Goal: Task Accomplishment & Management: Manage account settings

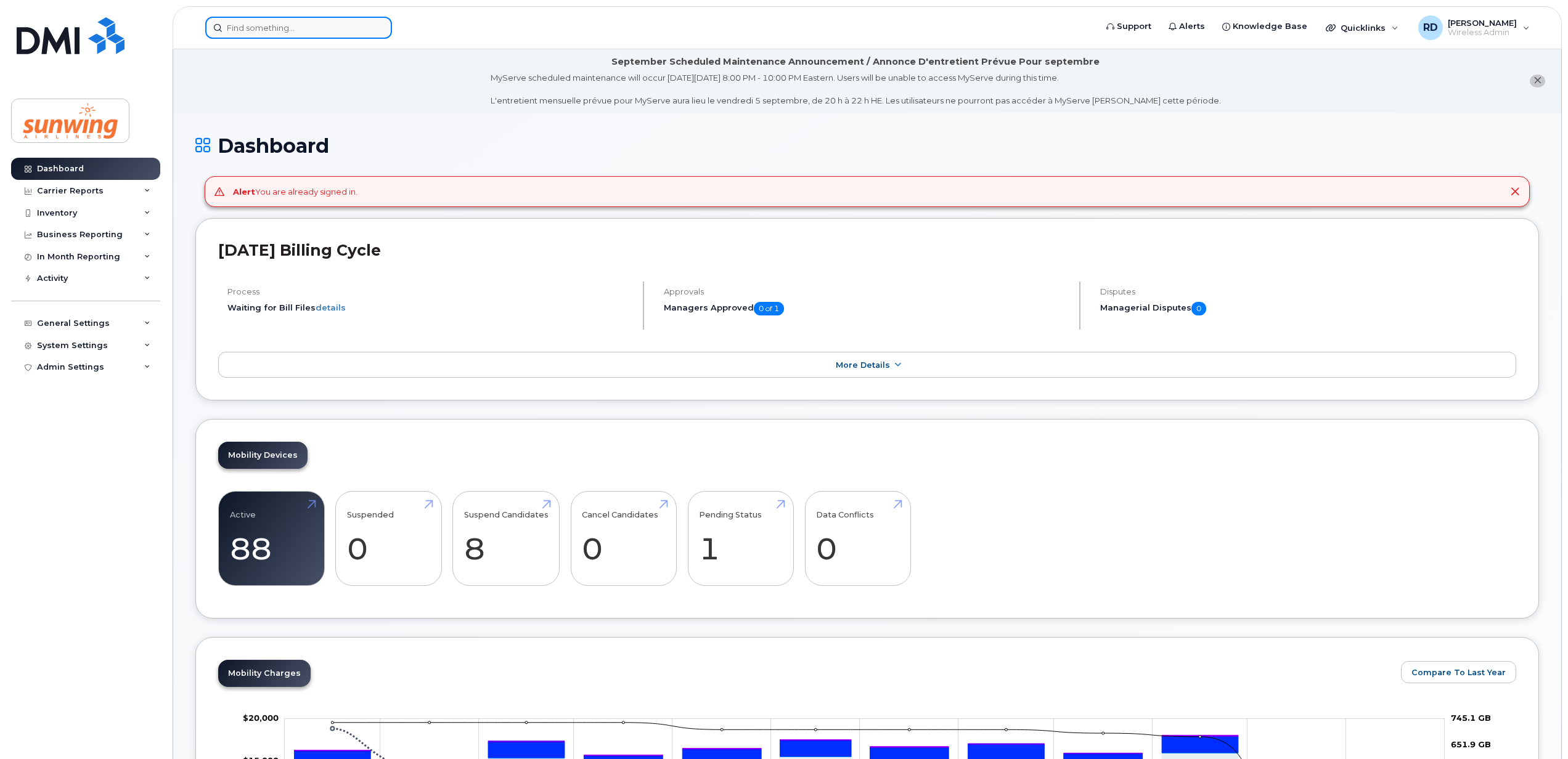
click at [250, 22] on input at bounding box center [298, 28] width 187 height 22
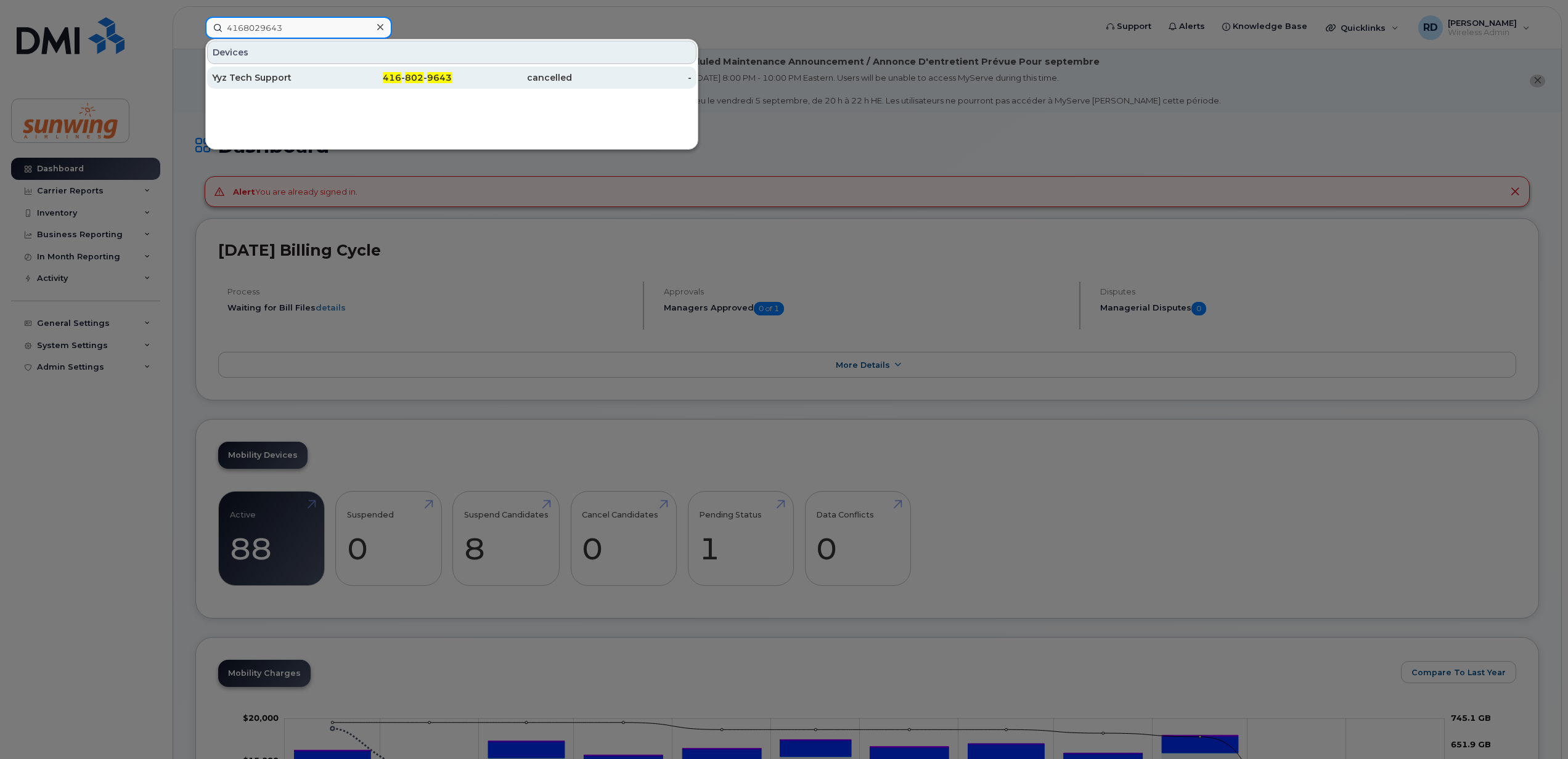
type input "4168029643"
click at [283, 79] on div "Yyz Tech Support" at bounding box center [272, 78] width 120 height 13
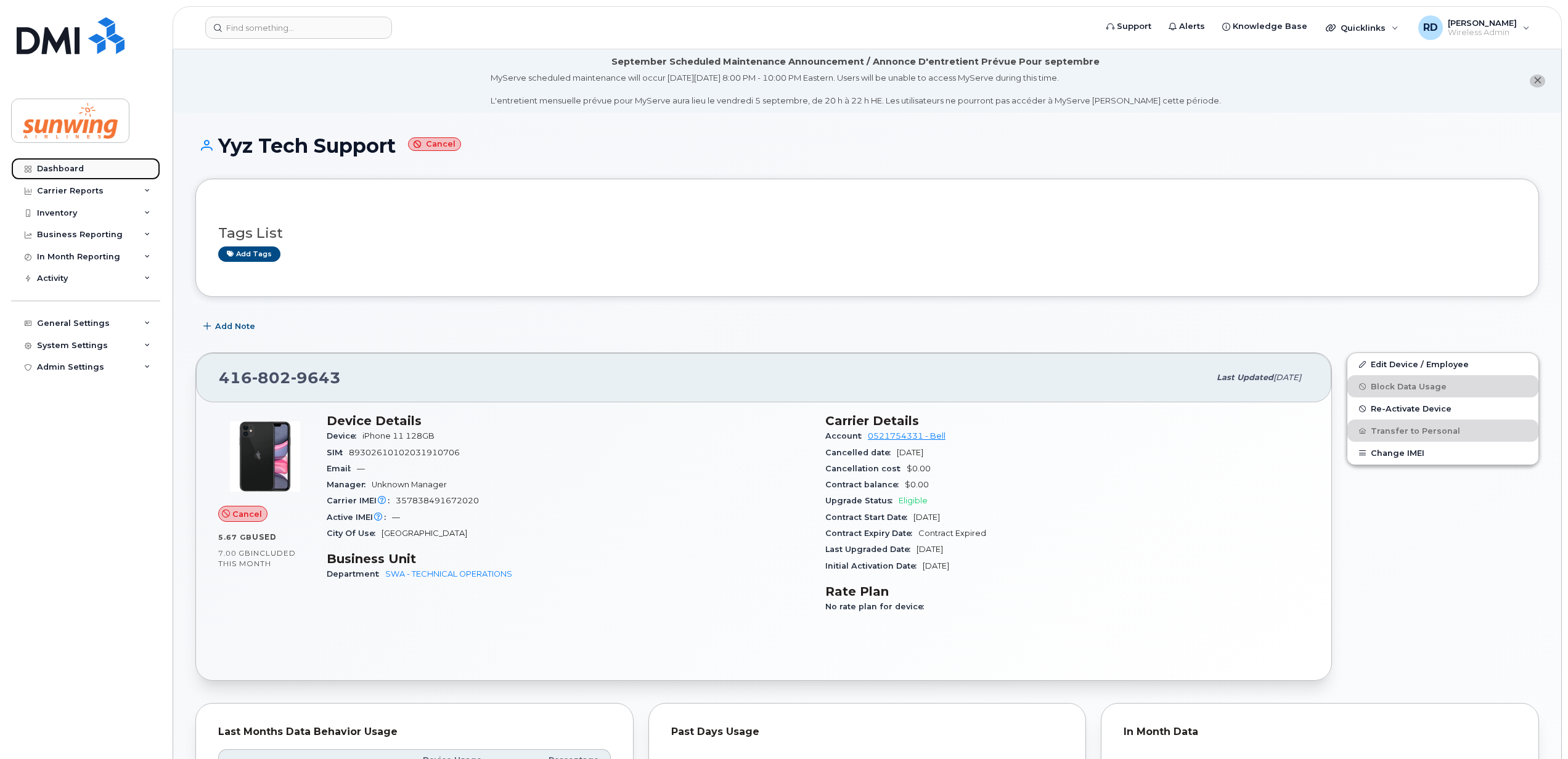
drag, startPoint x: 63, startPoint y: 166, endPoint x: 98, endPoint y: 163, distance: 35.1
click at [63, 167] on div "Dashboard" at bounding box center [60, 169] width 47 height 10
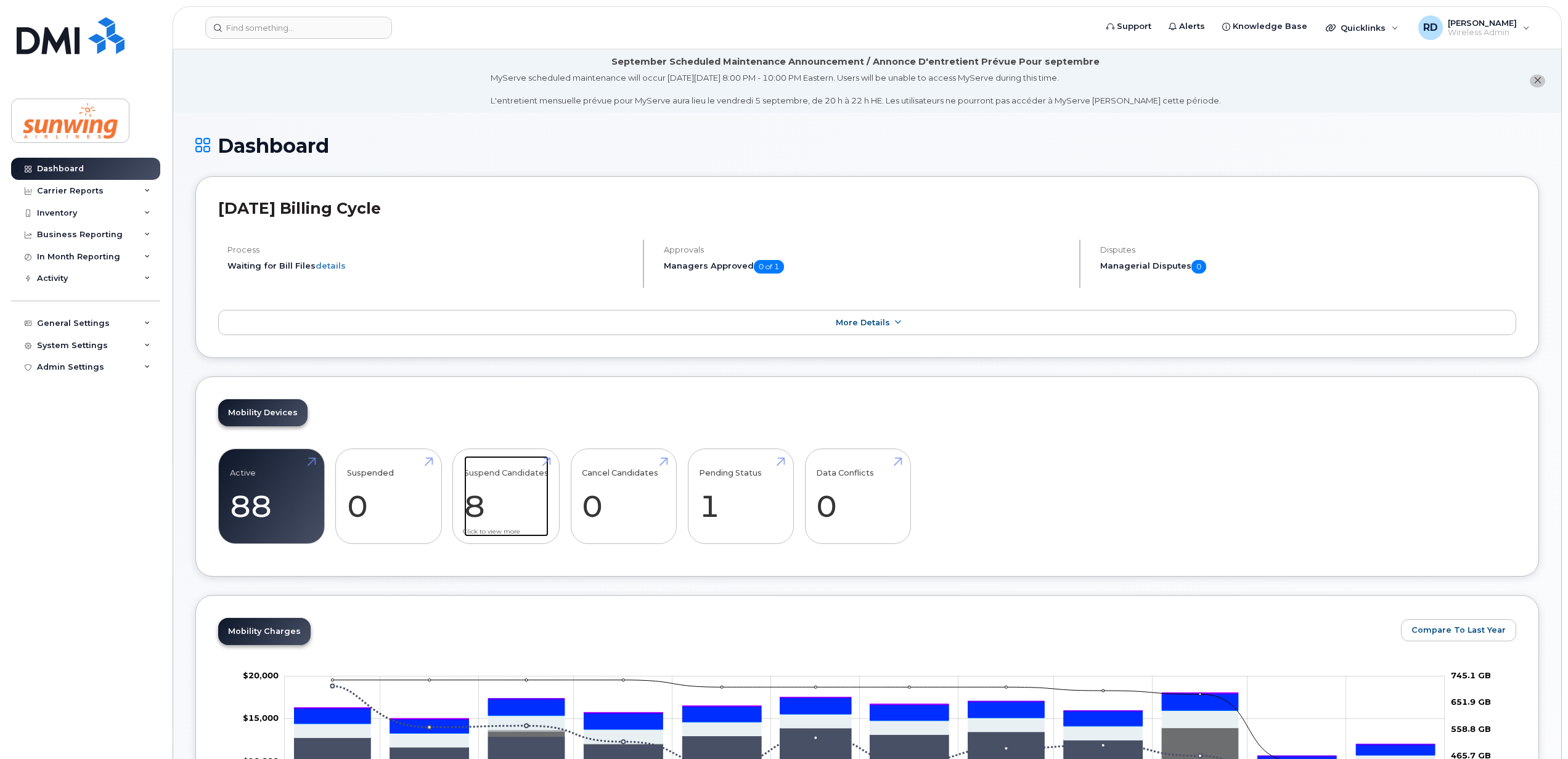
click at [510, 496] on link "Suspend Candidates 8" at bounding box center [506, 497] width 85 height 81
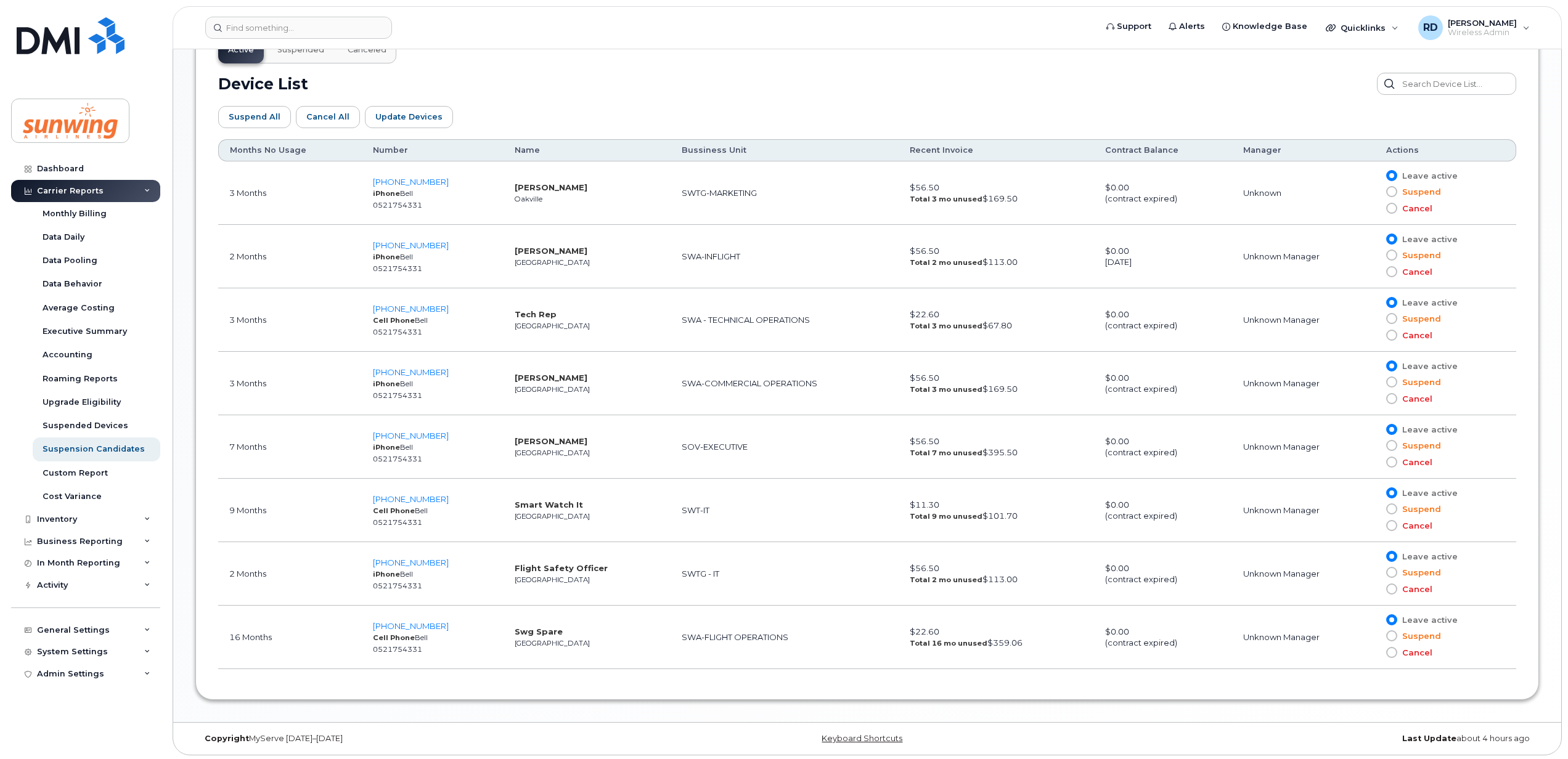
scroll to position [686, 0]
click at [405, 621] on span "647-921-4137" at bounding box center [410, 624] width 76 height 10
click at [422, 555] on span "647-381-8067" at bounding box center [410, 560] width 76 height 10
click at [405, 493] on span "437-961-9871" at bounding box center [410, 497] width 76 height 10
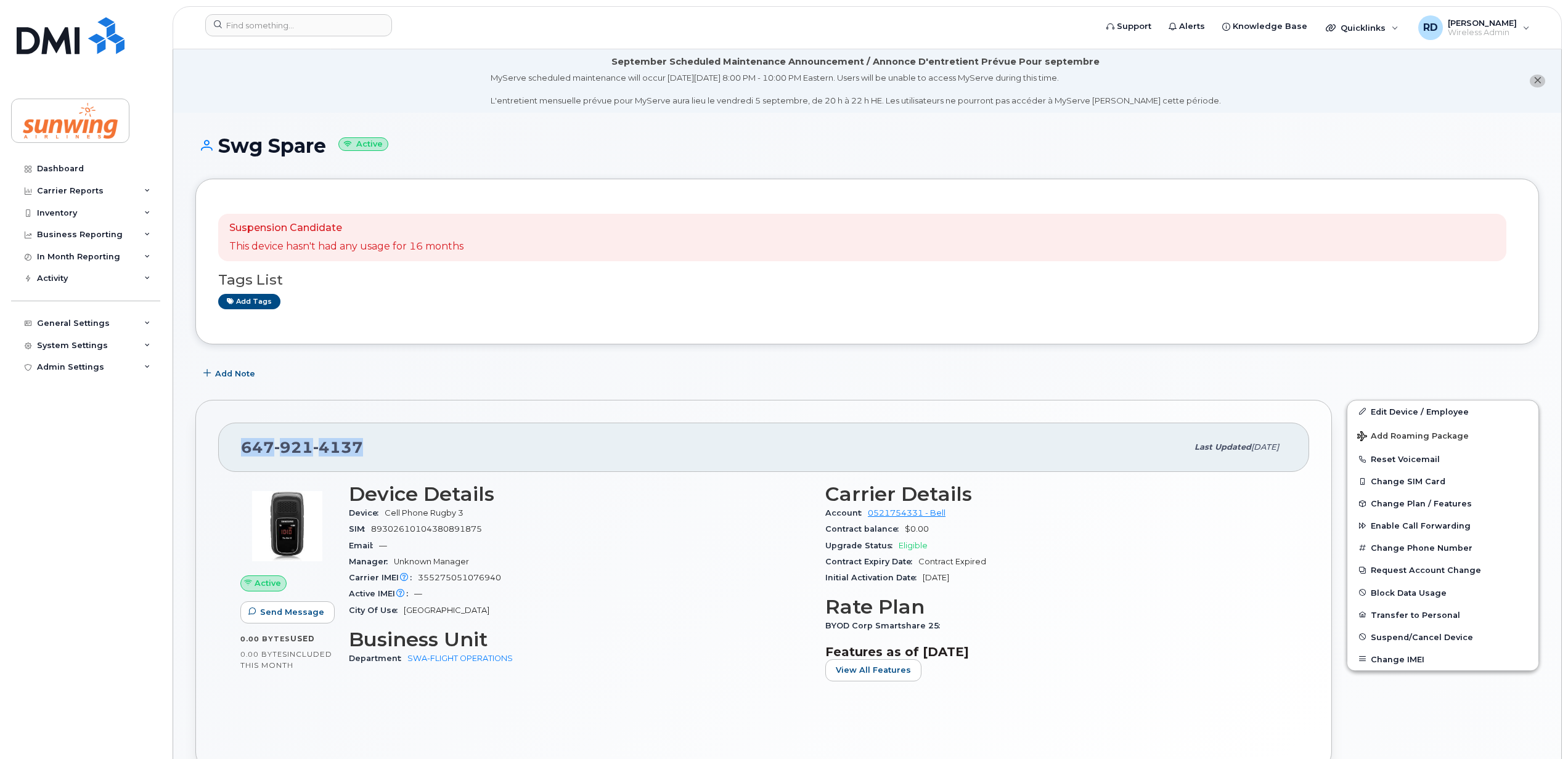
drag, startPoint x: 370, startPoint y: 444, endPoint x: 240, endPoint y: 444, distance: 130.0
click at [240, 444] on div "647 921 4137 Last updated Aug 12, 2025" at bounding box center [763, 448] width 1090 height 50
drag, startPoint x: 240, startPoint y: 444, endPoint x: 249, endPoint y: 444, distance: 9.0
copy span "647 921 4137"
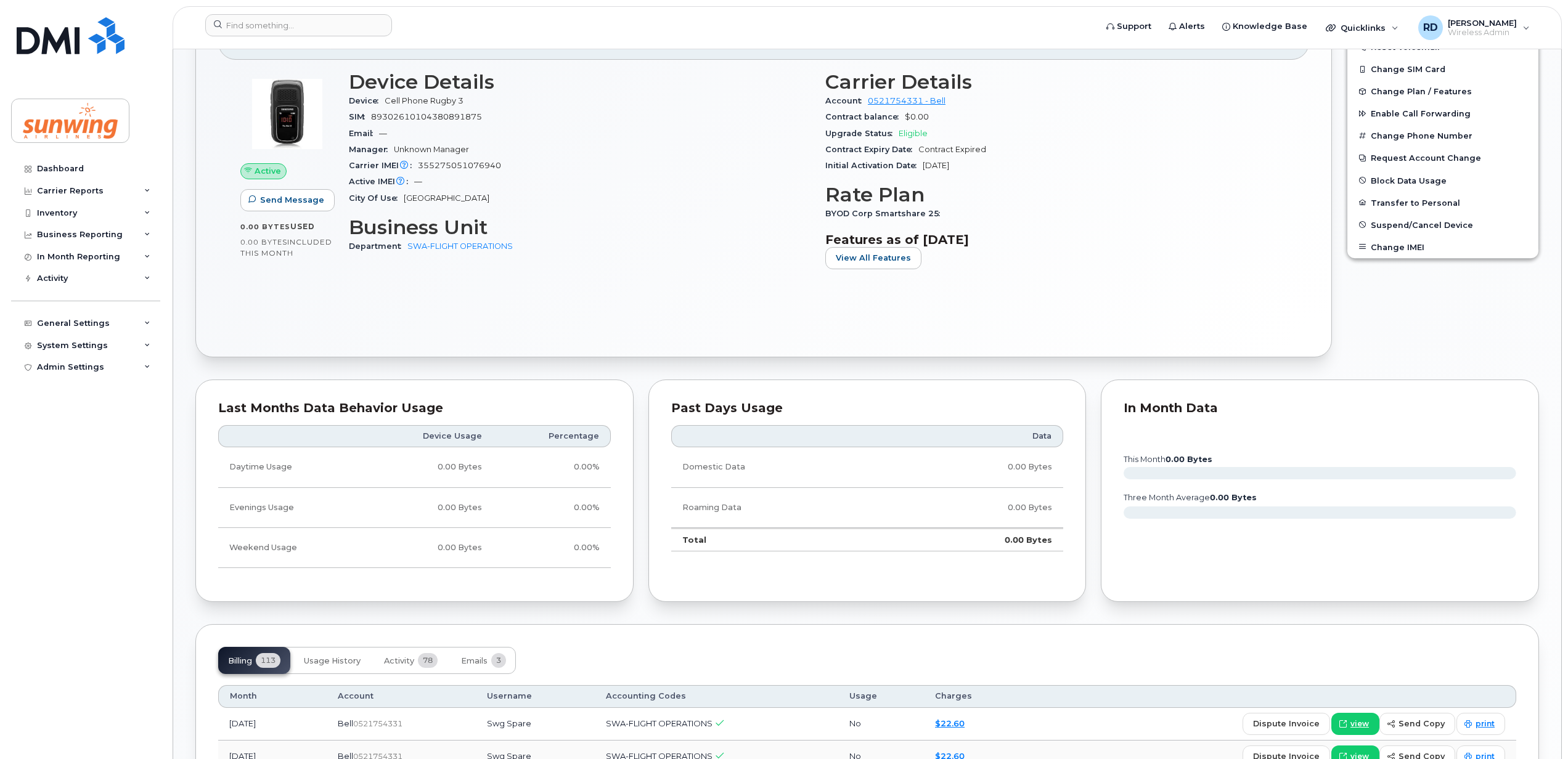
scroll to position [740, 0]
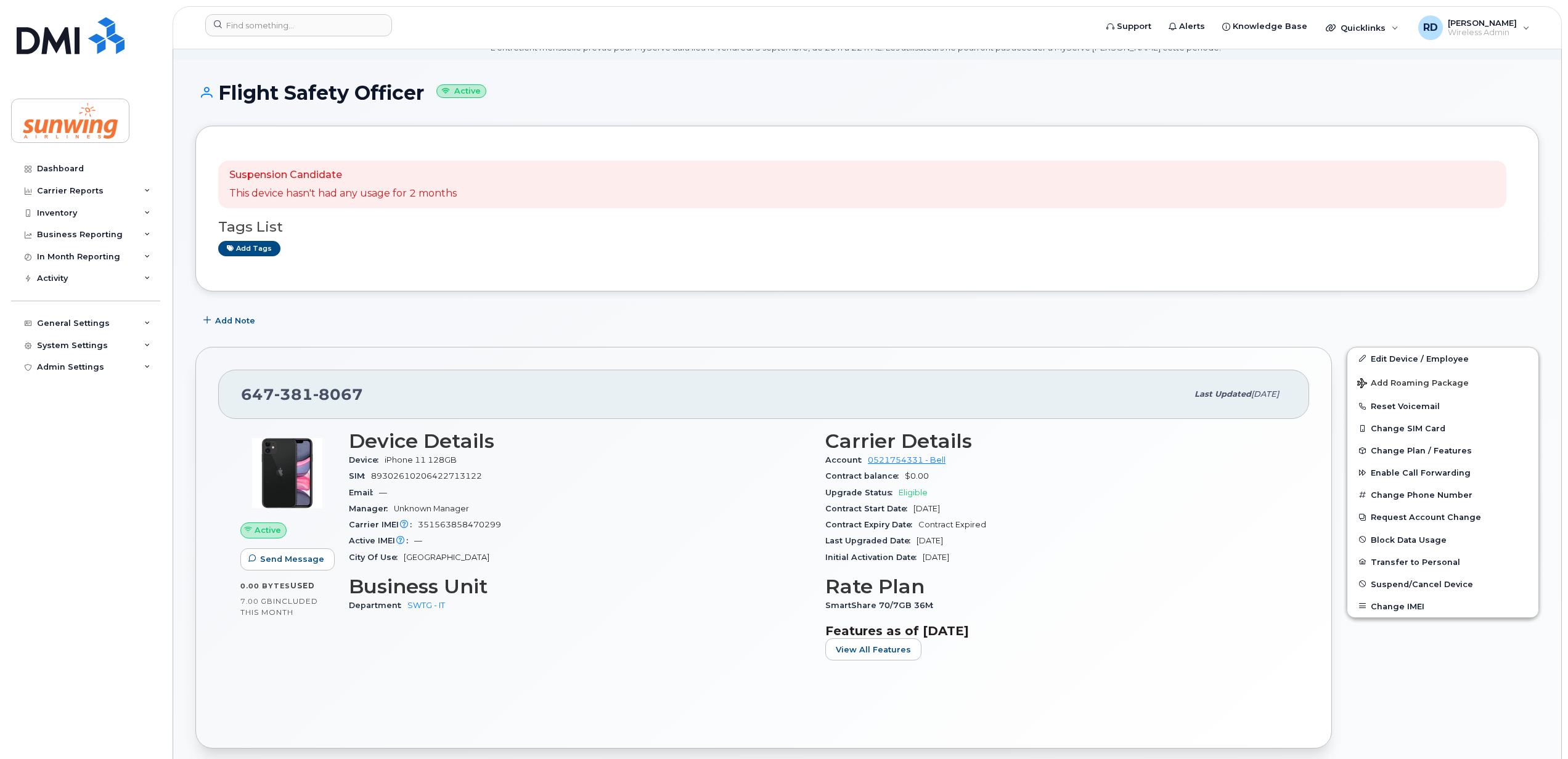
scroll to position [82, 0]
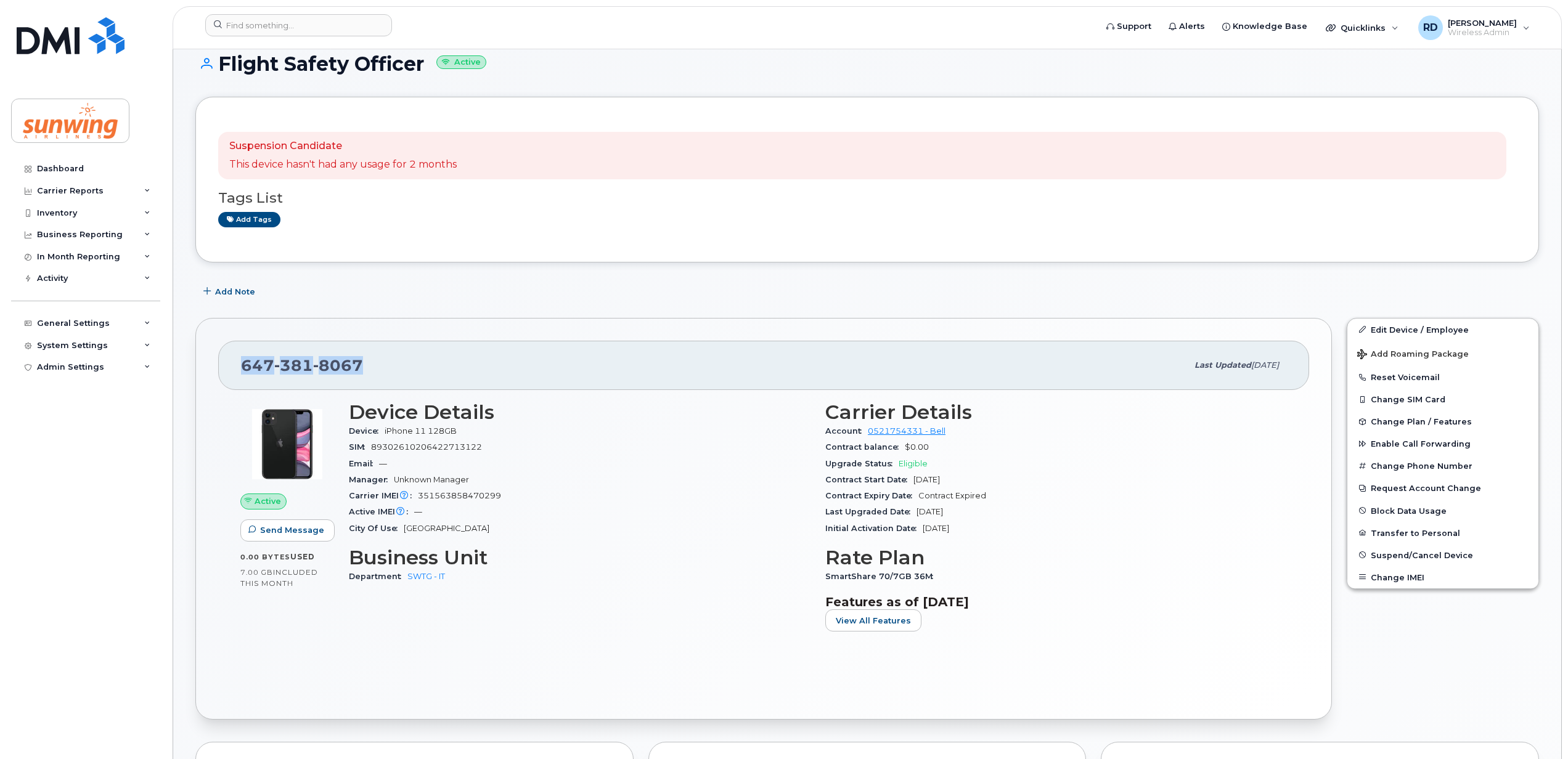
drag, startPoint x: 367, startPoint y: 362, endPoint x: 222, endPoint y: 371, distance: 145.3
click at [222, 371] on div "647 381 8067 Last updated Aug 14, 2025" at bounding box center [763, 365] width 1090 height 50
drag, startPoint x: 222, startPoint y: 371, endPoint x: 260, endPoint y: 368, distance: 38.1
copy span "647 381 8067"
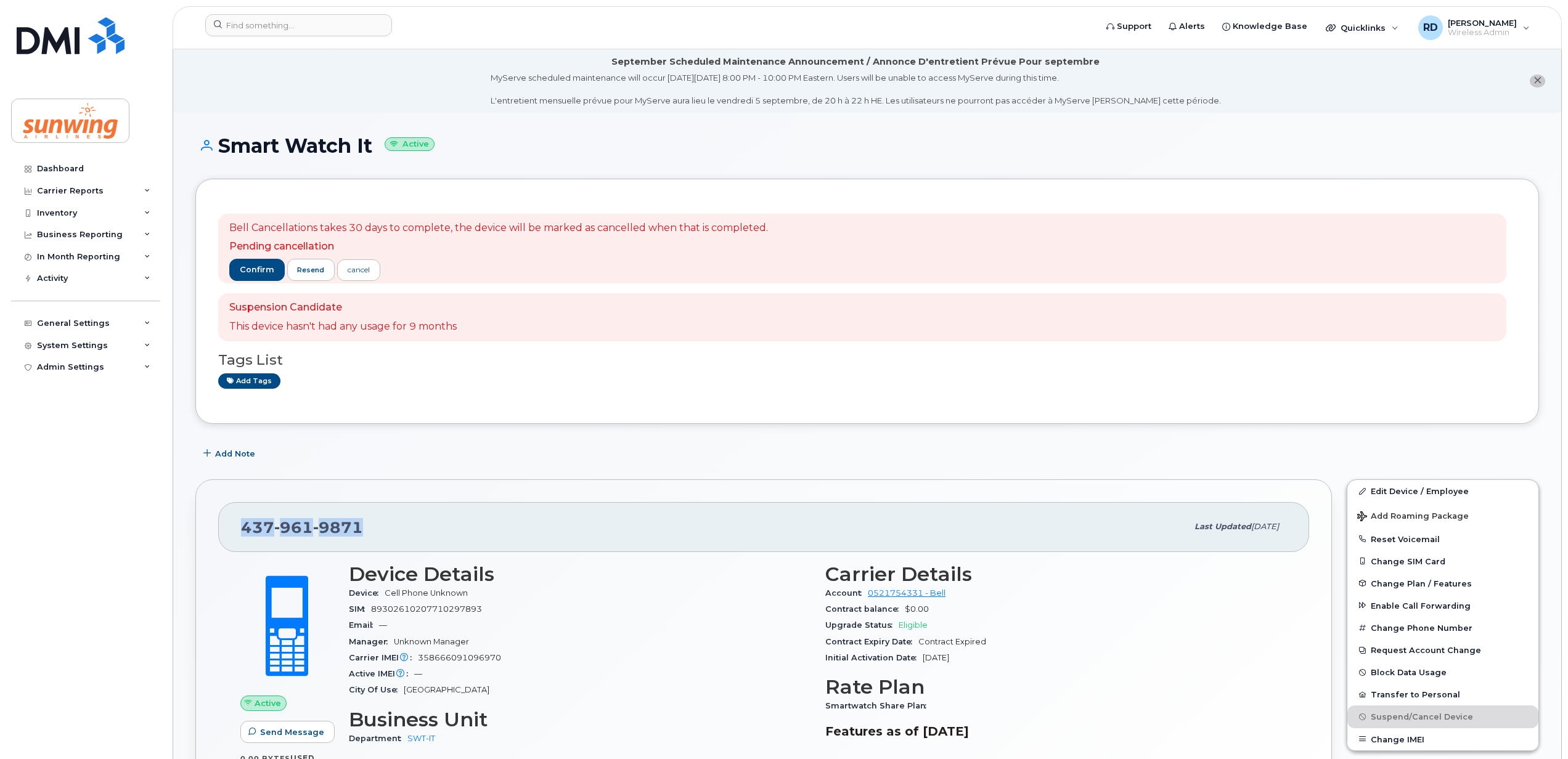
drag, startPoint x: 363, startPoint y: 528, endPoint x: 235, endPoint y: 537, distance: 128.3
click at [235, 537] on div "[PHONE_NUMBER] Last updated [DATE]" at bounding box center [763, 526] width 1090 height 50
drag, startPoint x: 235, startPoint y: 537, endPoint x: 247, endPoint y: 526, distance: 16.3
copy span "437 961 9871"
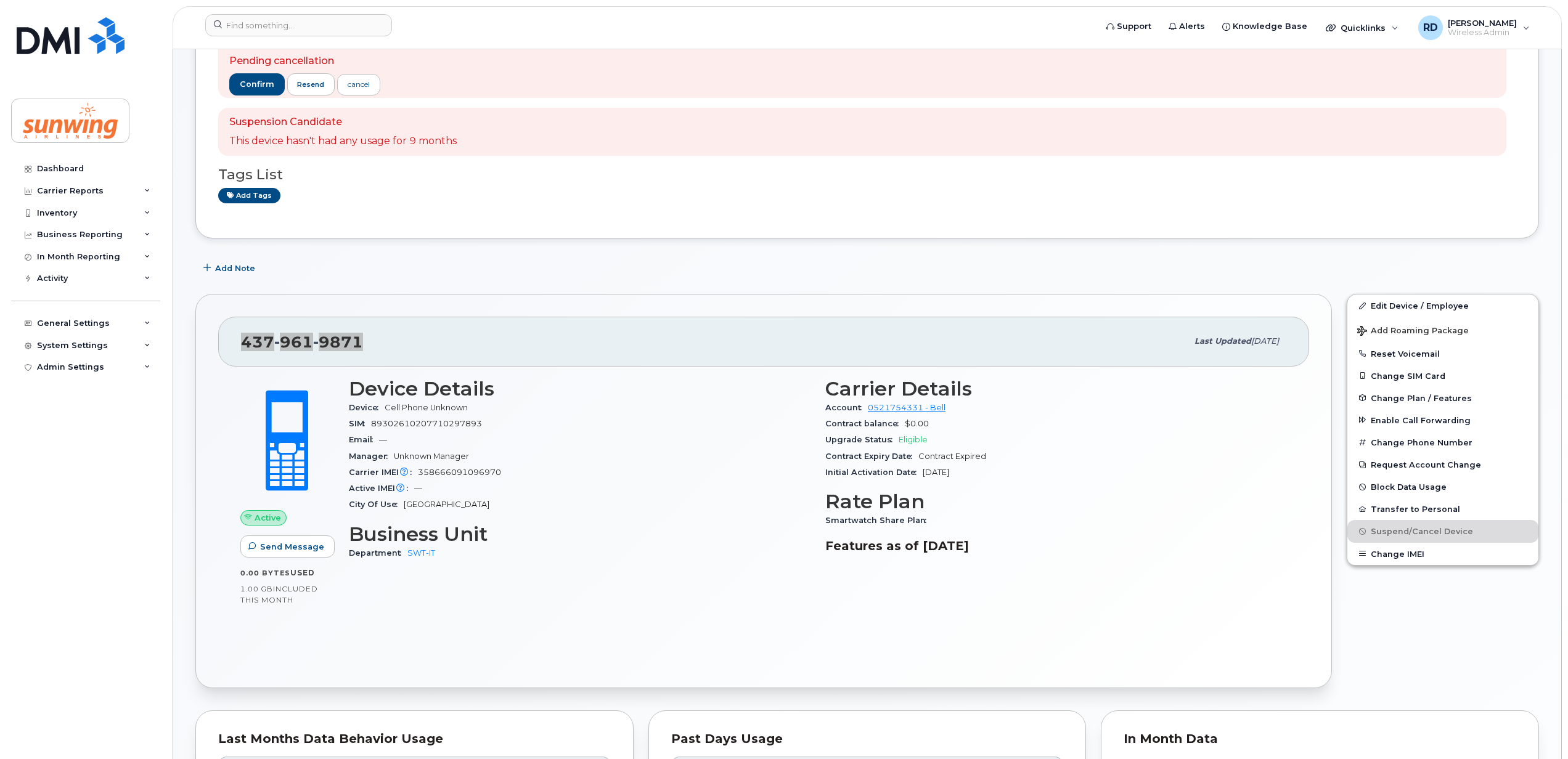
scroll to position [118, 0]
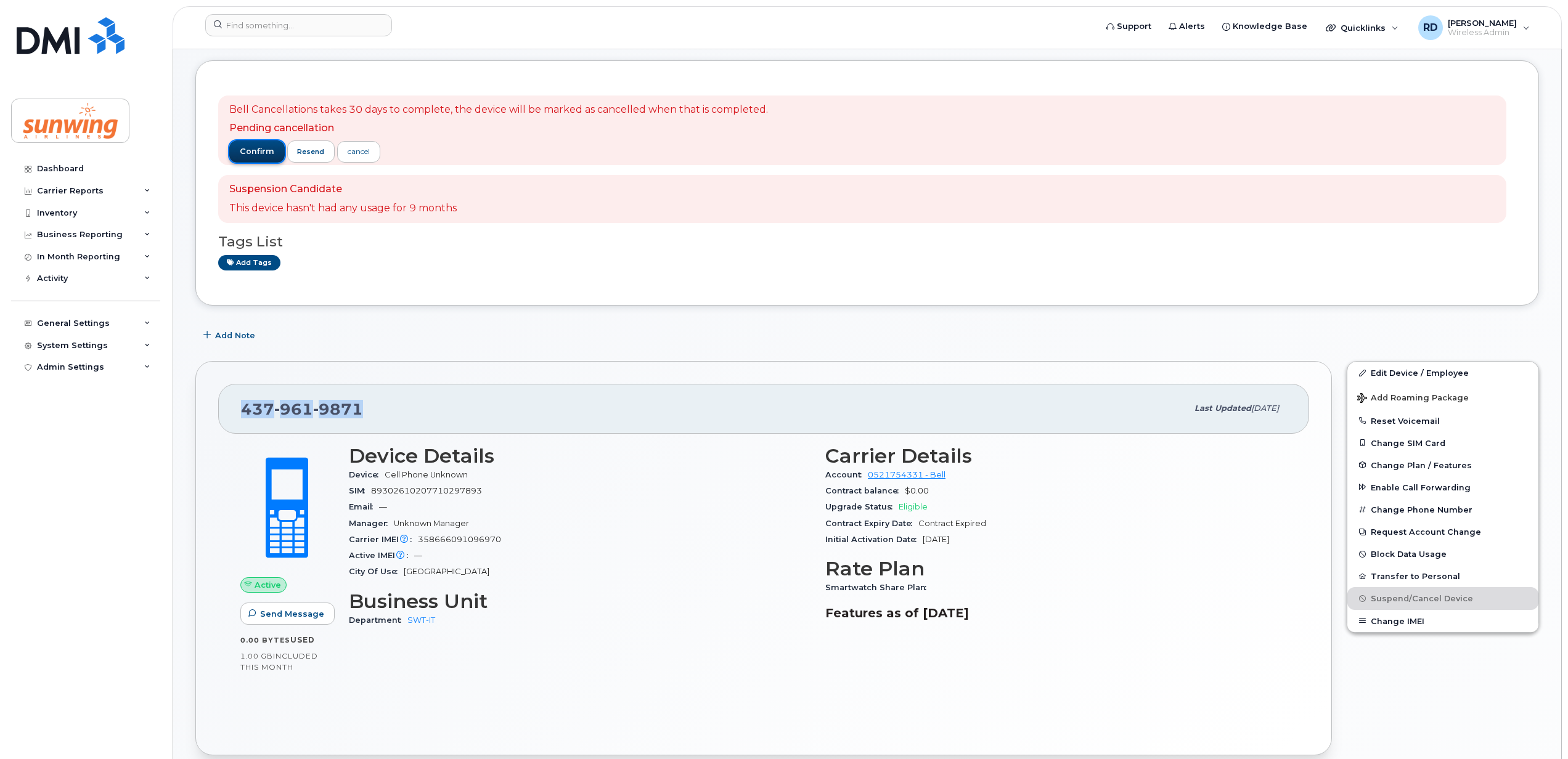
click at [255, 148] on span "confirm" at bounding box center [257, 152] width 34 height 11
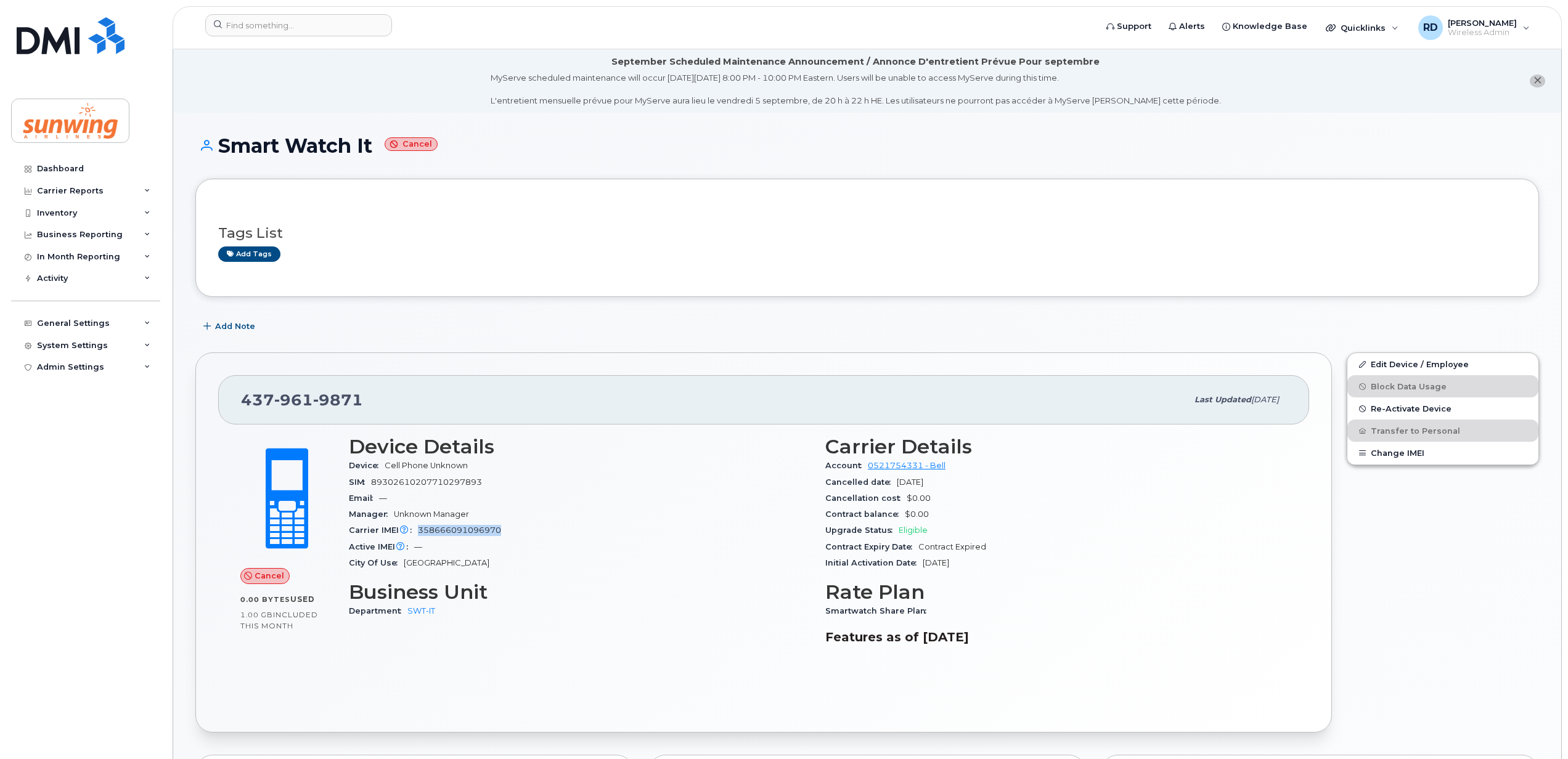
drag, startPoint x: 504, startPoint y: 531, endPoint x: 416, endPoint y: 535, distance: 88.1
click at [416, 535] on div "Carrier IMEI Carrier IMEI is reported during the last billing cycle or change o…" at bounding box center [580, 531] width 461 height 16
drag, startPoint x: 416, startPoint y: 535, endPoint x: 422, endPoint y: 534, distance: 6.1
copy span "358666091096970"
click at [59, 170] on div "Dashboard" at bounding box center [60, 169] width 47 height 10
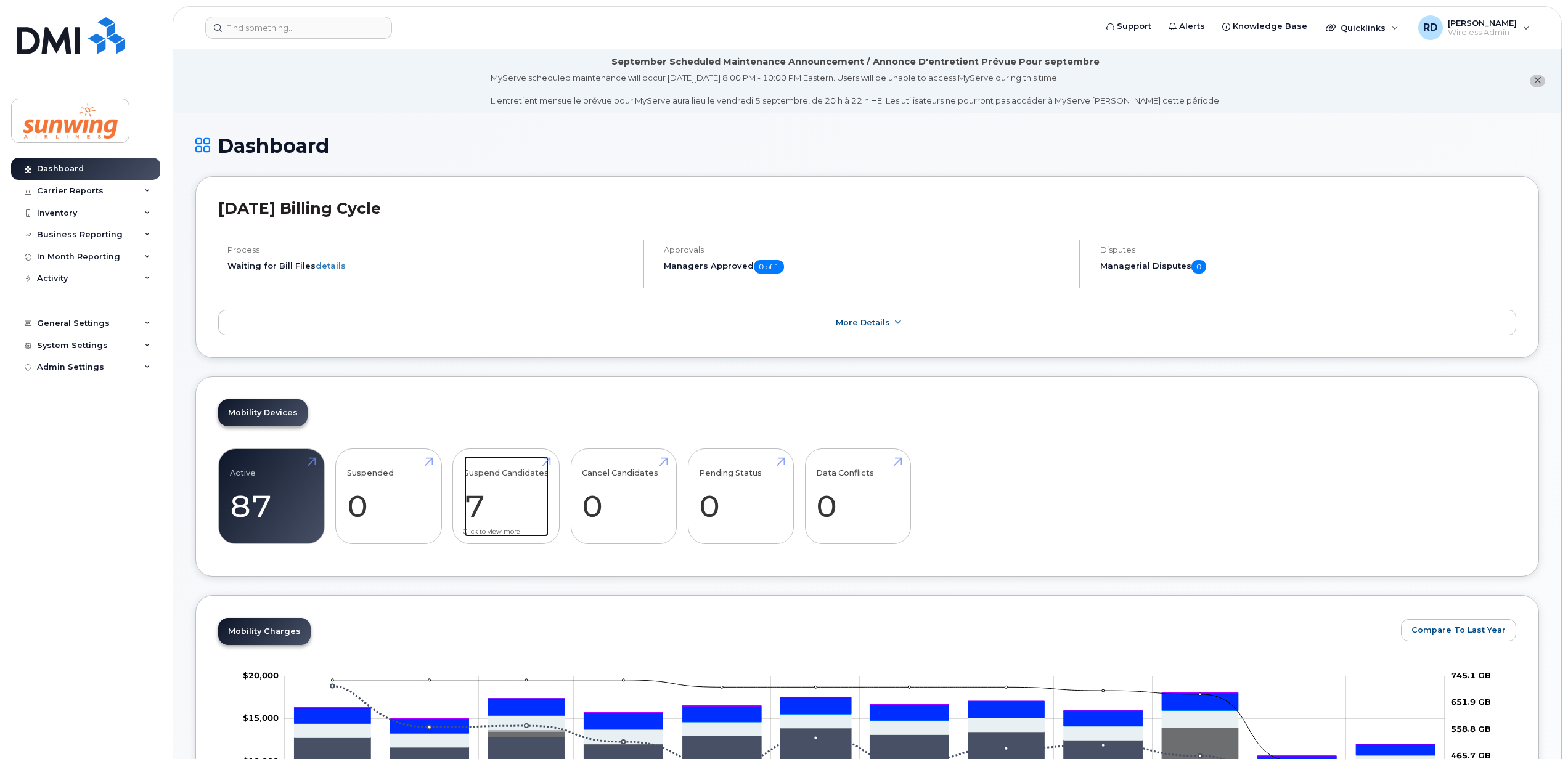
click at [503, 503] on link "Suspend Candidates 7" at bounding box center [506, 497] width 85 height 81
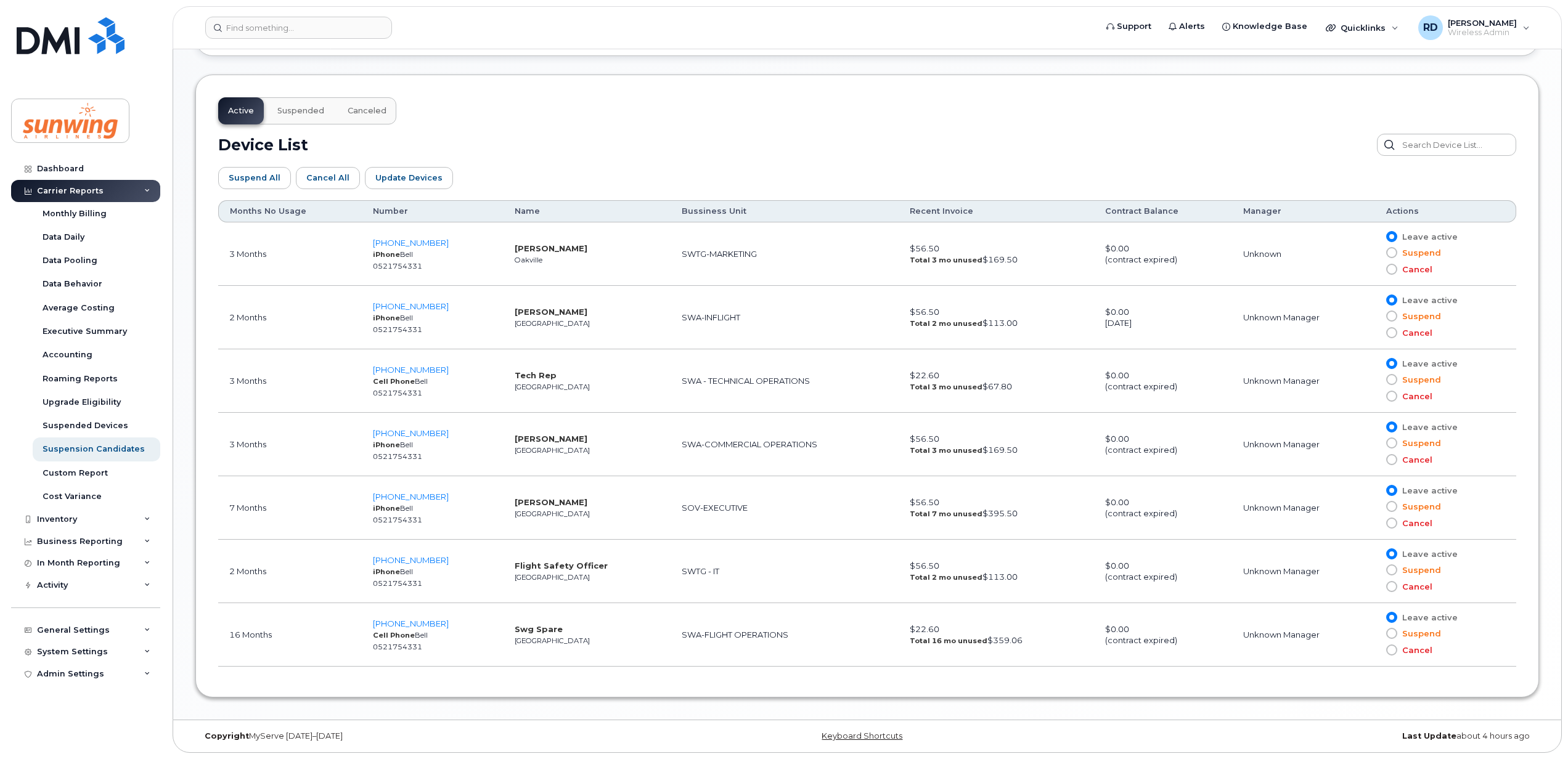
scroll to position [622, 0]
click at [405, 492] on span "[PHONE_NUMBER]" at bounding box center [410, 497] width 76 height 10
click at [410, 238] on span "[PHONE_NUMBER]" at bounding box center [410, 243] width 76 height 10
click at [422, 303] on span "[PHONE_NUMBER]" at bounding box center [410, 306] width 76 height 10
click at [415, 367] on span "416-580-9252" at bounding box center [410, 370] width 76 height 10
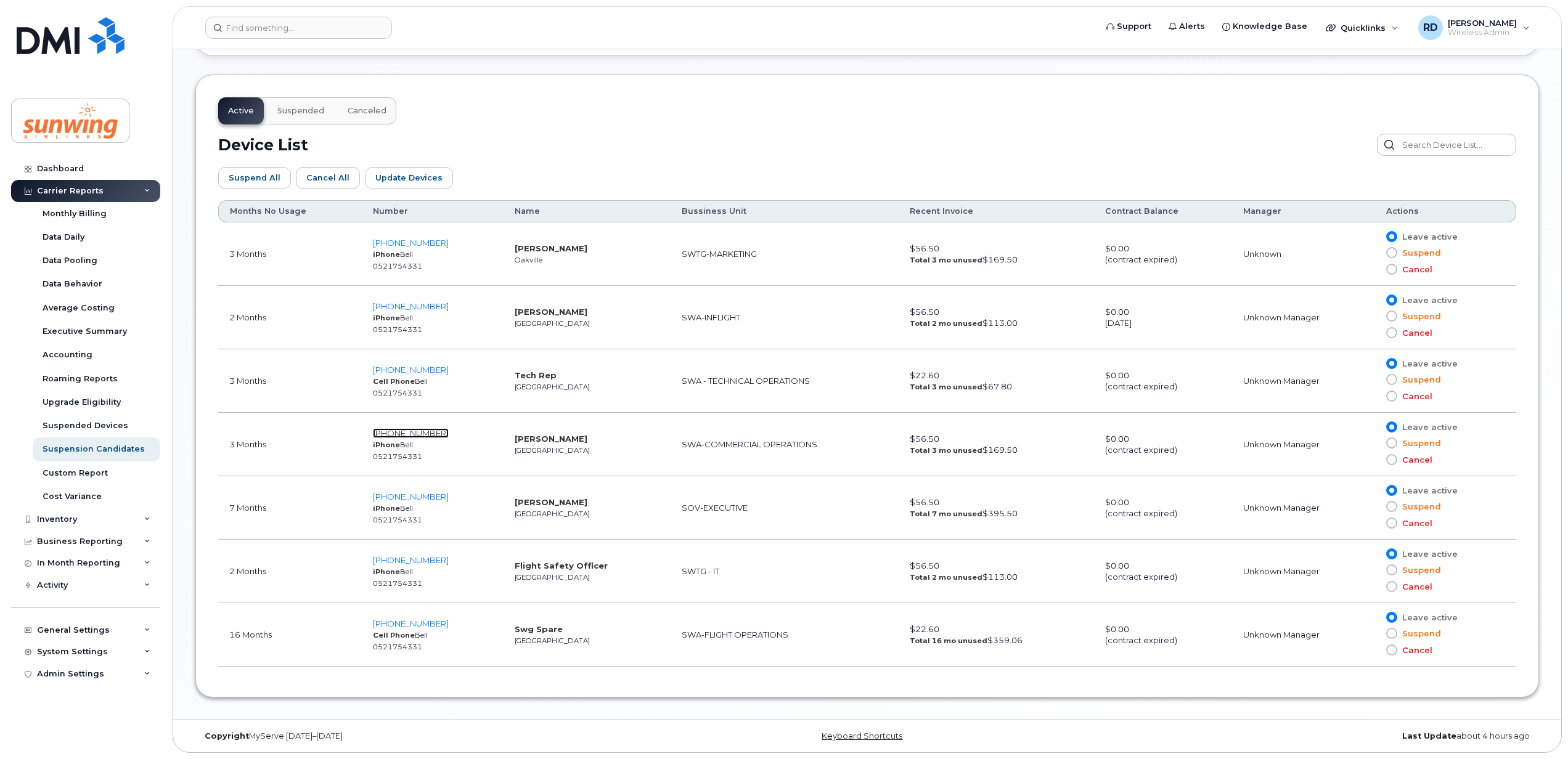
click at [418, 429] on span "416-788-7950" at bounding box center [410, 433] width 76 height 10
click at [422, 560] on span "647-381-8067" at bounding box center [410, 560] width 76 height 10
click at [63, 165] on div "Dashboard" at bounding box center [60, 169] width 47 height 10
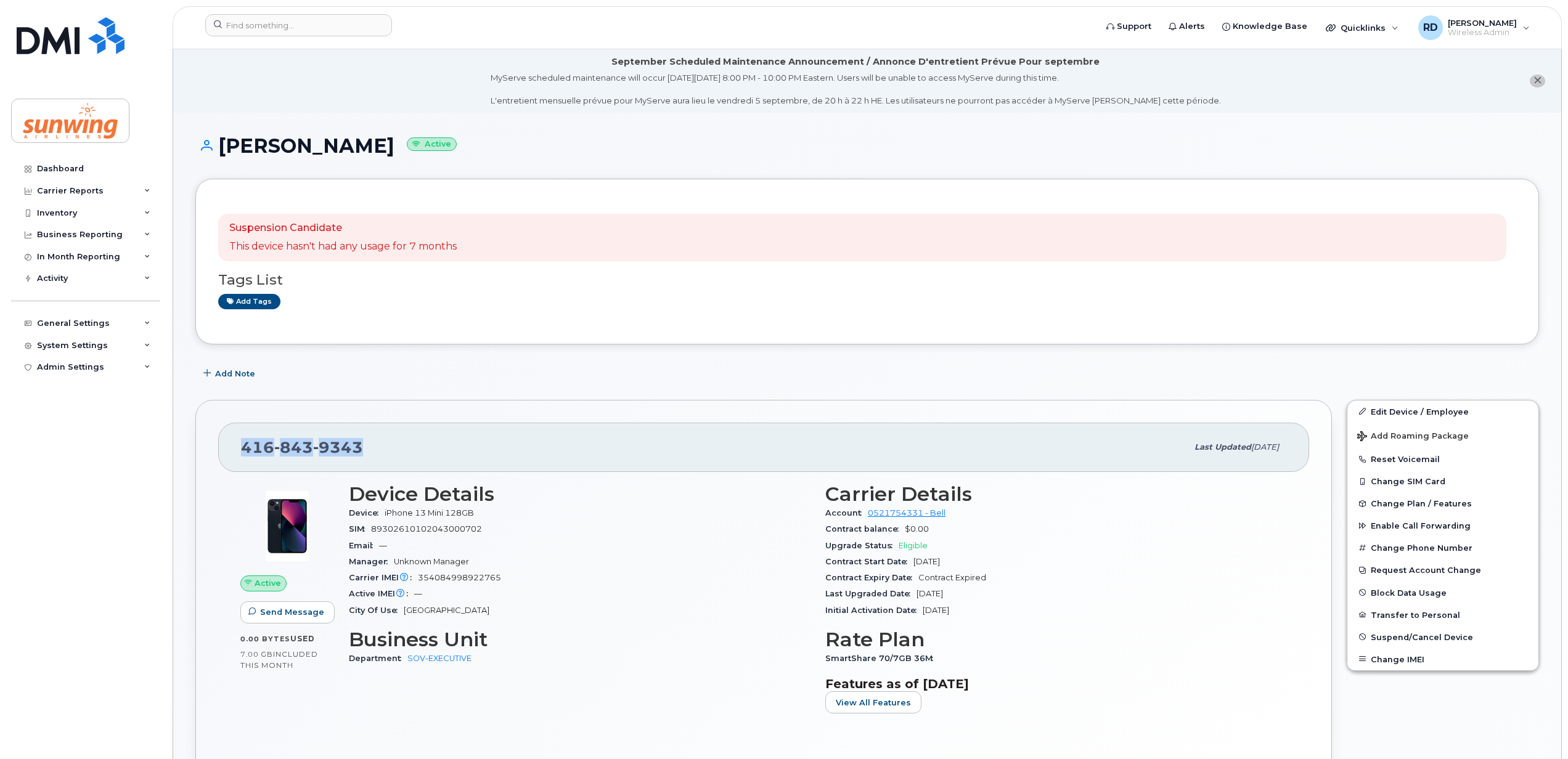
drag, startPoint x: 358, startPoint y: 442, endPoint x: 243, endPoint y: 453, distance: 115.5
click at [243, 453] on div "416 843 9343" at bounding box center [713, 447] width 946 height 26
copy span "416 843 9343"
drag, startPoint x: 370, startPoint y: 143, endPoint x: 221, endPoint y: 131, distance: 149.5
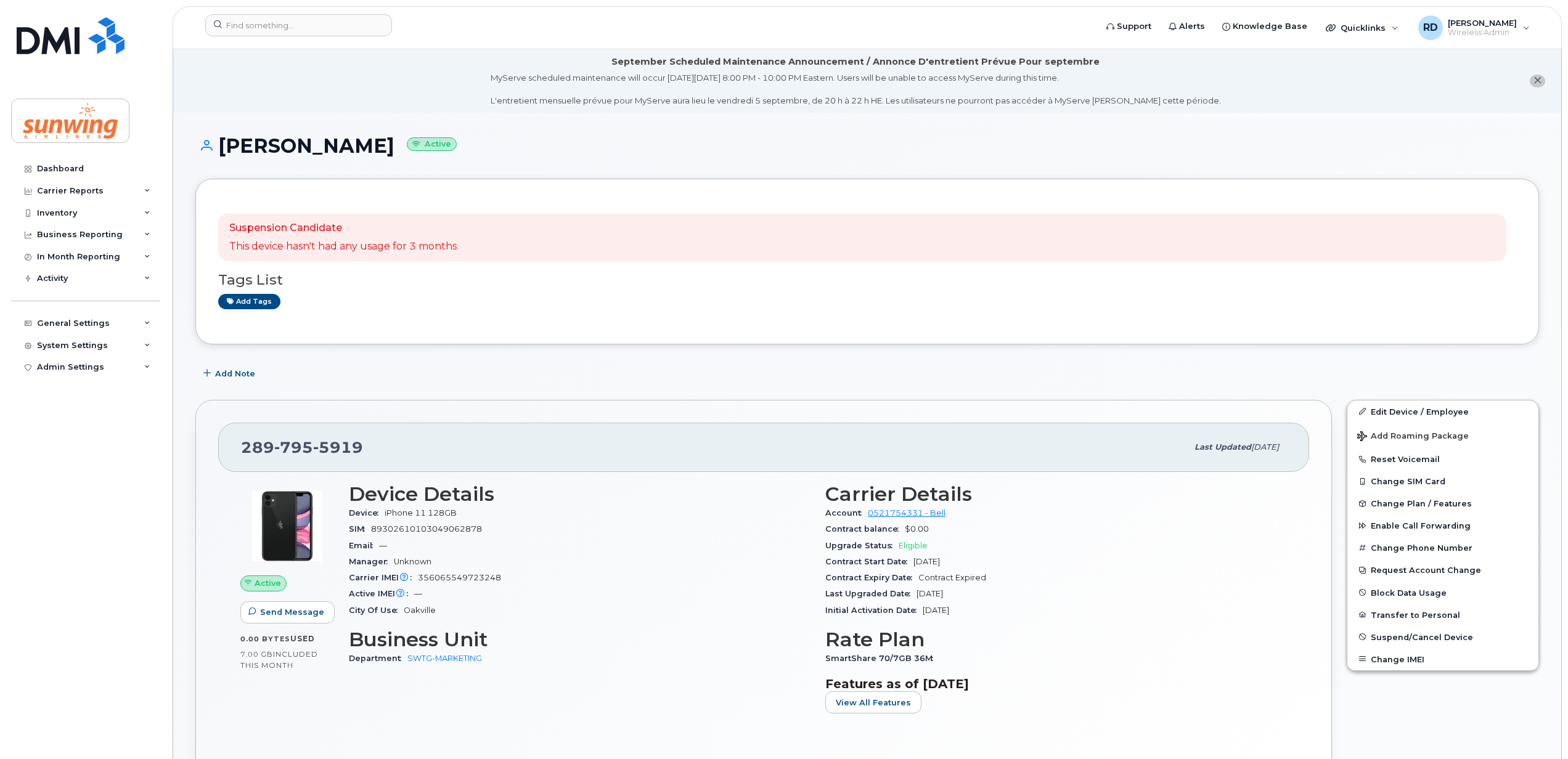
drag, startPoint x: 221, startPoint y: 131, endPoint x: 242, endPoint y: 138, distance: 22.1
copy h1 "Crystal Coburn"
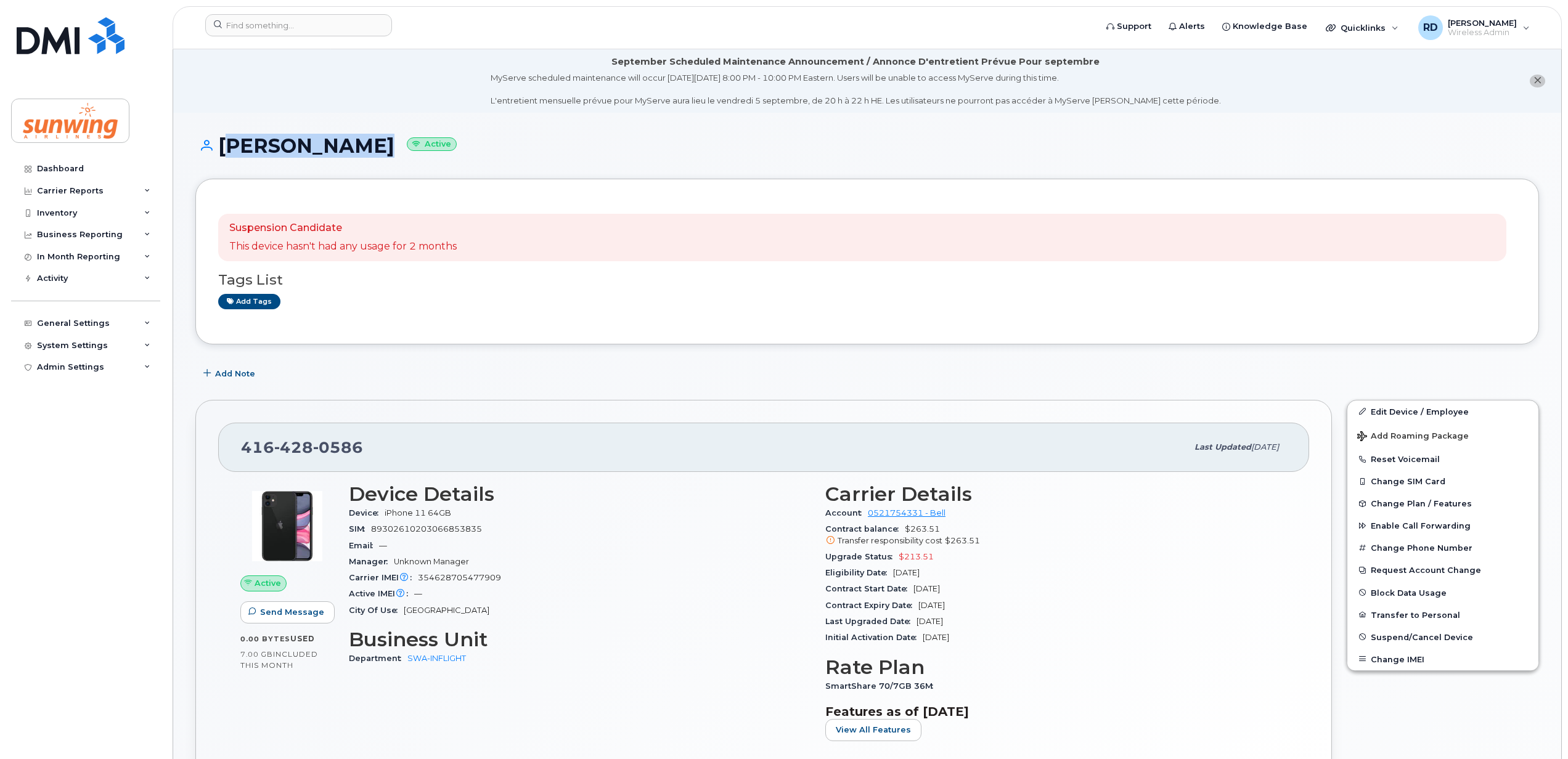
drag, startPoint x: 353, startPoint y: 144, endPoint x: 222, endPoint y: 144, distance: 131.0
click at [222, 144] on h1 "Joanne Boyle Active" at bounding box center [867, 145] width 1344 height 21
drag, startPoint x: 222, startPoint y: 144, endPoint x: 229, endPoint y: 144, distance: 7.0
copy h1 "Joanne Boyle"
drag, startPoint x: 353, startPoint y: 447, endPoint x: 341, endPoint y: 444, distance: 12.4
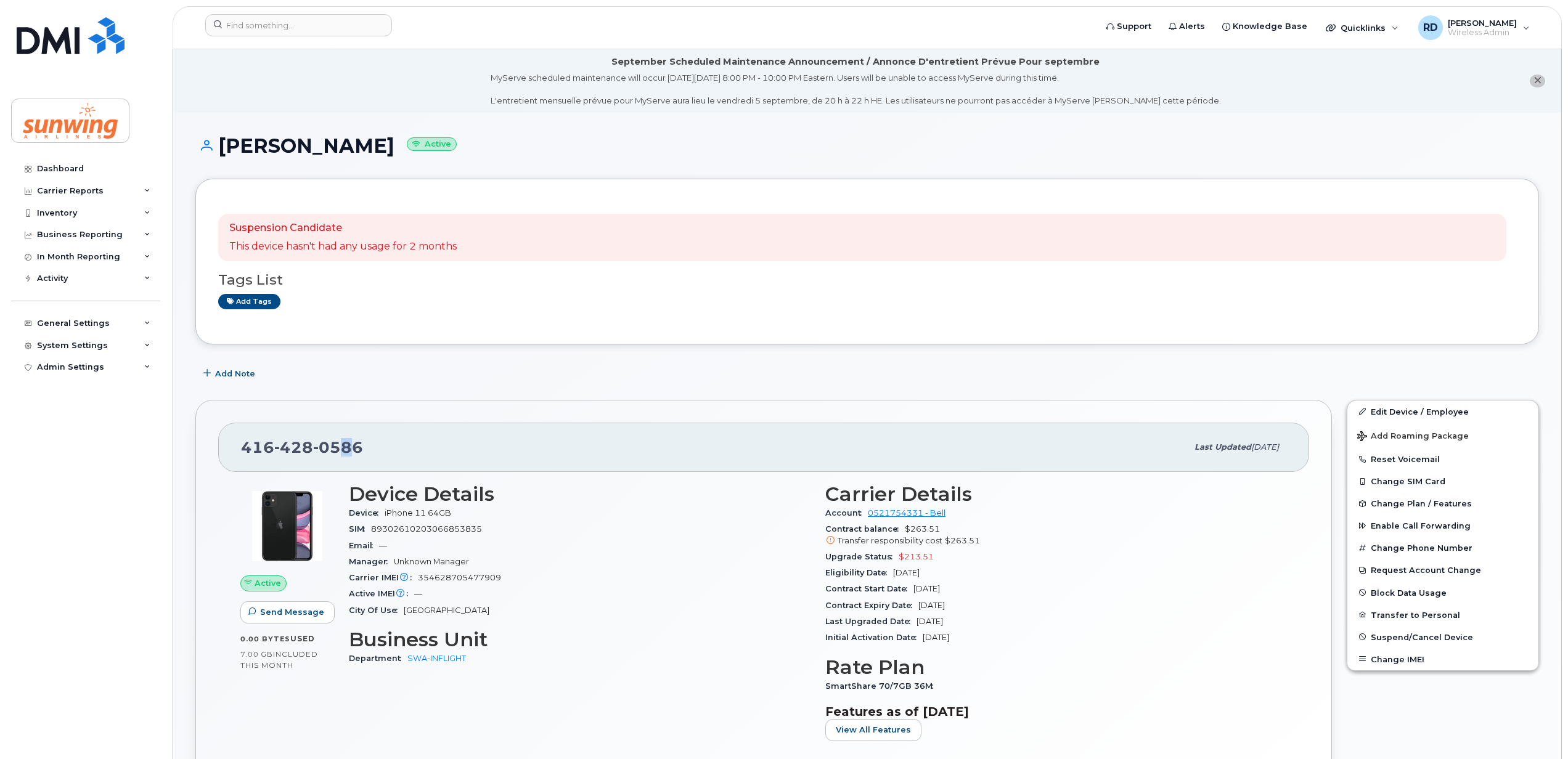
click at [341, 444] on span "0586" at bounding box center [338, 447] width 50 height 18
drag, startPoint x: 341, startPoint y: 444, endPoint x: 360, endPoint y: 442, distance: 19.1
click at [360, 442] on span "0586" at bounding box center [338, 447] width 50 height 18
drag, startPoint x: 363, startPoint y: 444, endPoint x: 242, endPoint y: 446, distance: 121.0
click at [242, 446] on div "416 428 0586" at bounding box center [713, 447] width 946 height 26
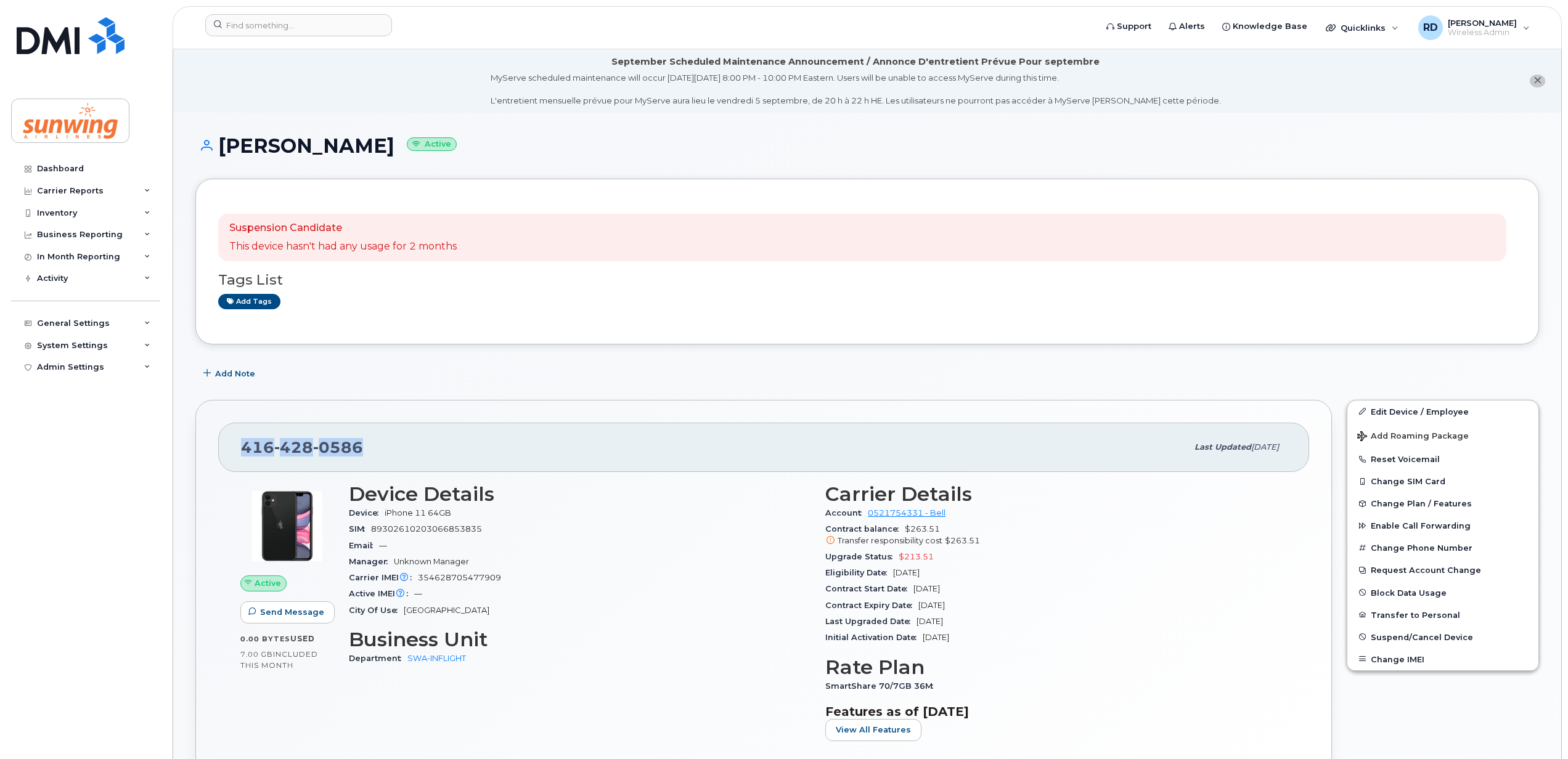
drag, startPoint x: 242, startPoint y: 446, endPoint x: 249, endPoint y: 446, distance: 7.0
copy span "416 428 0586"
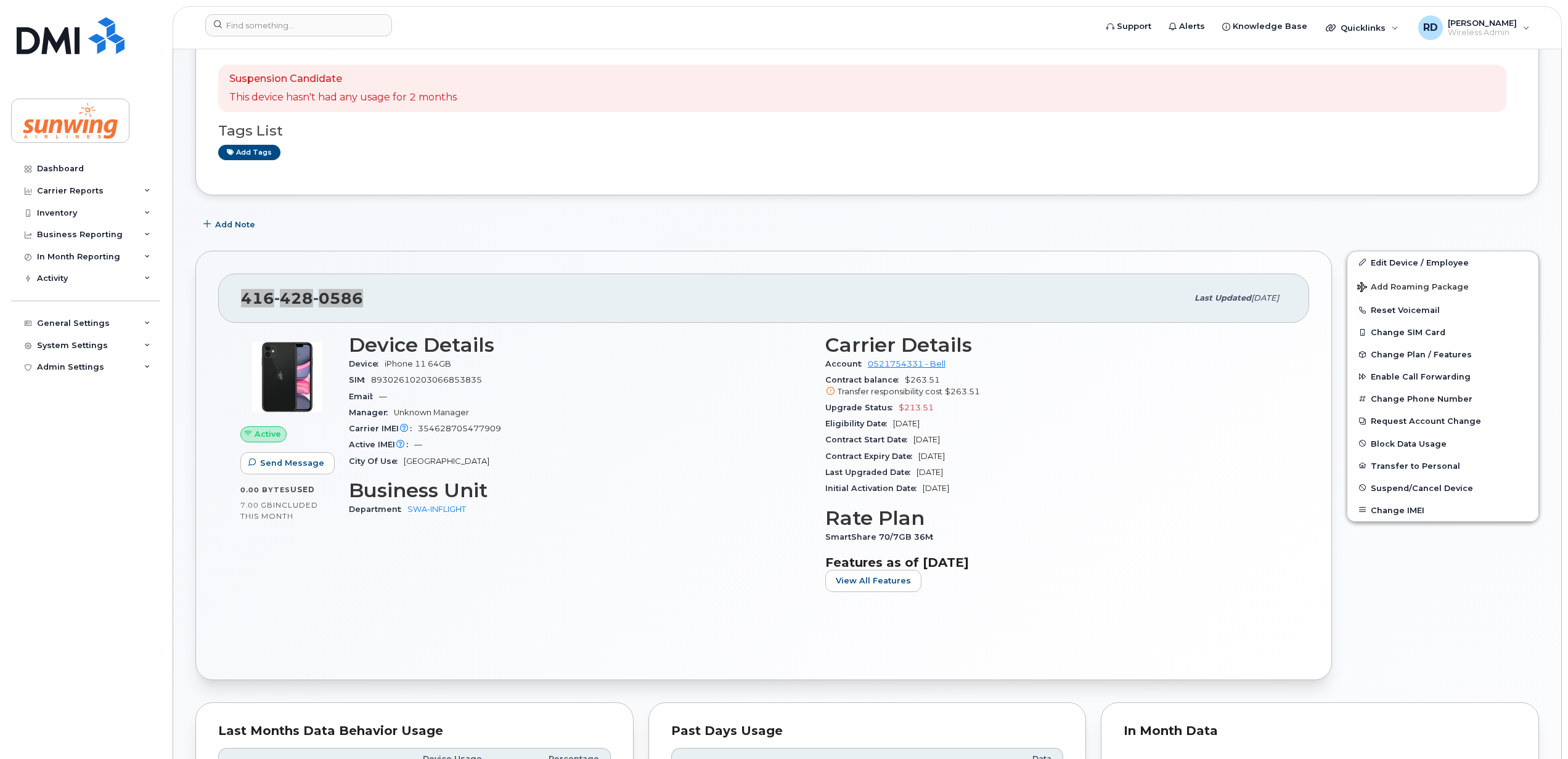
scroll to position [164, 0]
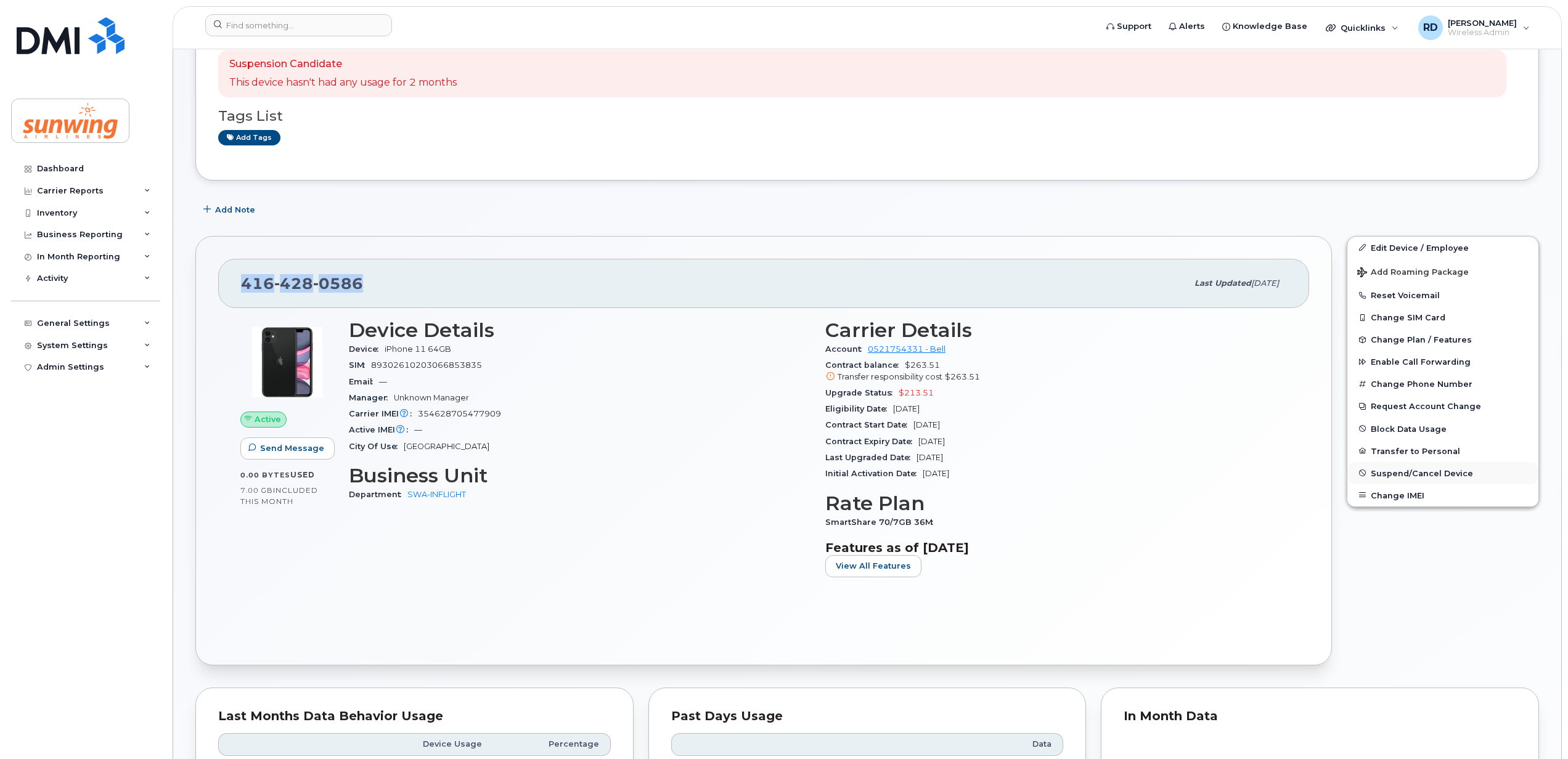
click at [1404, 474] on span "Suspend/Cancel Device" at bounding box center [1421, 473] width 102 height 9
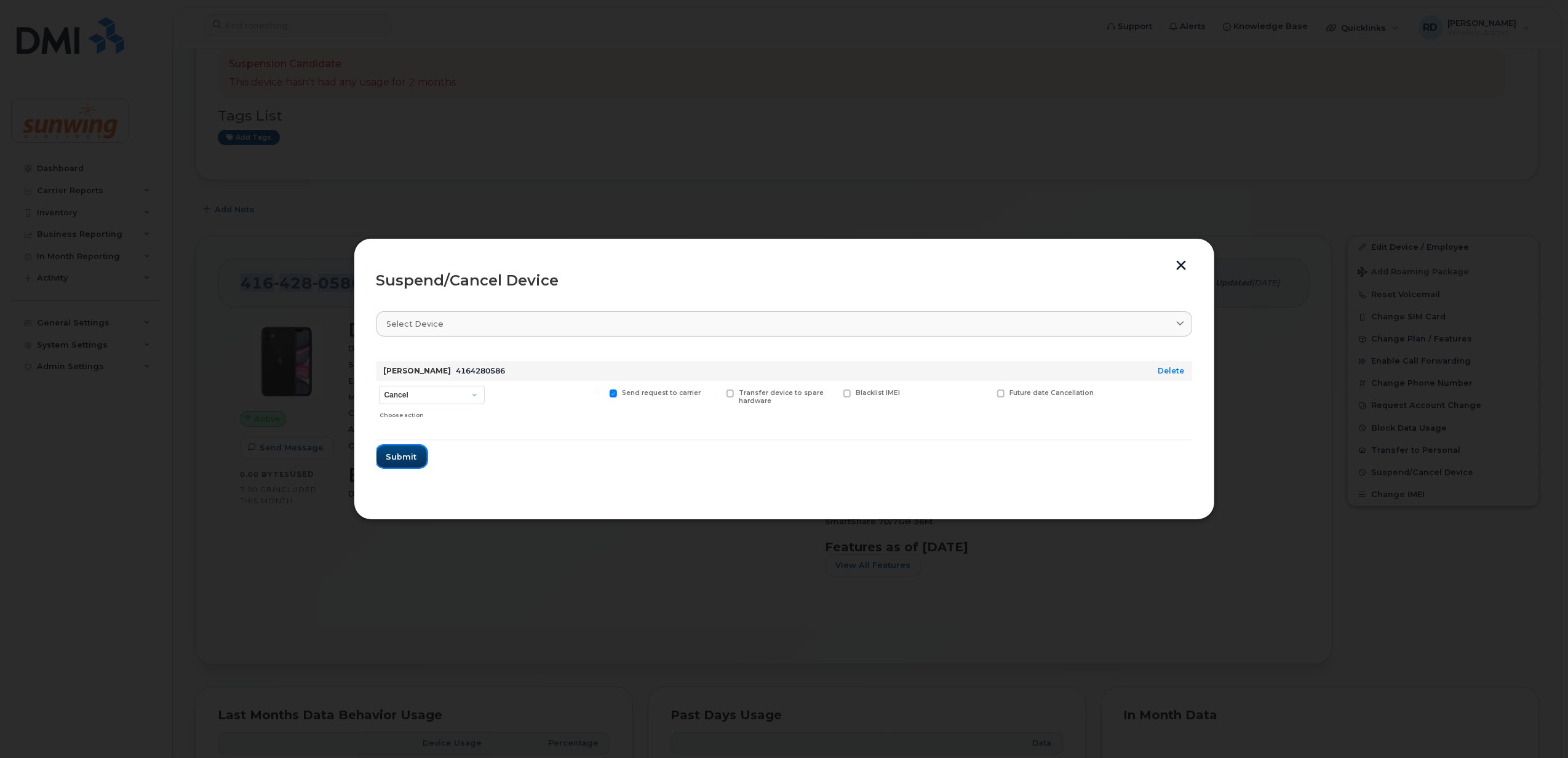
click at [394, 451] on span "Submit" at bounding box center [402, 457] width 31 height 12
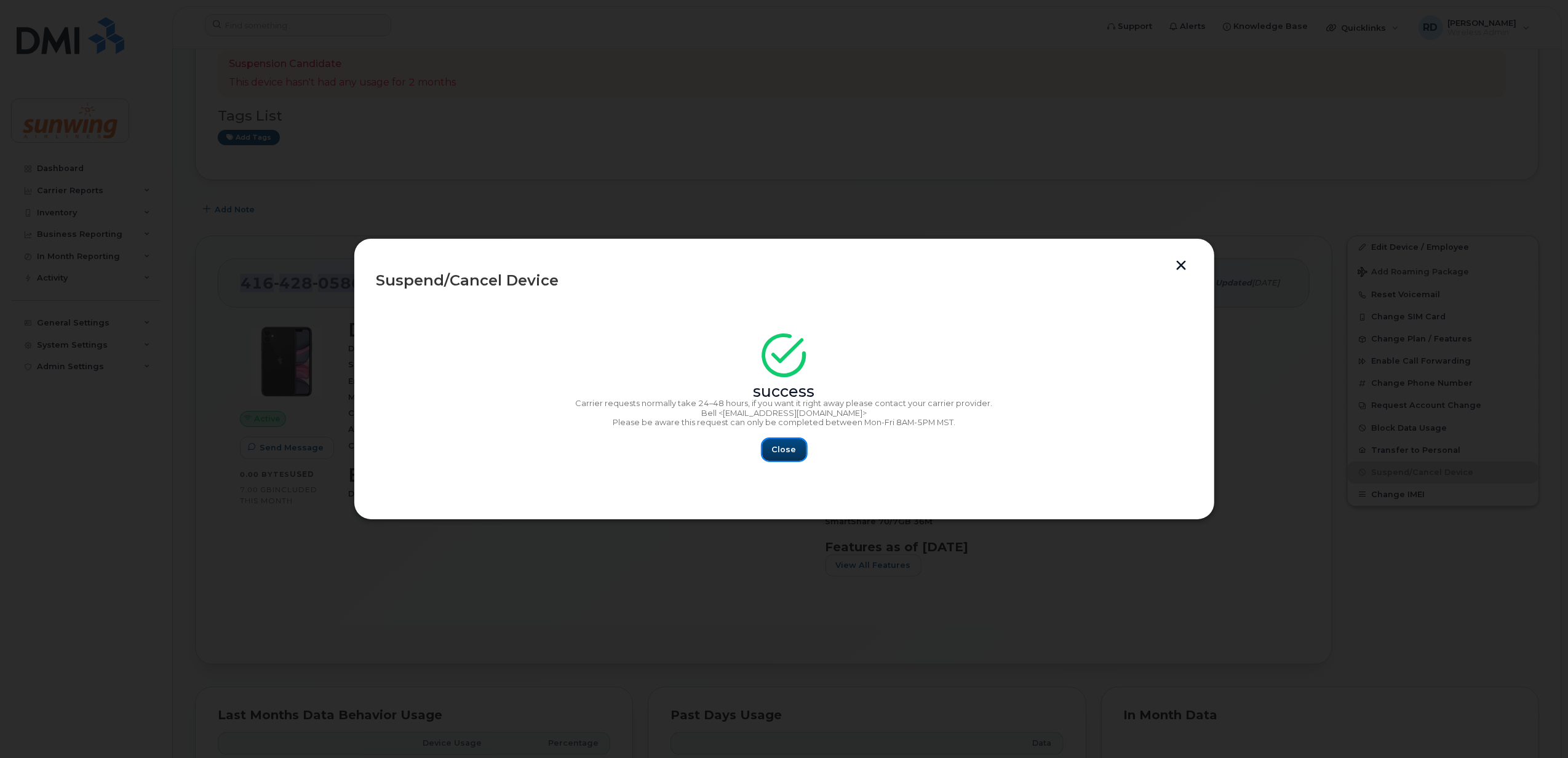
click at [778, 449] on span "Close" at bounding box center [784, 449] width 24 height 12
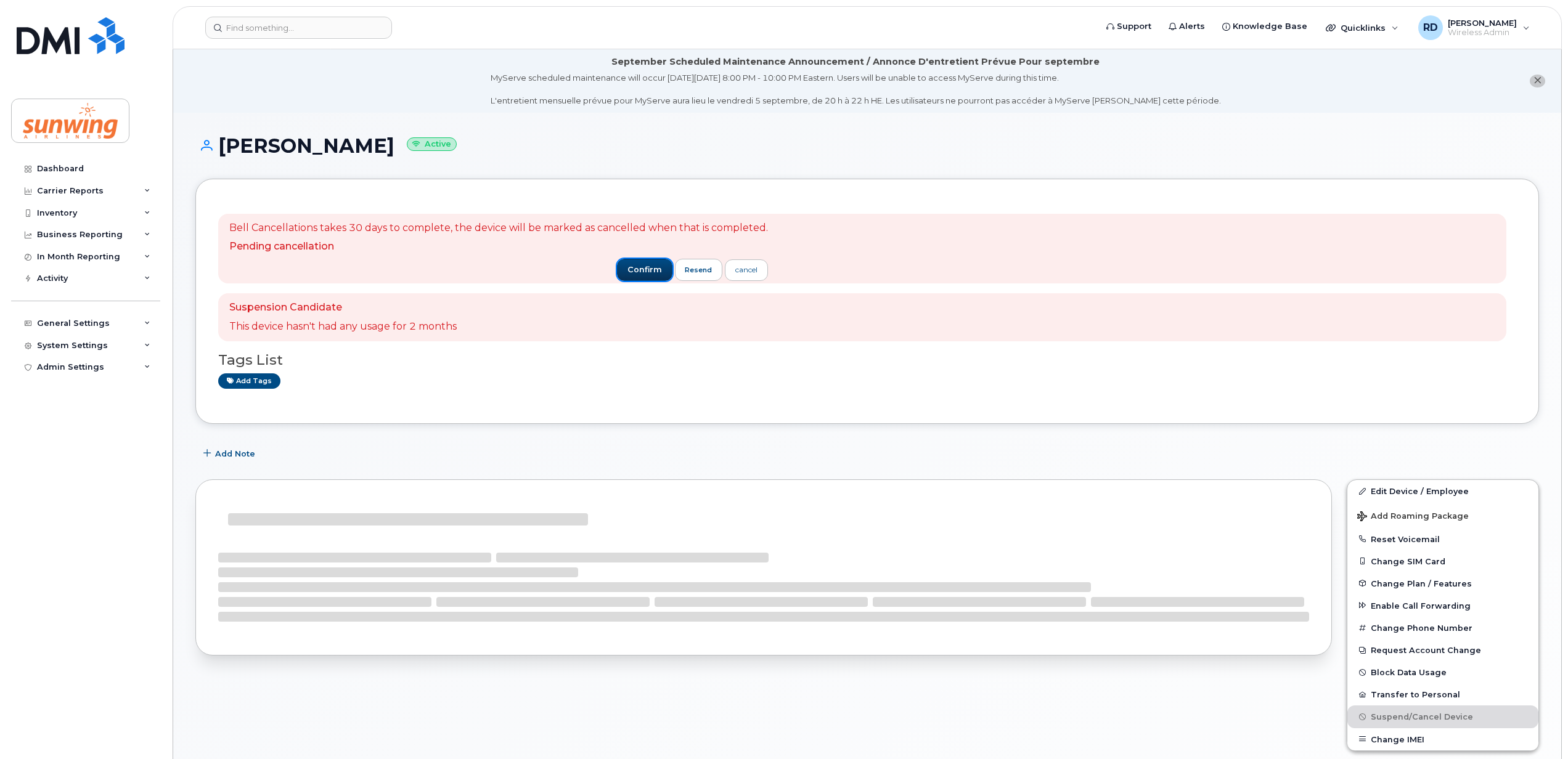
click at [627, 269] on span "confirm" at bounding box center [644, 270] width 34 height 11
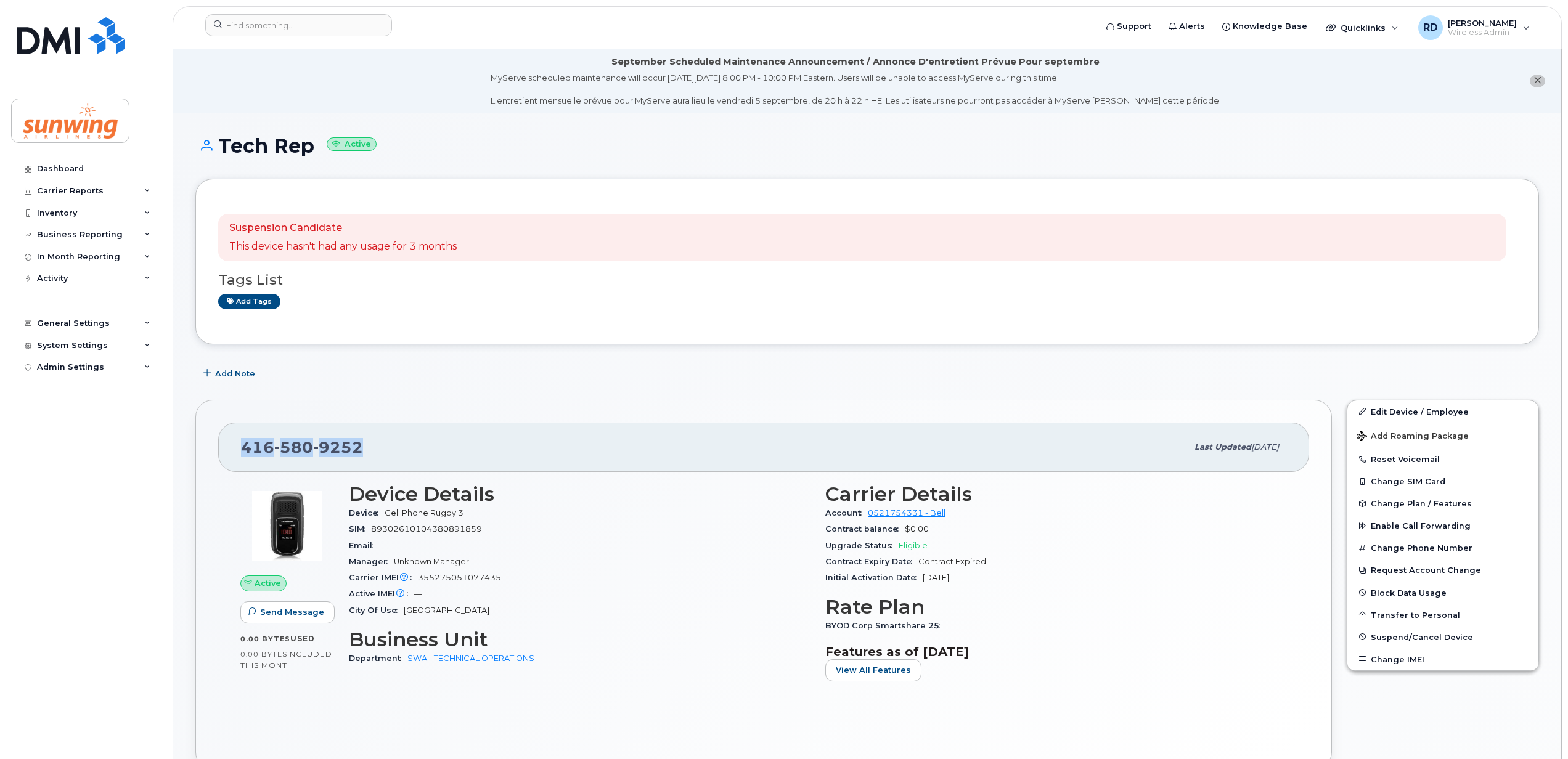
drag, startPoint x: 375, startPoint y: 449, endPoint x: 227, endPoint y: 454, distance: 148.1
click at [227, 454] on div "[PHONE_NUMBER] Last updated [DATE]" at bounding box center [763, 448] width 1090 height 50
drag, startPoint x: 227, startPoint y: 454, endPoint x: 281, endPoint y: 442, distance: 55.3
copy span "416 580 9252"
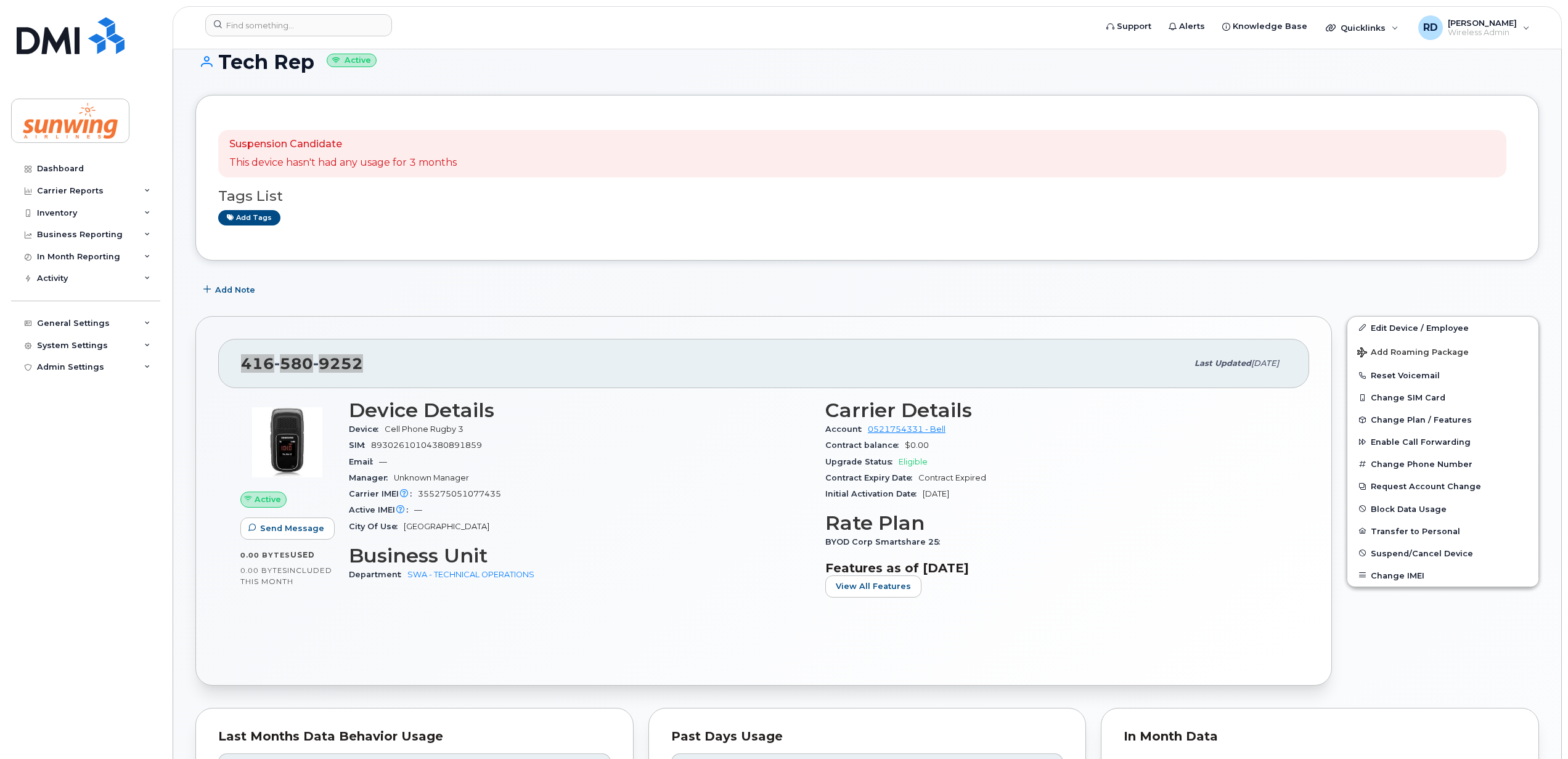
scroll to position [82, 0]
click at [1420, 555] on span "Suspend/Cancel Device" at bounding box center [1421, 555] width 102 height 9
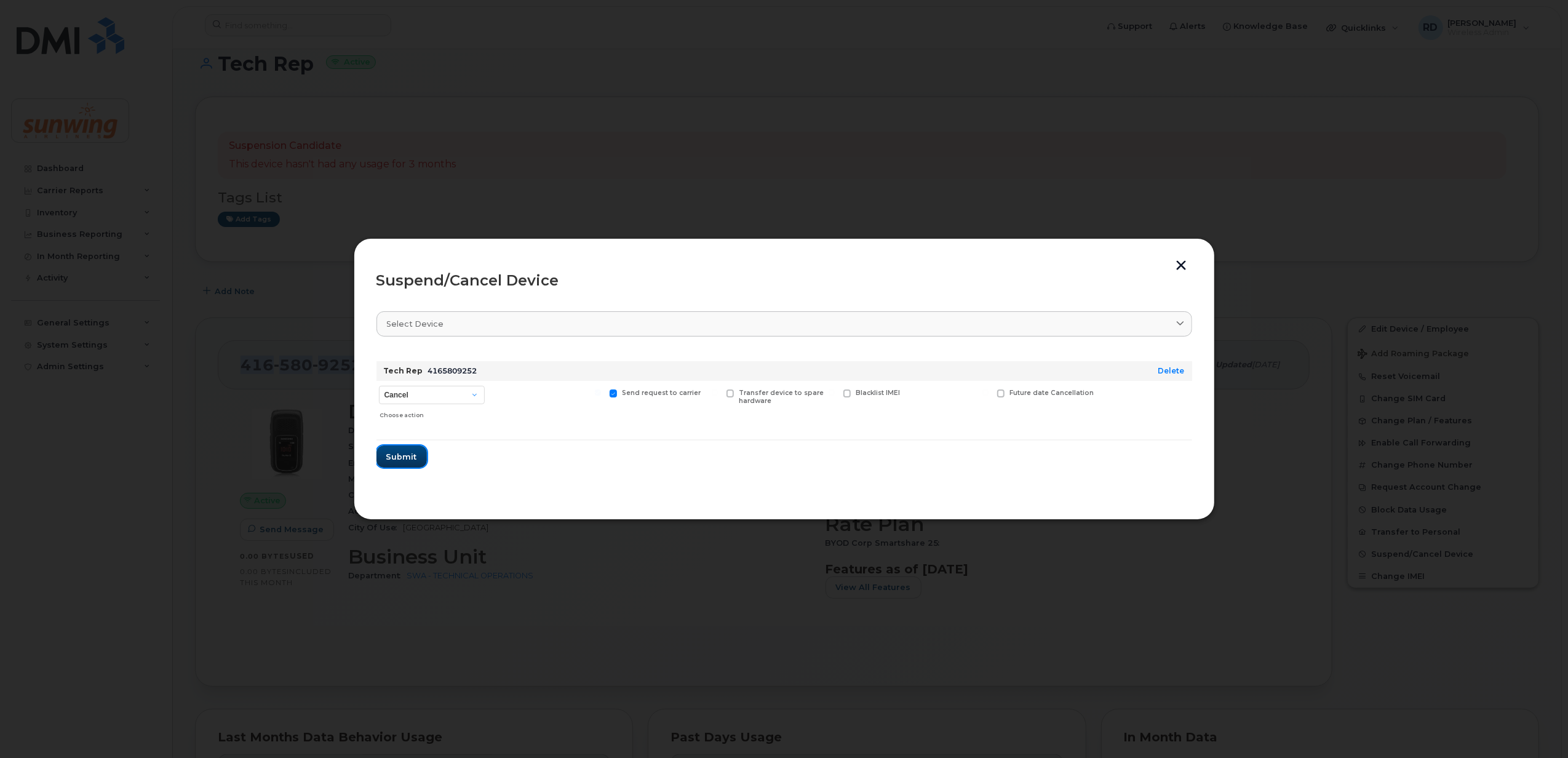
click at [399, 449] on button "Submit" at bounding box center [402, 456] width 51 height 22
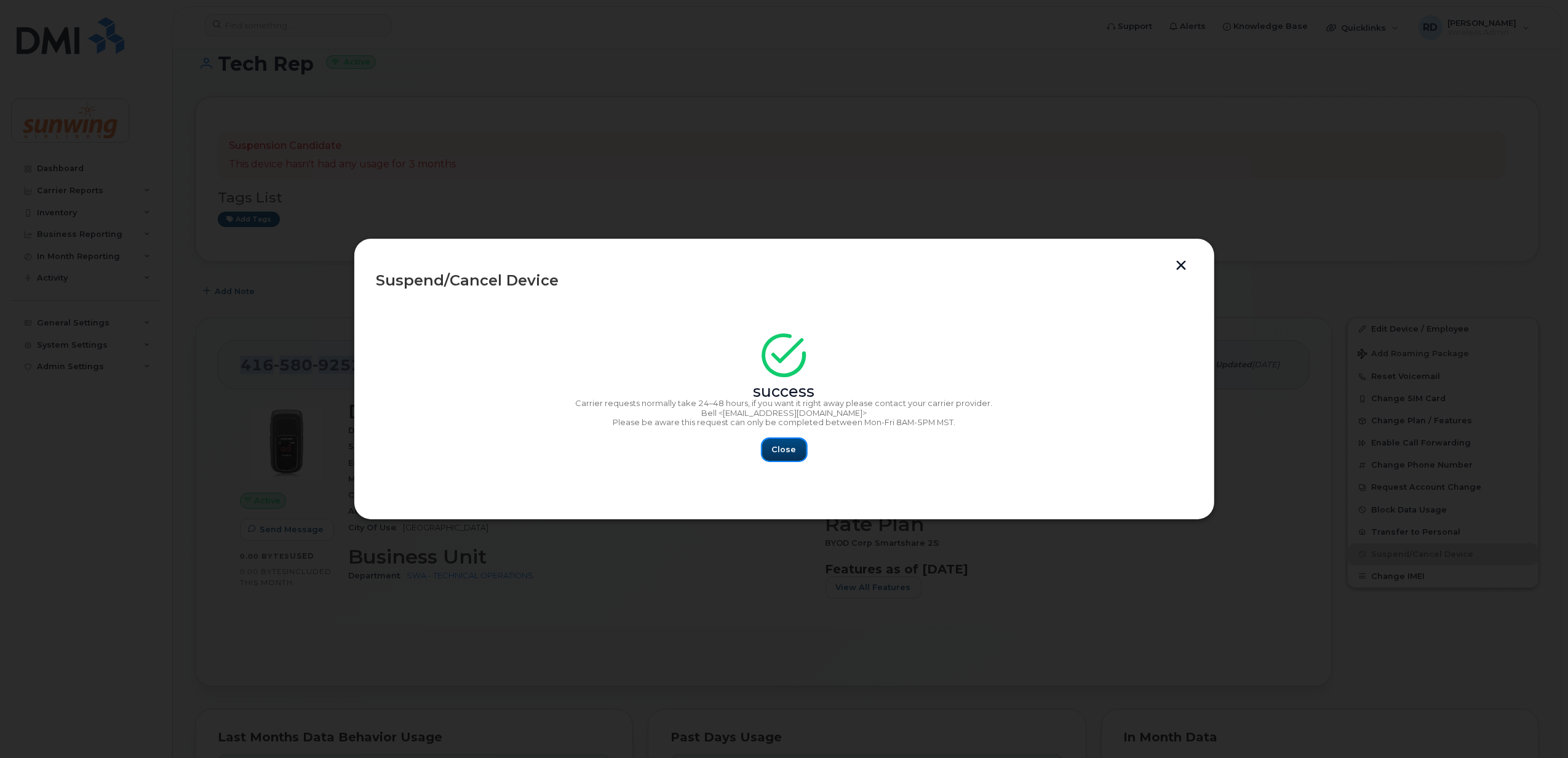
click at [779, 452] on span "Close" at bounding box center [784, 449] width 24 height 12
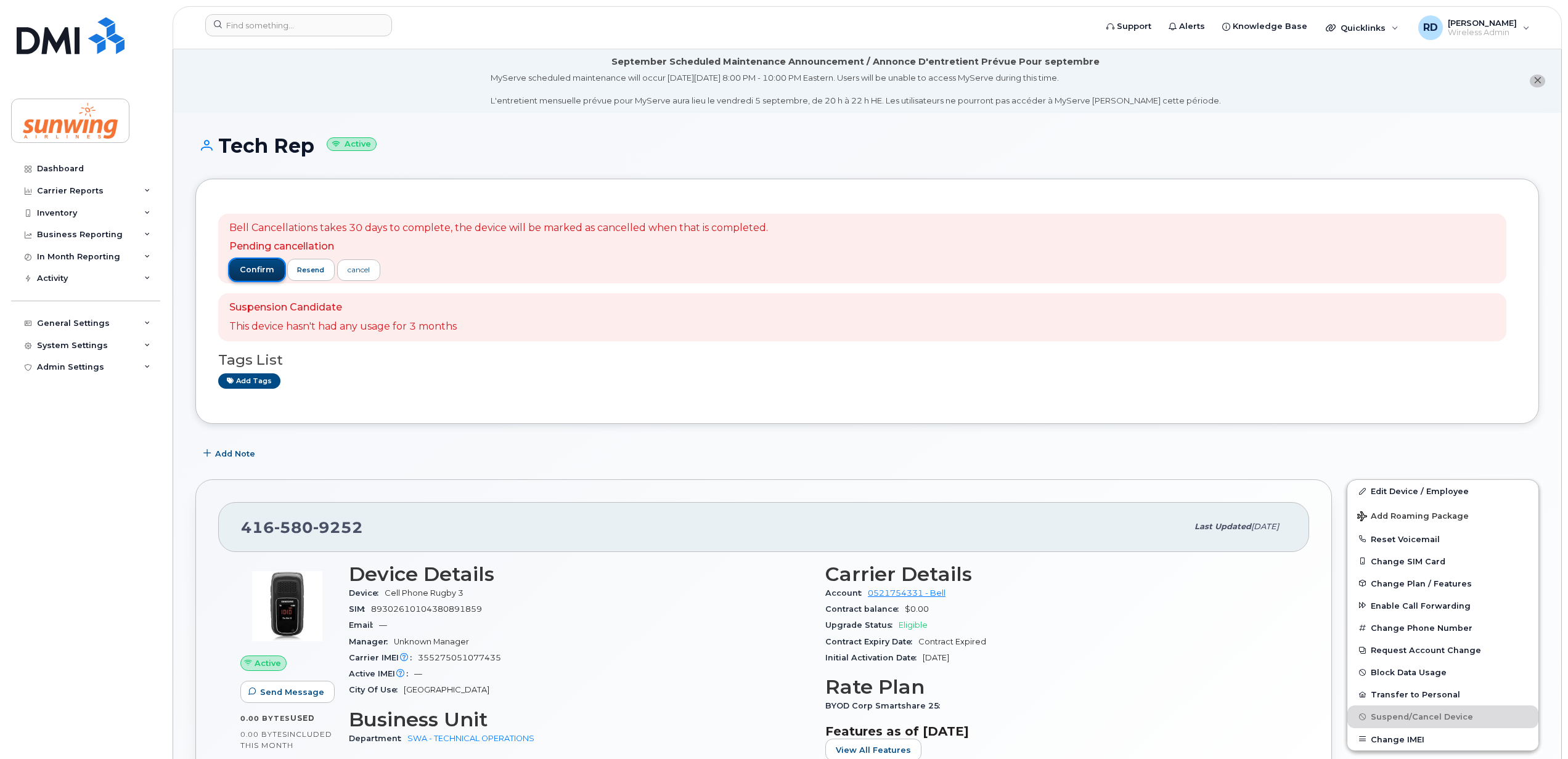
click at [259, 268] on span "confirm" at bounding box center [257, 270] width 34 height 11
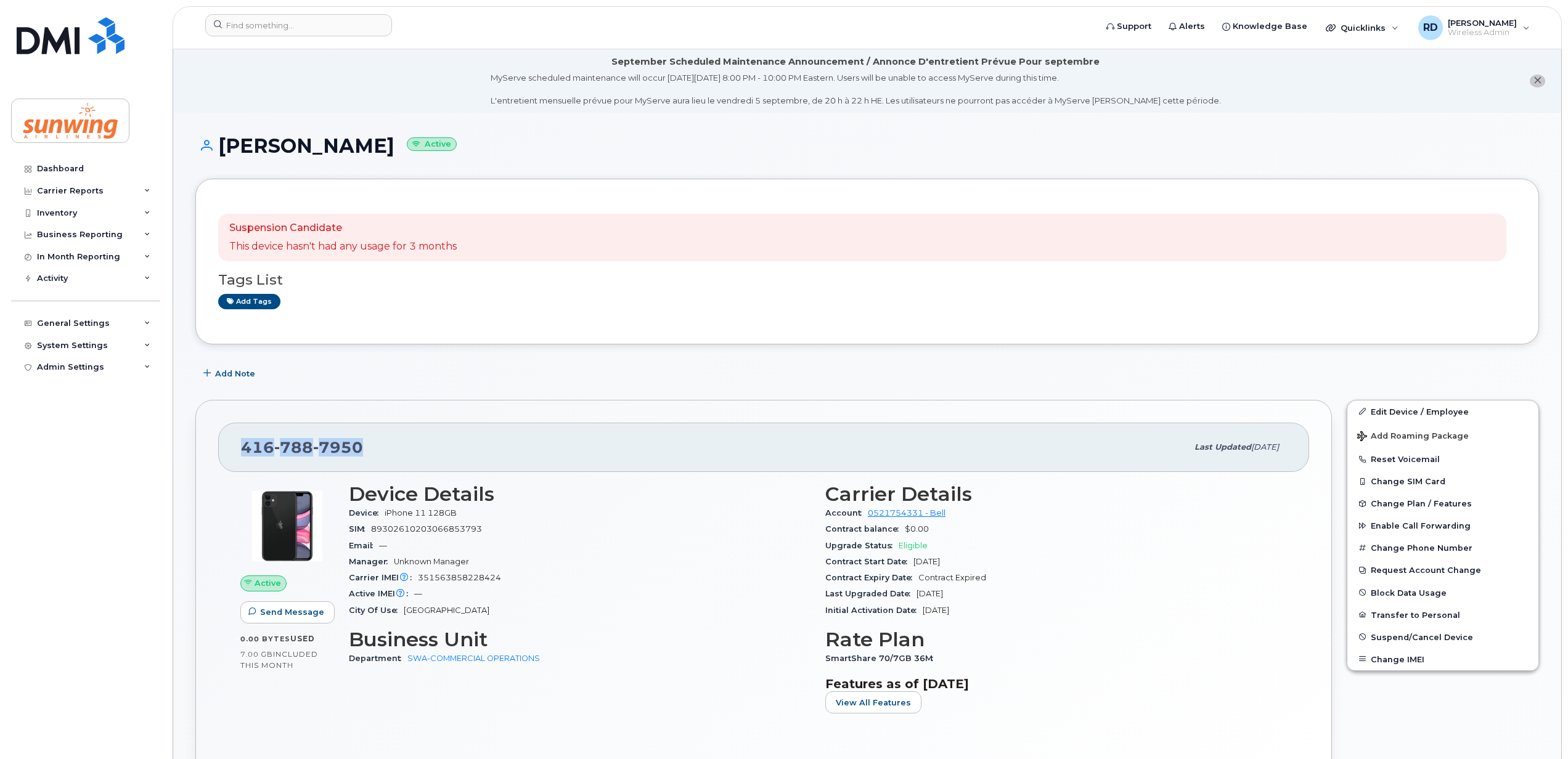
drag, startPoint x: 371, startPoint y: 444, endPoint x: 239, endPoint y: 450, distance: 132.1
click at [239, 450] on div "[PHONE_NUMBER] Last updated [DATE]" at bounding box center [763, 448] width 1090 height 50
copy span "416 788 7950"
click at [372, 452] on div "647 381 8067" at bounding box center [713, 447] width 946 height 26
click at [370, 442] on div "647 381 8067" at bounding box center [713, 447] width 946 height 26
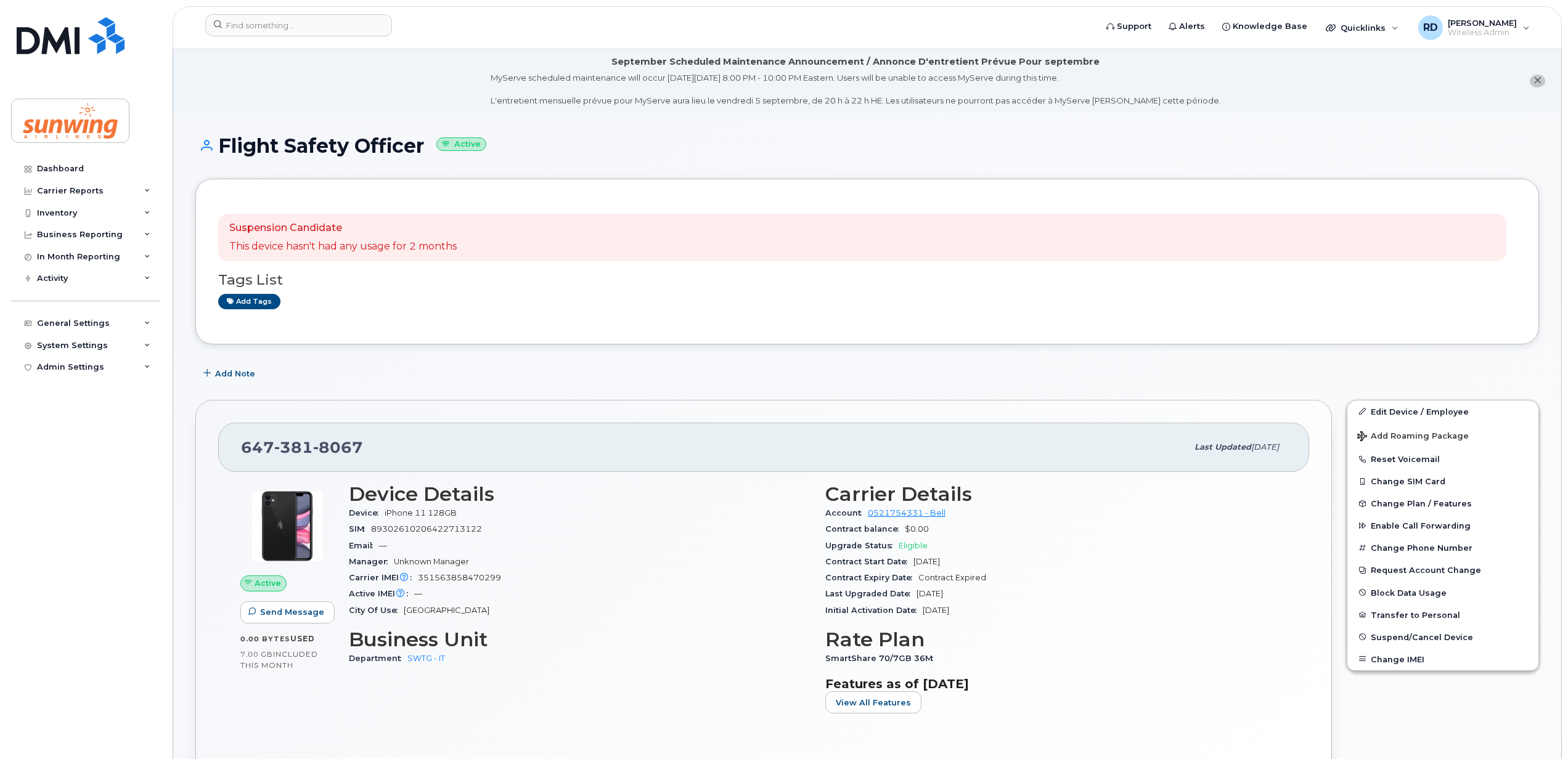
click at [380, 439] on div "647 381 8067" at bounding box center [713, 447] width 946 height 26
drag, startPoint x: 362, startPoint y: 444, endPoint x: 240, endPoint y: 456, distance: 122.6
click at [240, 456] on div "647 381 8067 Last updated Aug 14, 2025" at bounding box center [763, 448] width 1090 height 50
copy span "647 381 8067"
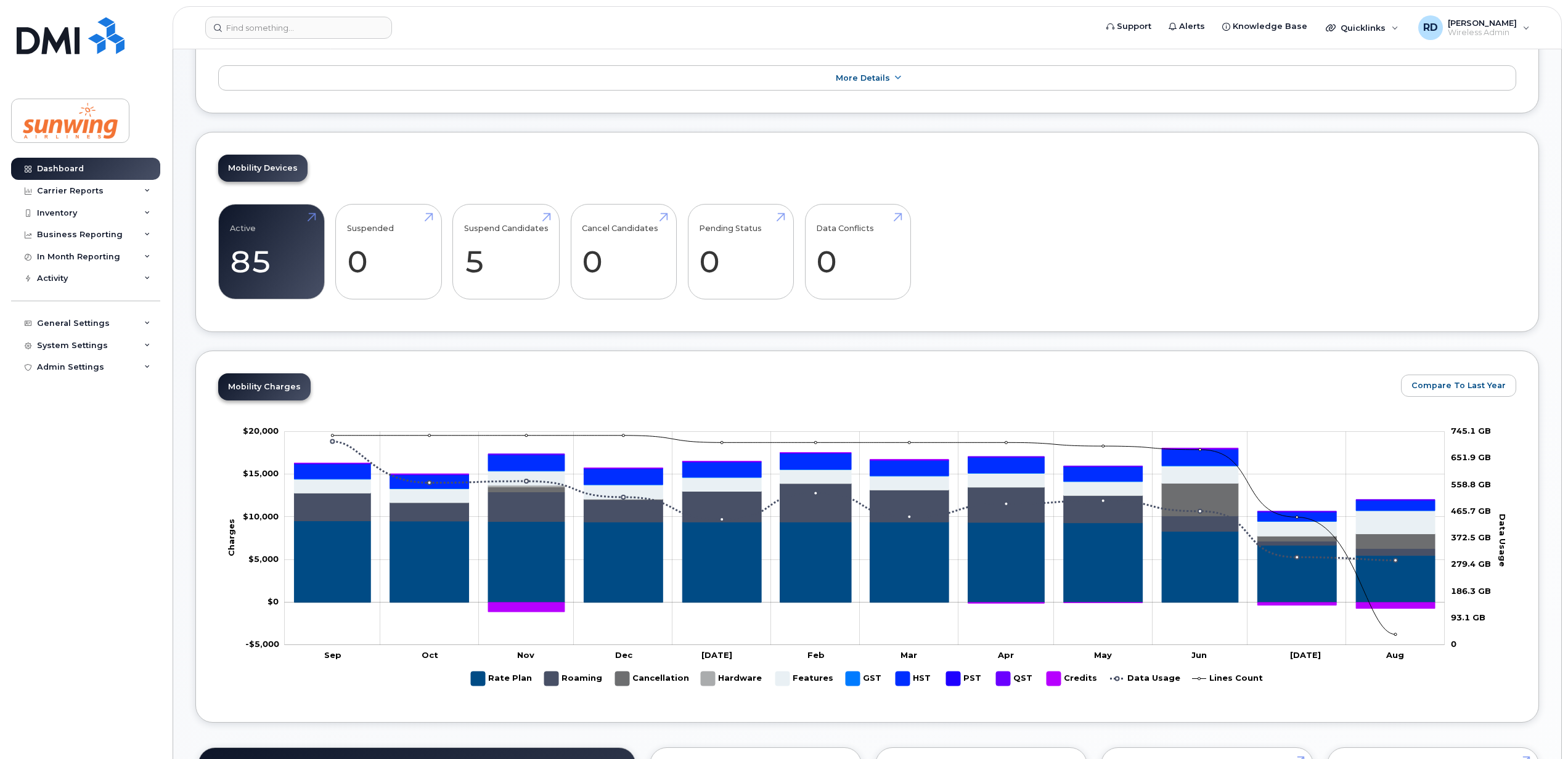
scroll to position [246, 0]
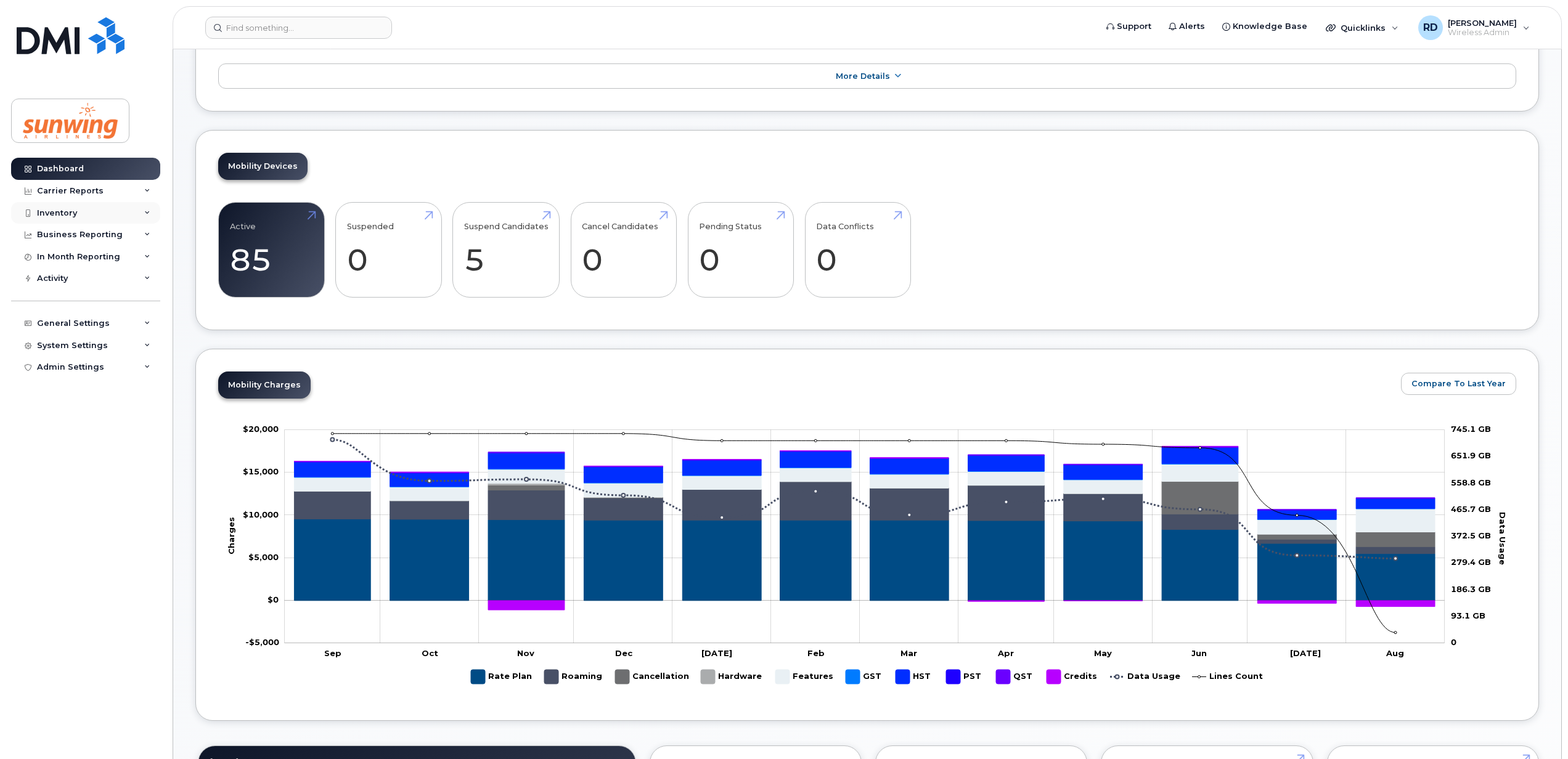
click at [100, 211] on div "Inventory" at bounding box center [86, 213] width 149 height 22
drag, startPoint x: 98, startPoint y: 233, endPoint x: 106, endPoint y: 228, distance: 9.4
click at [97, 233] on div "Mobility Devices" at bounding box center [77, 236] width 70 height 11
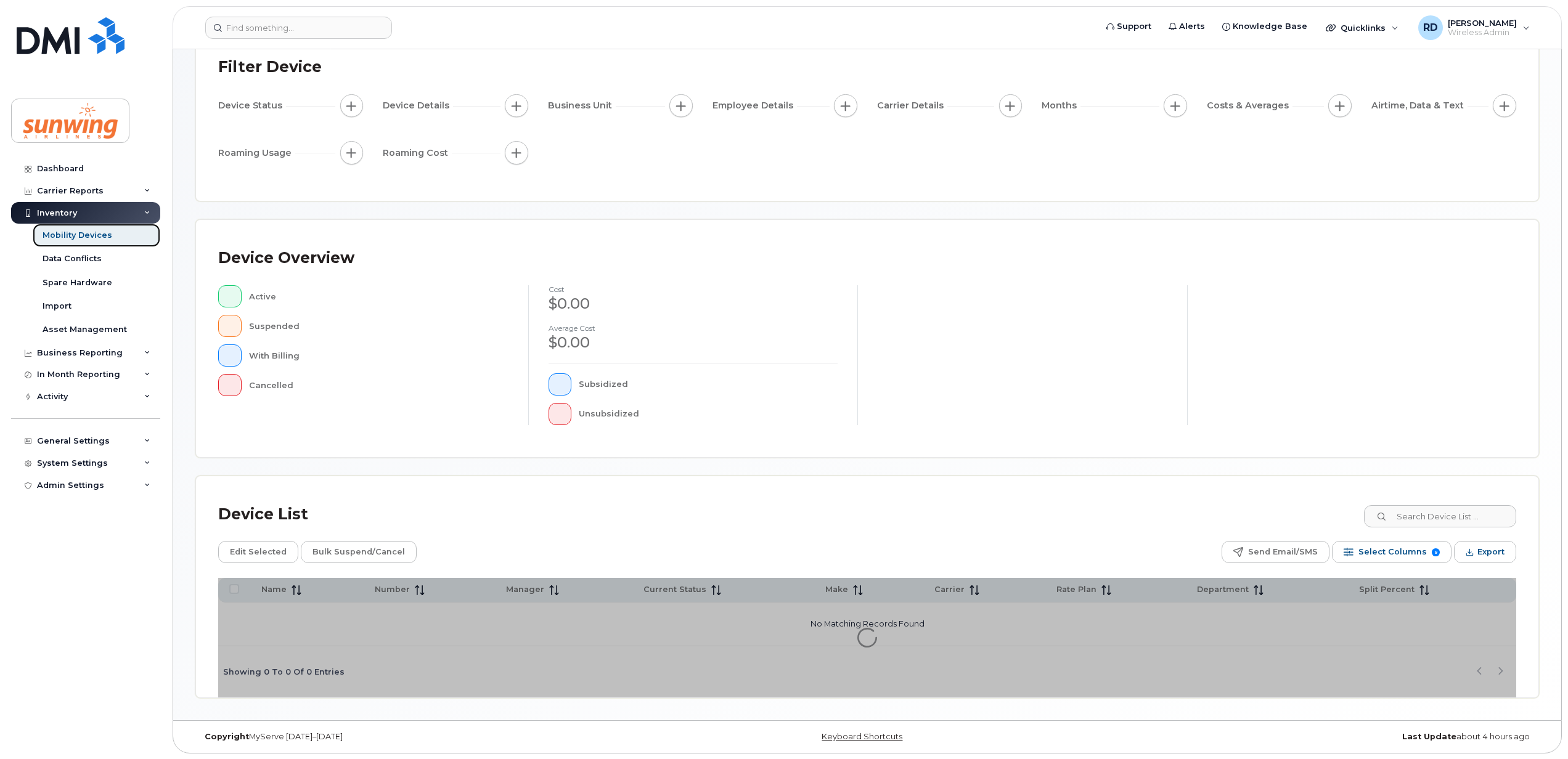
scroll to position [90, 0]
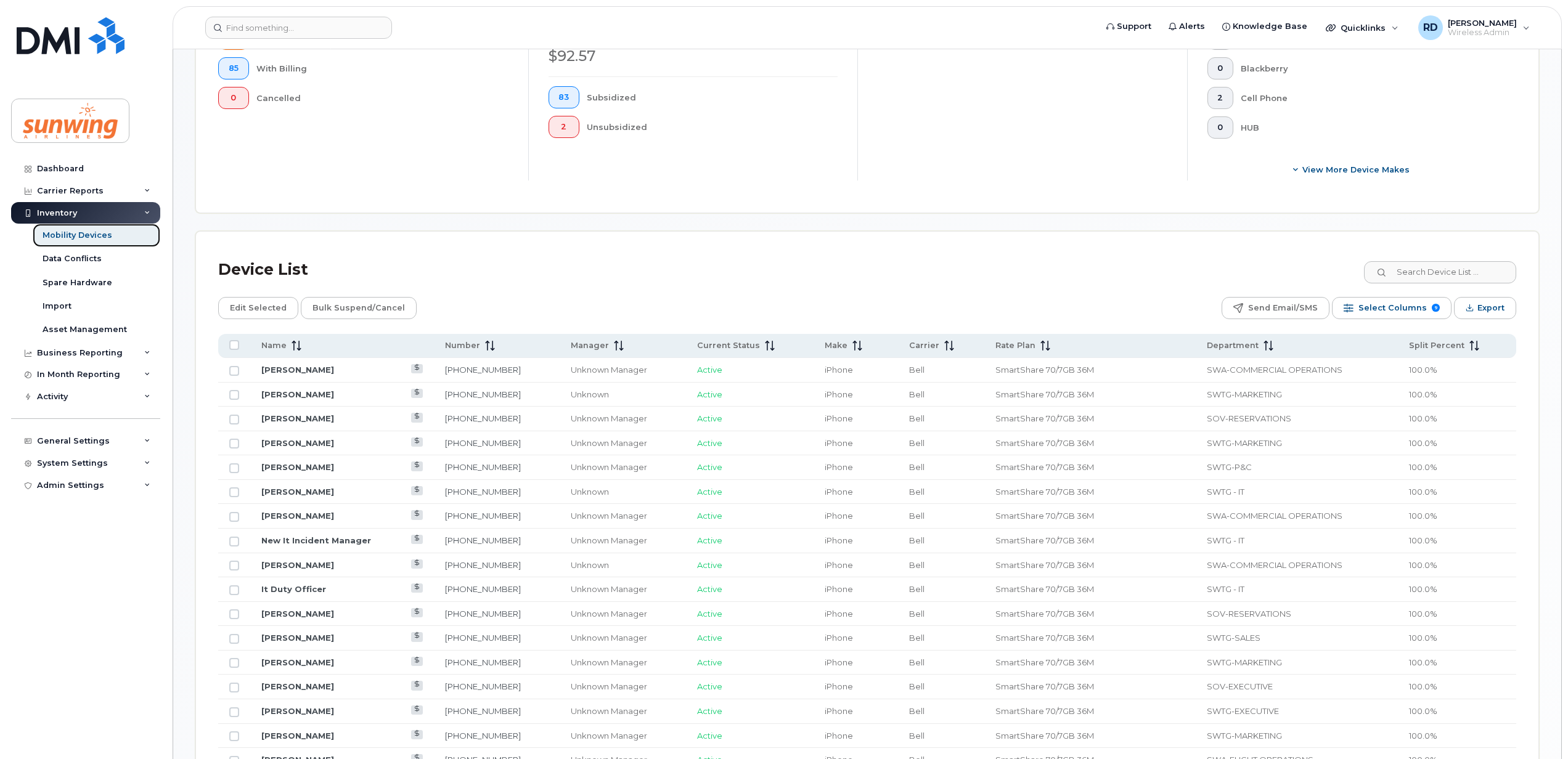
scroll to position [500, 0]
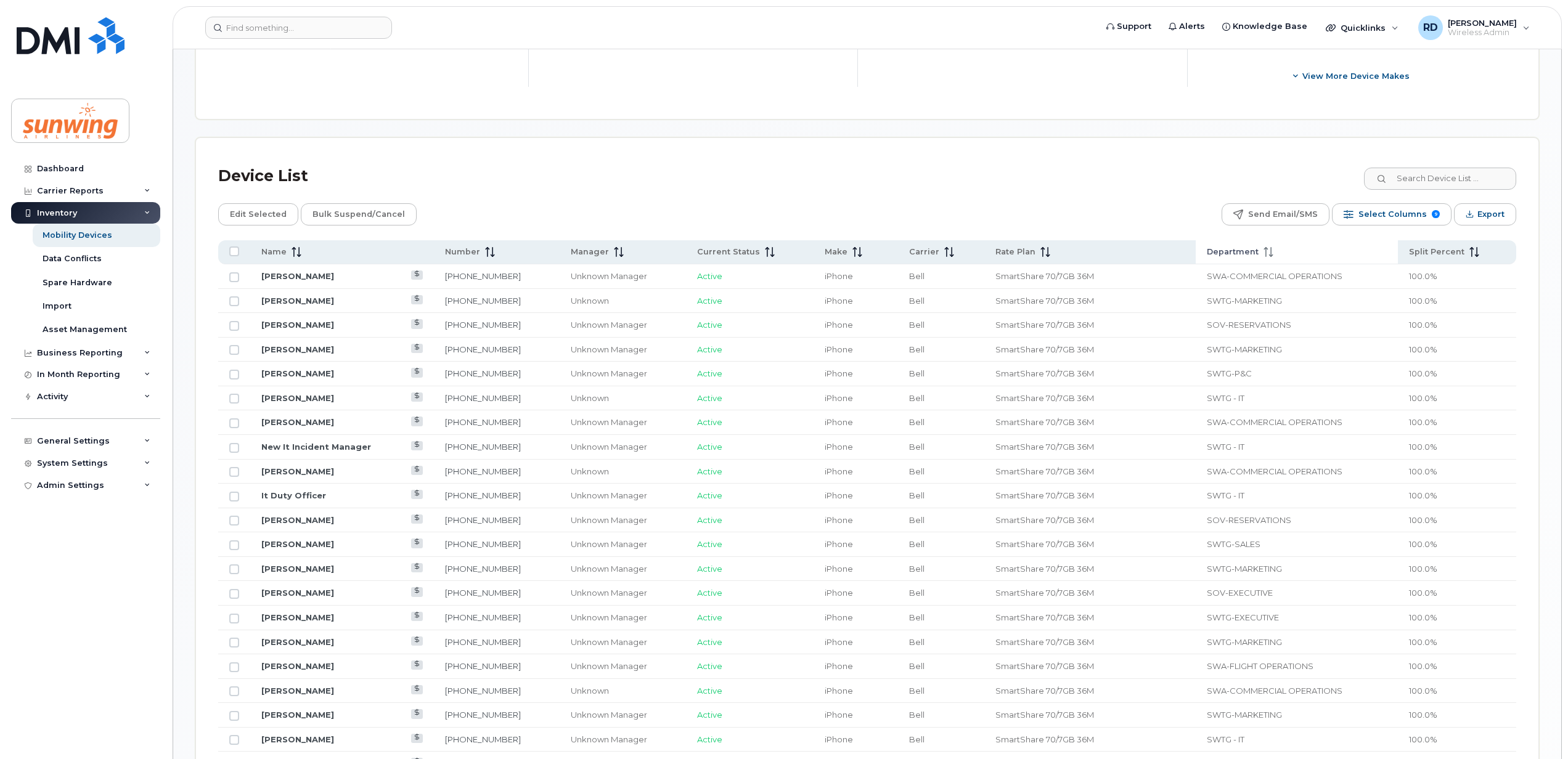
click at [1263, 255] on icon at bounding box center [1268, 252] width 10 height 10
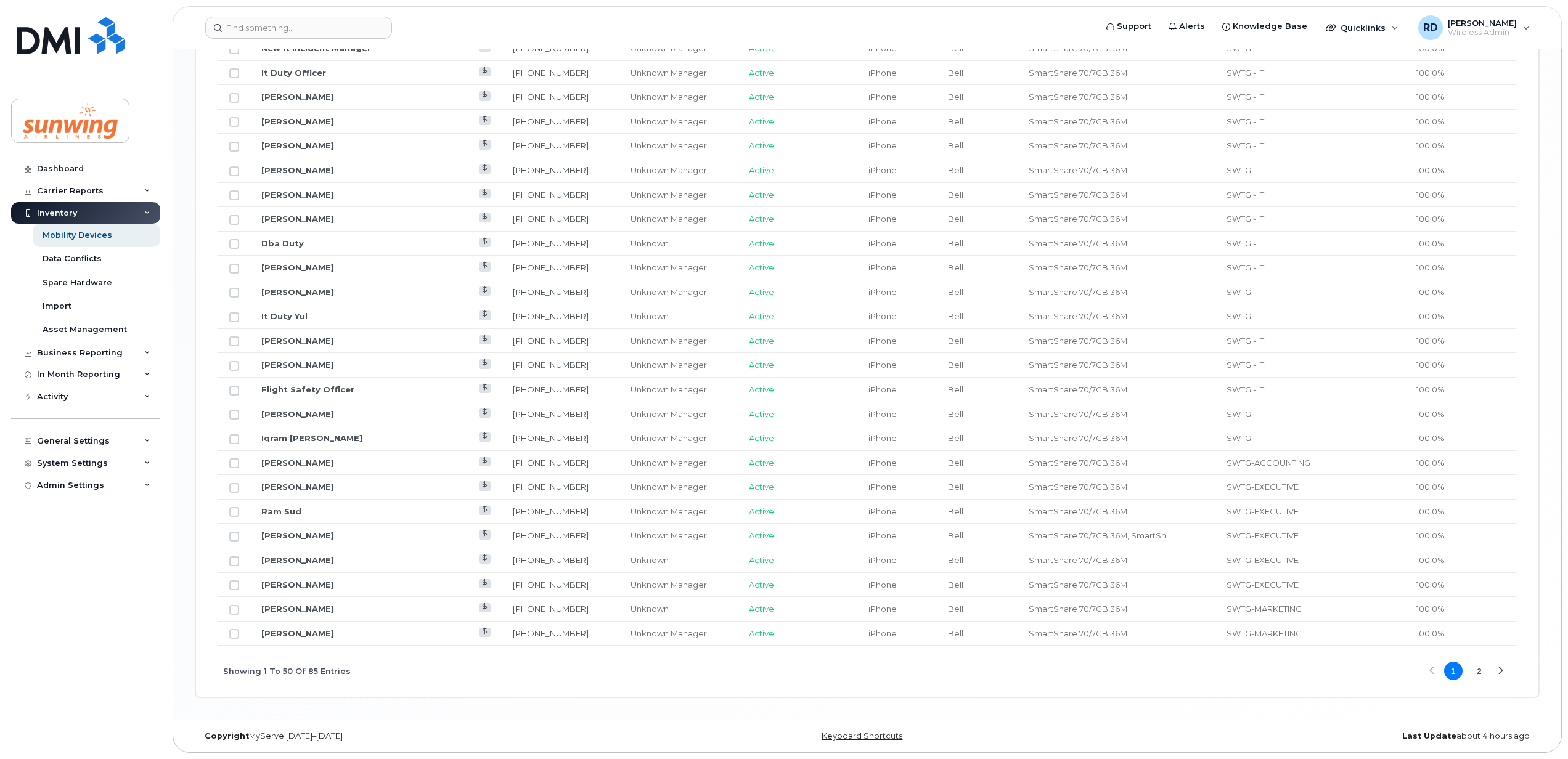
scroll to position [1349, 0]
click at [1499, 669] on div "Next Page" at bounding box center [1500, 671] width 8 height 8
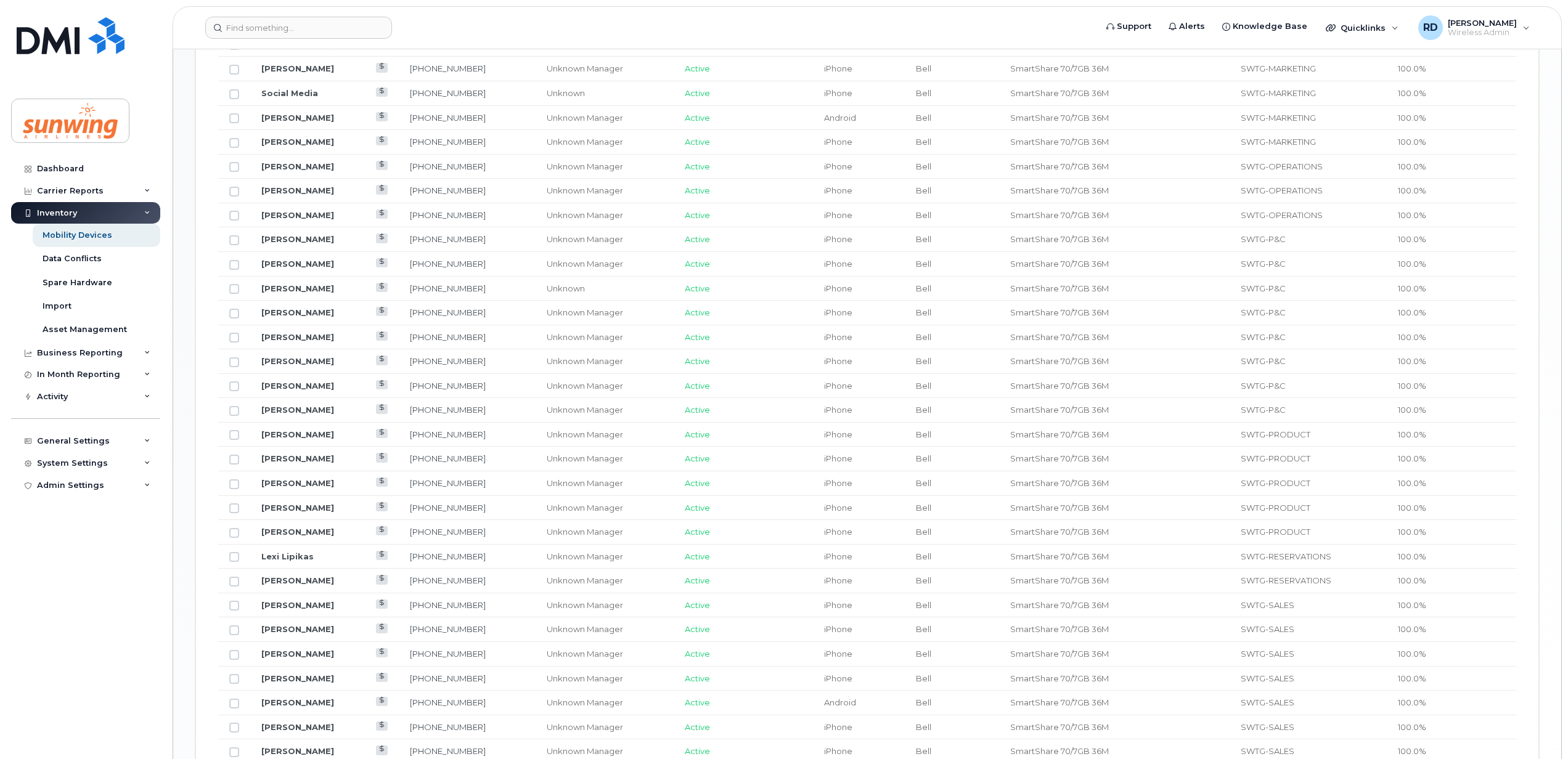
scroll to position [570, 0]
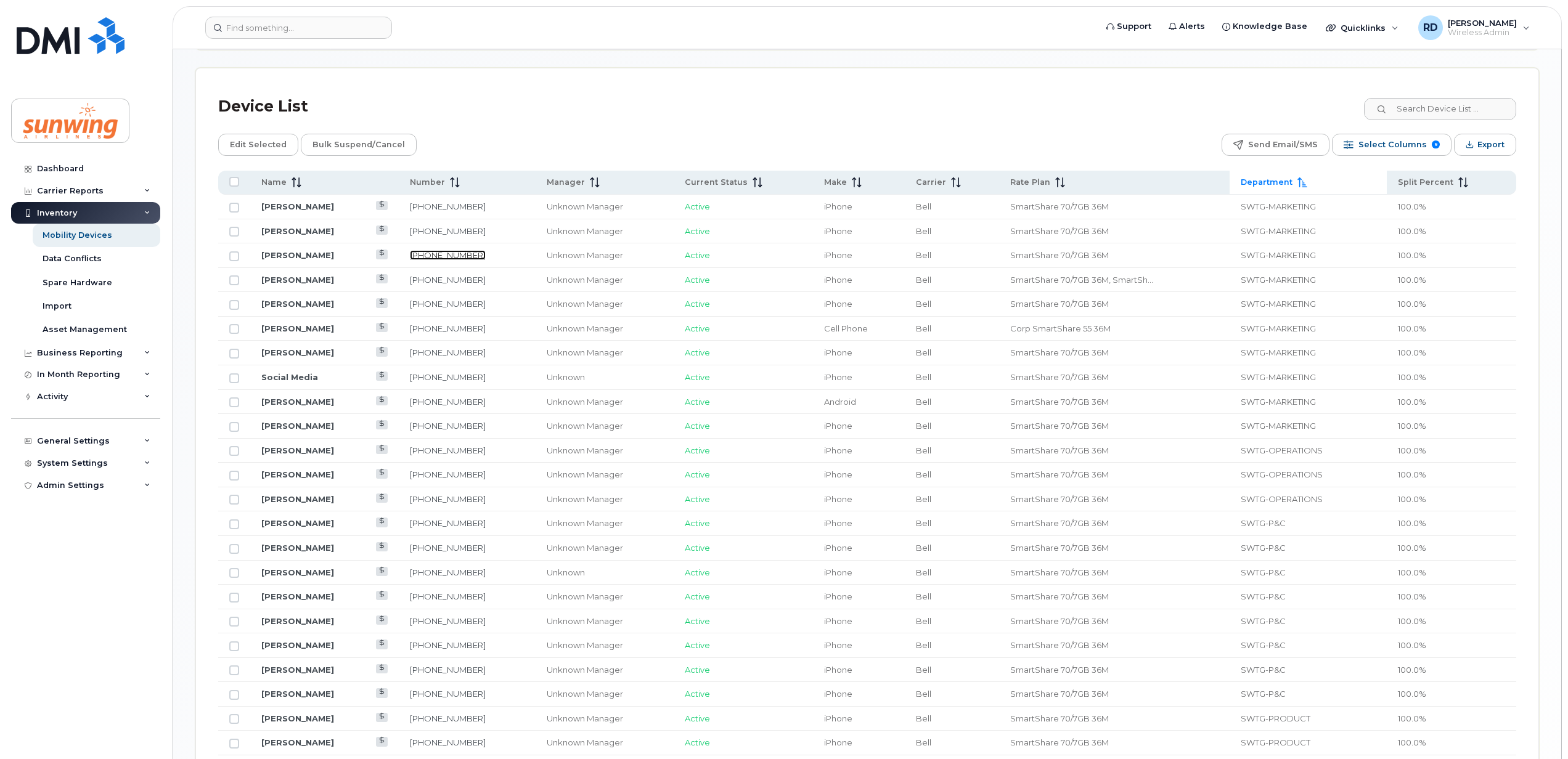
click at [486, 256] on link "[PHONE_NUMBER]" at bounding box center [447, 255] width 76 height 10
click at [1284, 182] on span "Department" at bounding box center [1266, 182] width 52 height 11
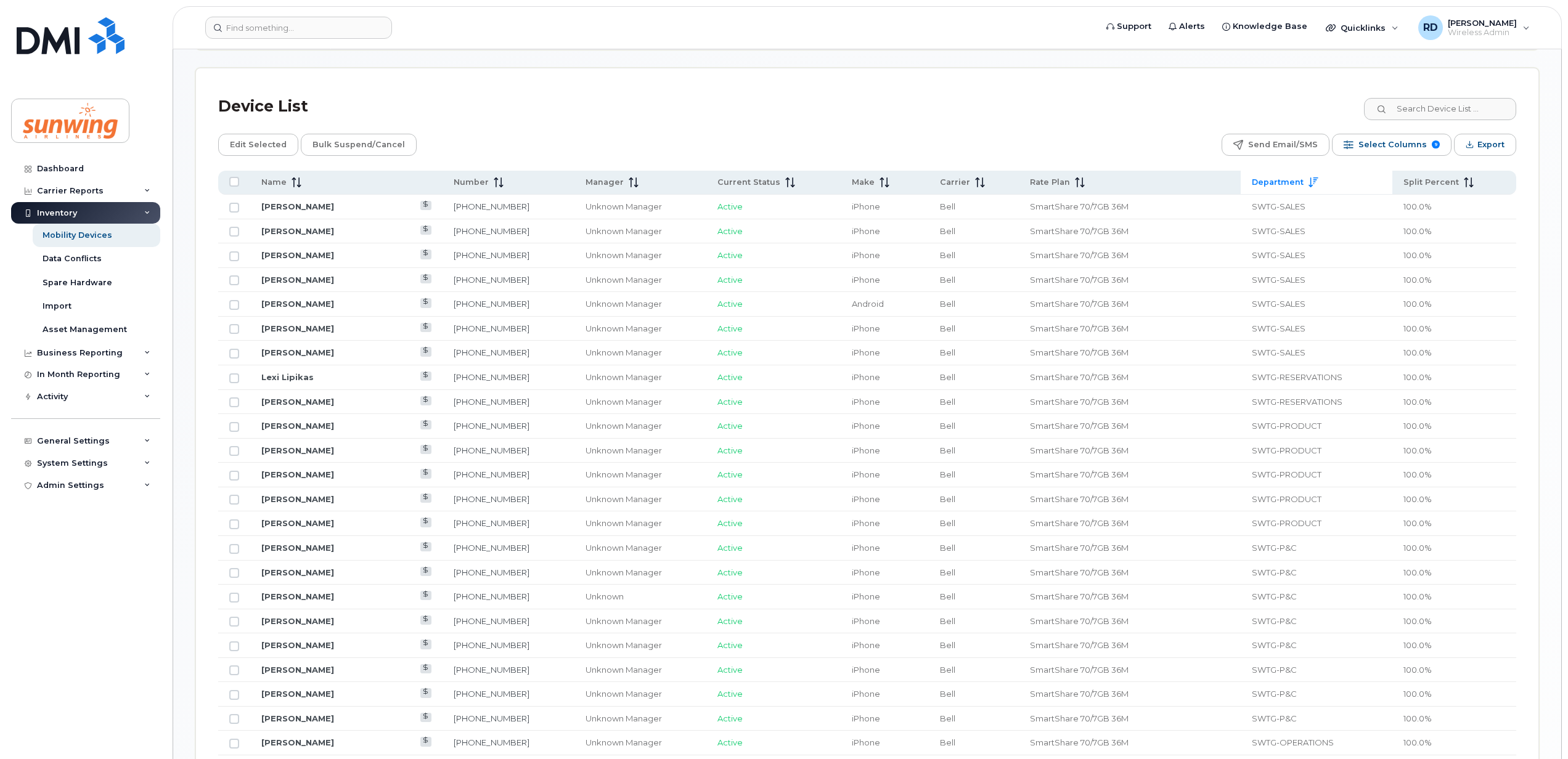
click at [1310, 182] on icon at bounding box center [1314, 182] width 10 height 10
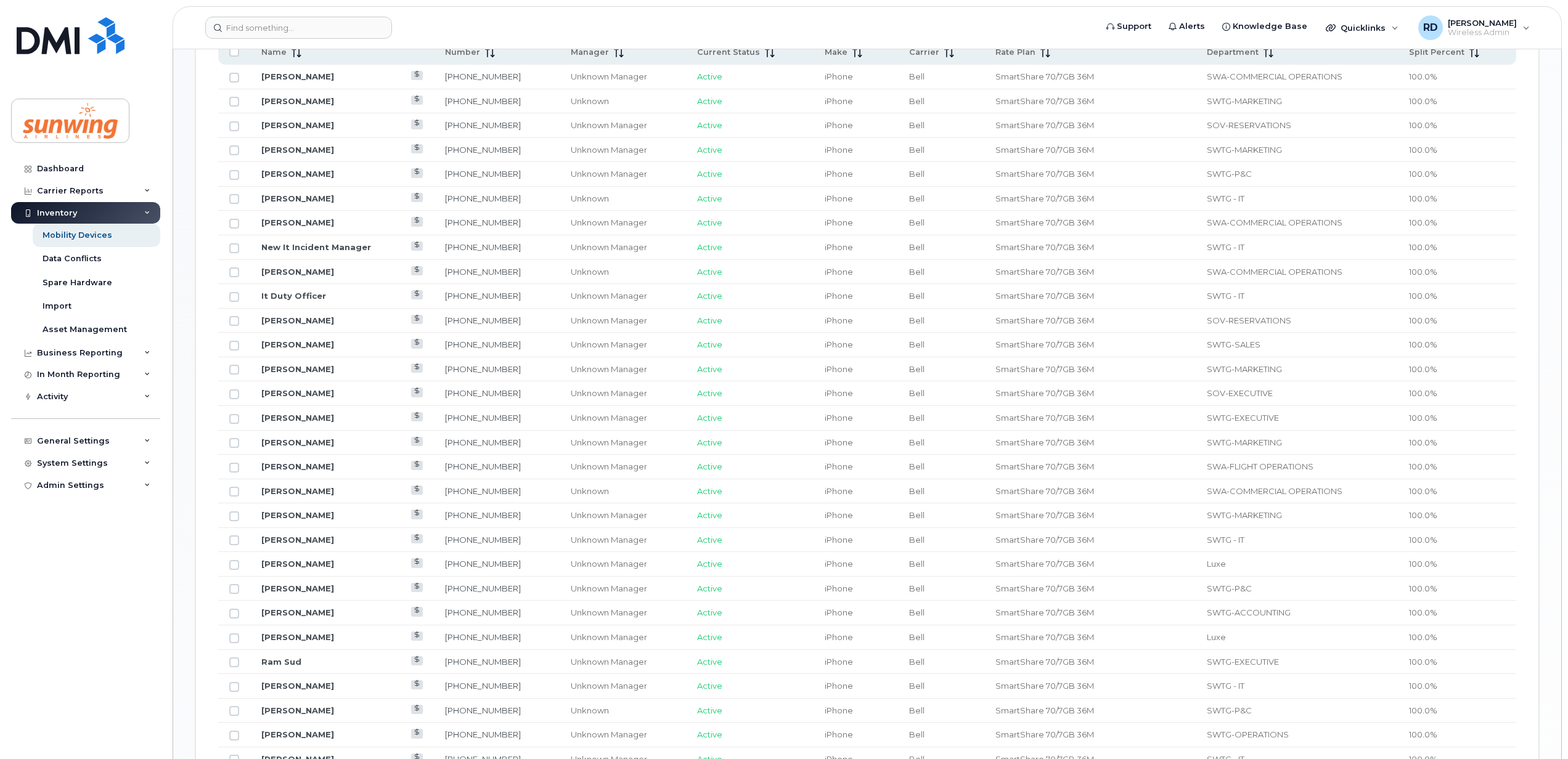
scroll to position [740, 0]
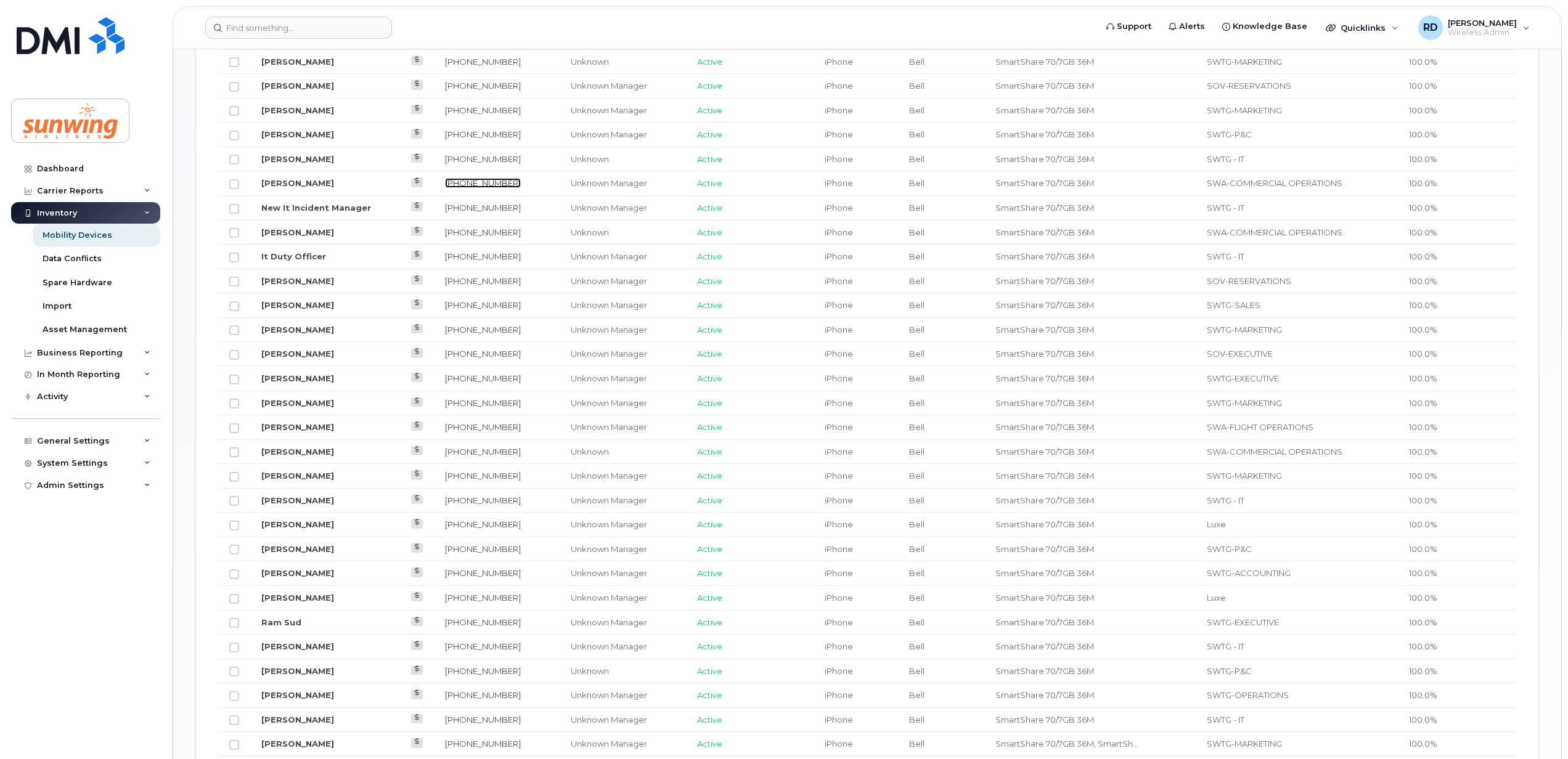
click at [479, 185] on link "416-275-8783" at bounding box center [483, 183] width 76 height 10
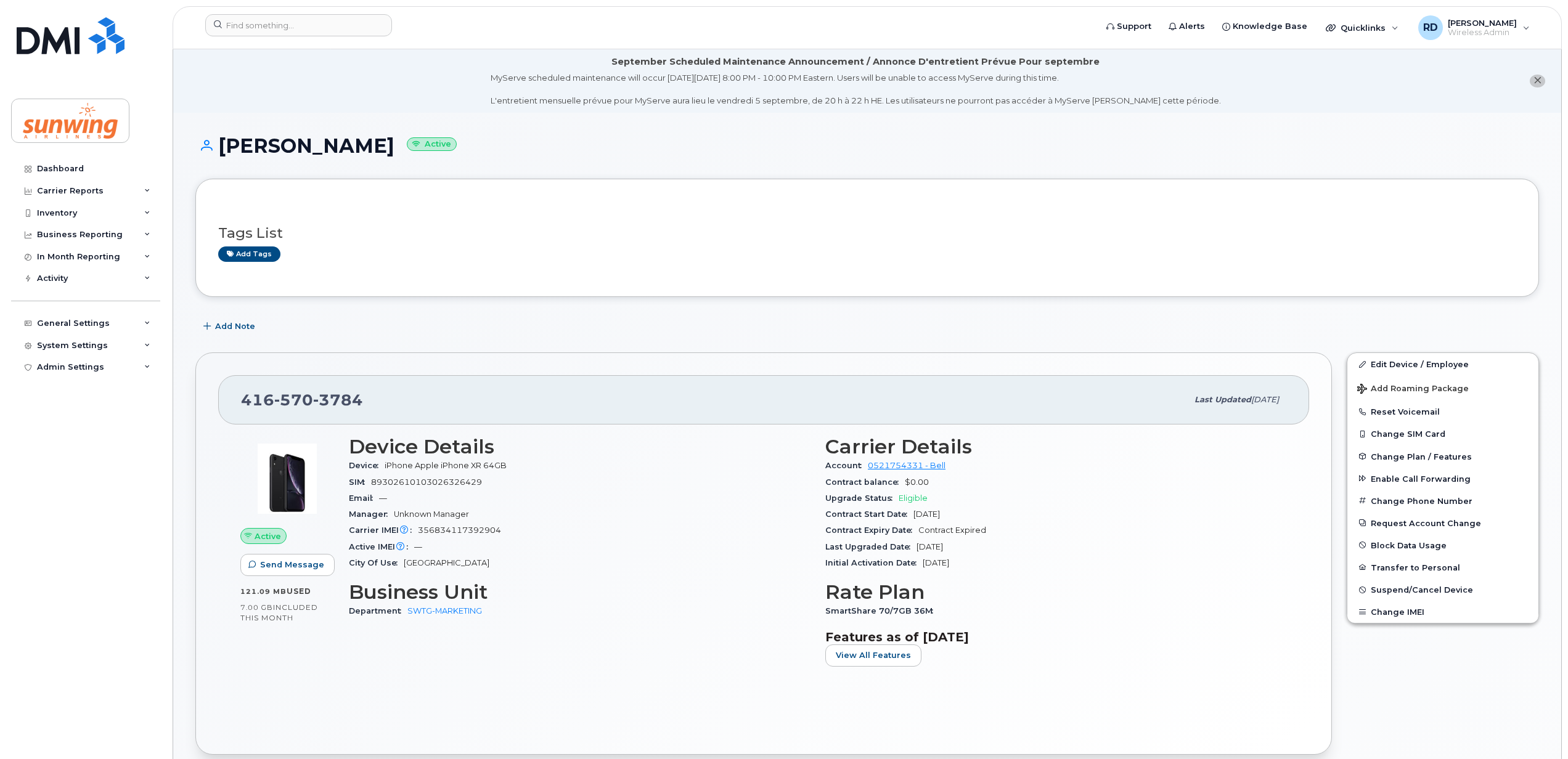
drag, startPoint x: 360, startPoint y: 143, endPoint x: 307, endPoint y: 144, distance: 53.0
click at [307, 144] on h1 "[PERSON_NAME] Active" at bounding box center [867, 145] width 1344 height 21
copy h1 "Filipp"
click at [55, 166] on div "Dashboard" at bounding box center [60, 169] width 47 height 10
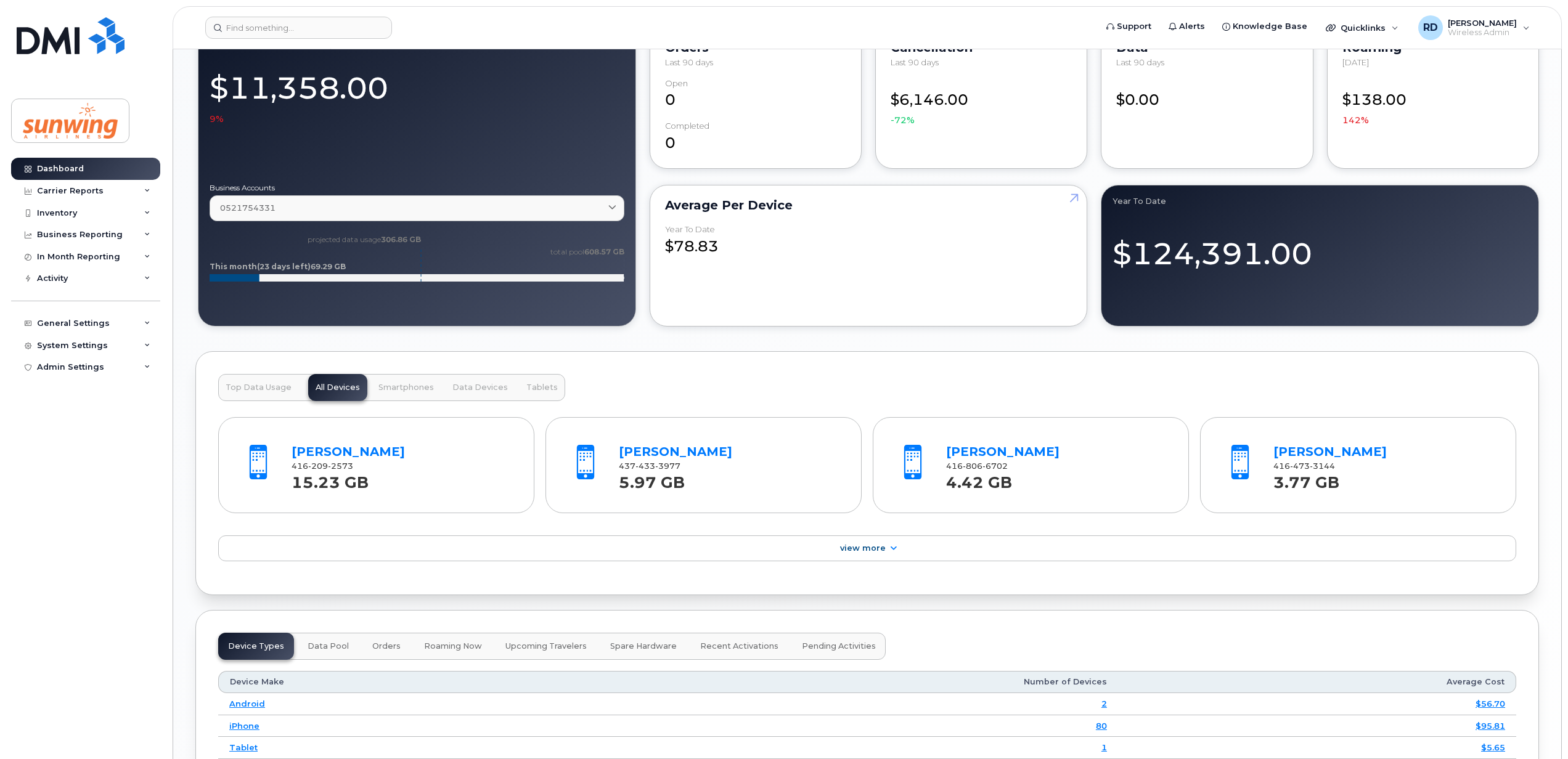
scroll to position [1319, 0]
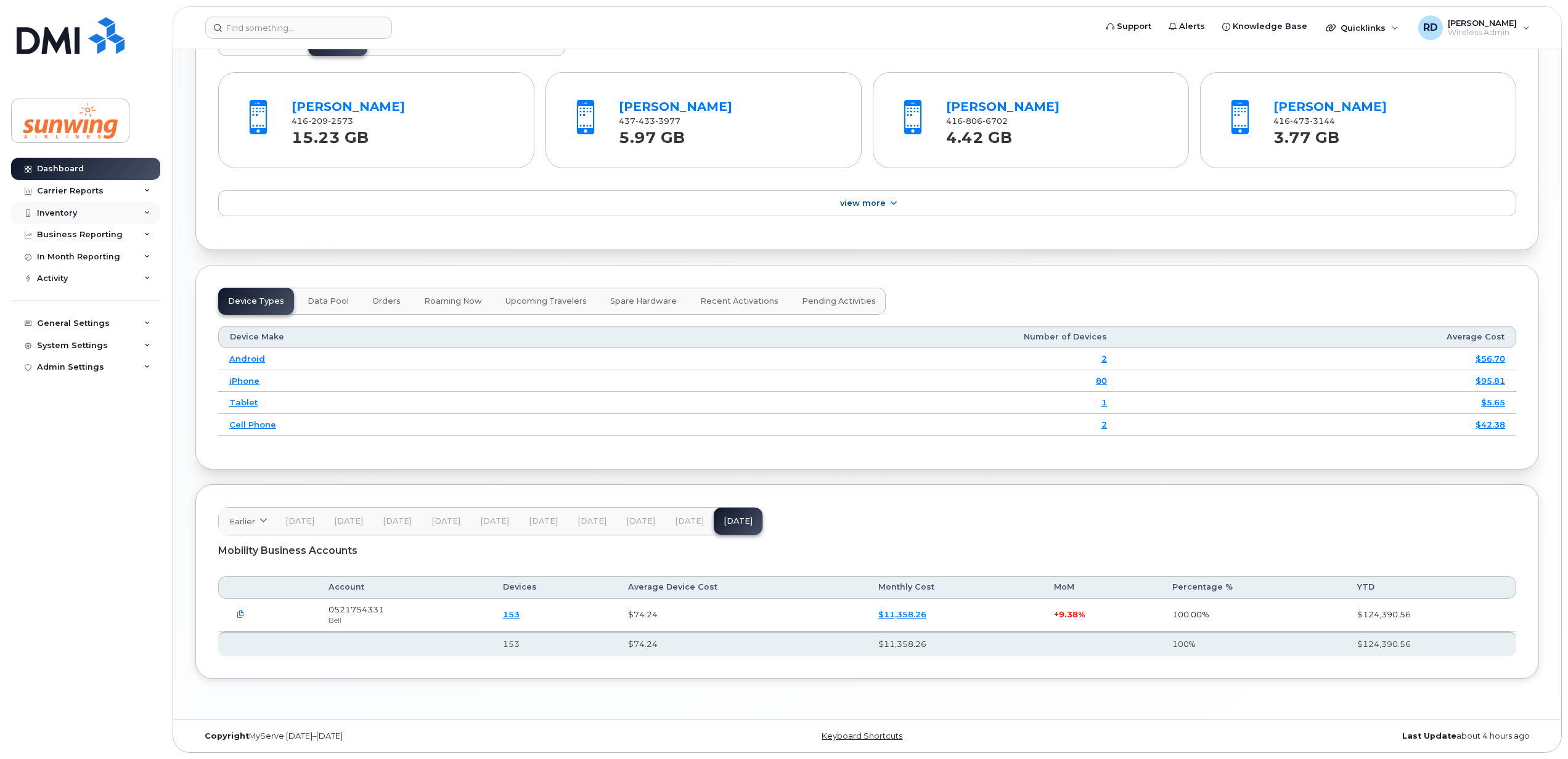
click at [82, 210] on div "Inventory" at bounding box center [86, 213] width 149 height 22
click at [90, 233] on div "Mobility Devices" at bounding box center [77, 236] width 70 height 11
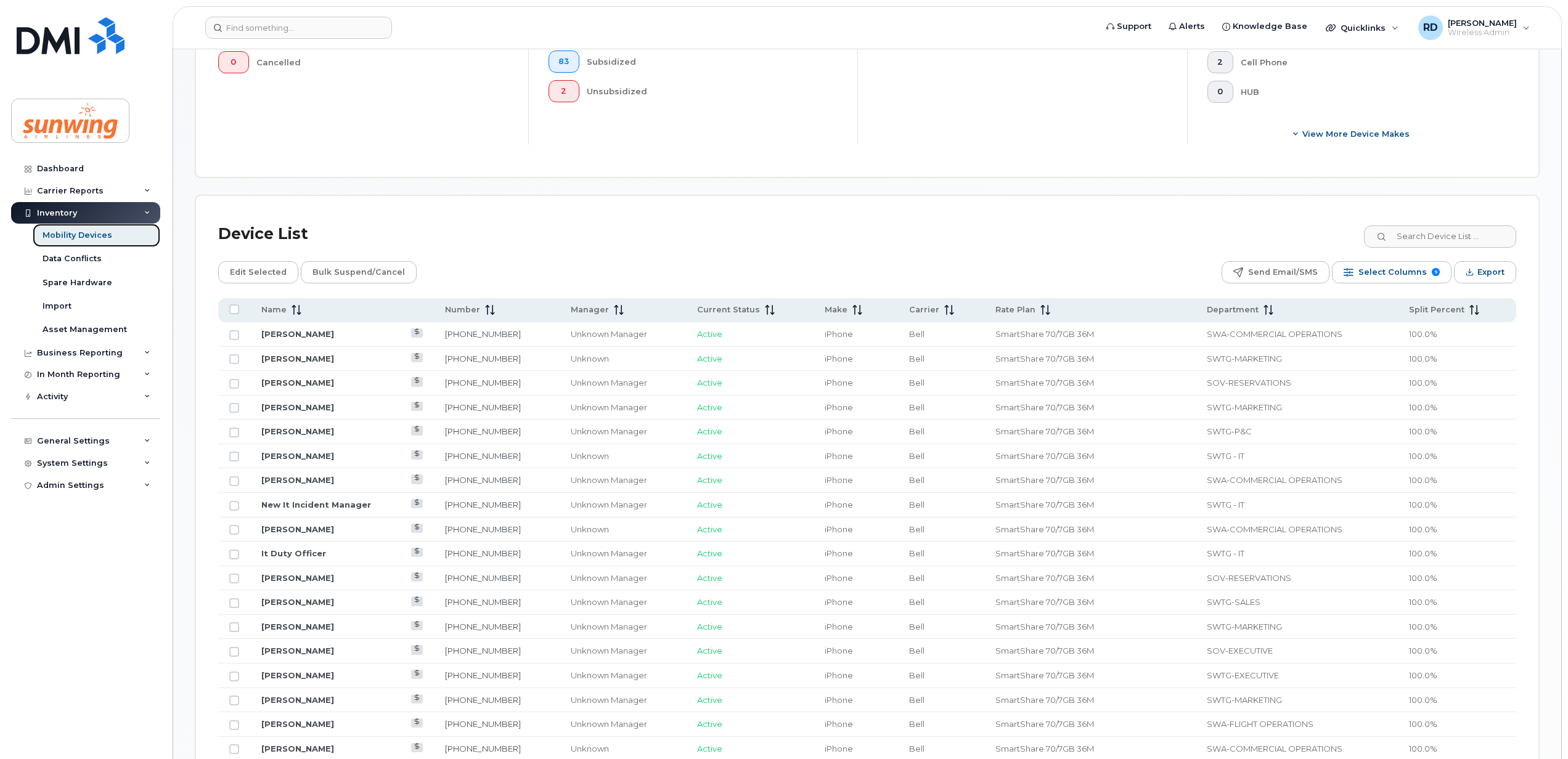
scroll to position [500, 0]
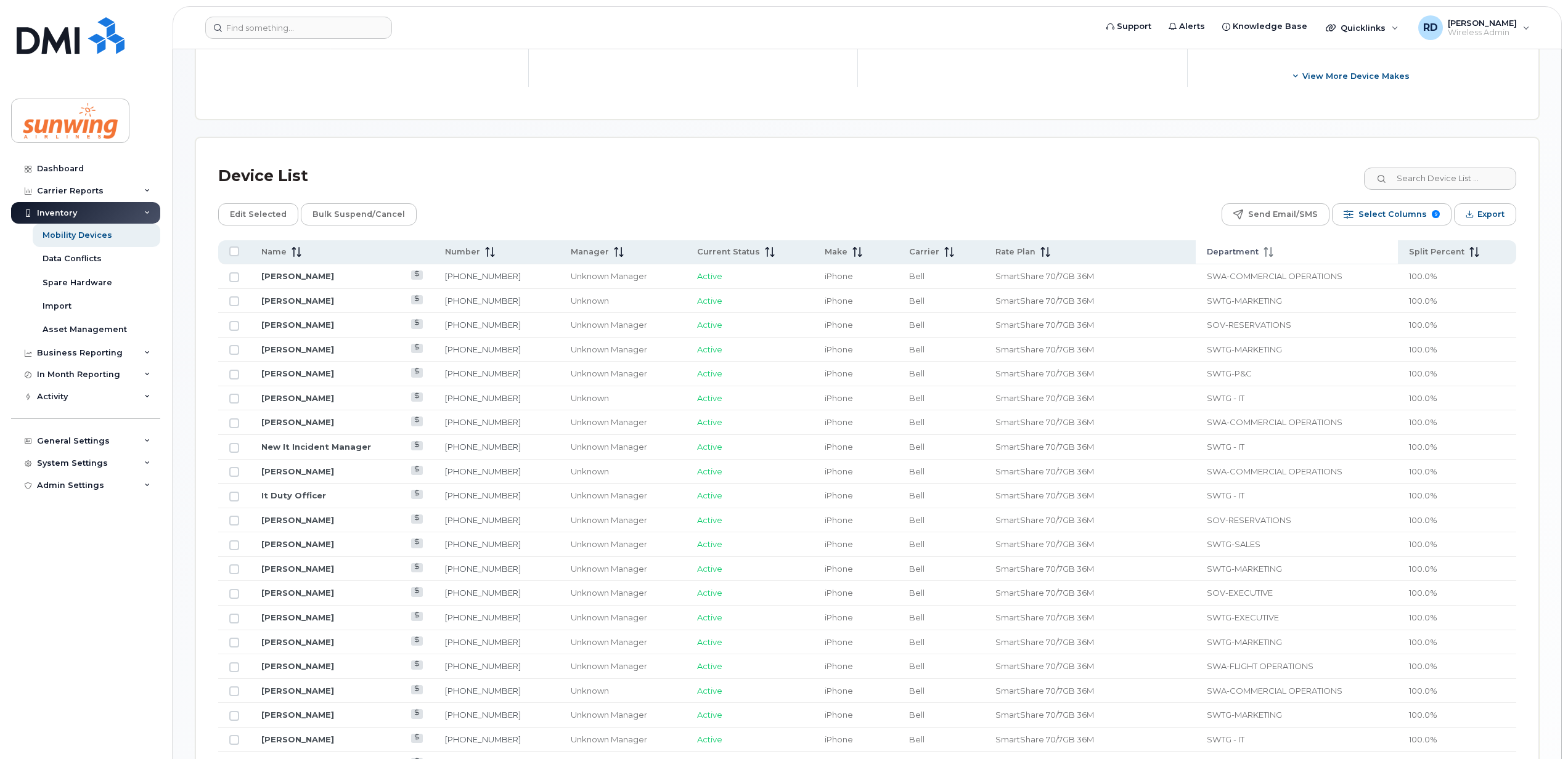
click at [1270, 254] on icon at bounding box center [1271, 252] width 1 height 10
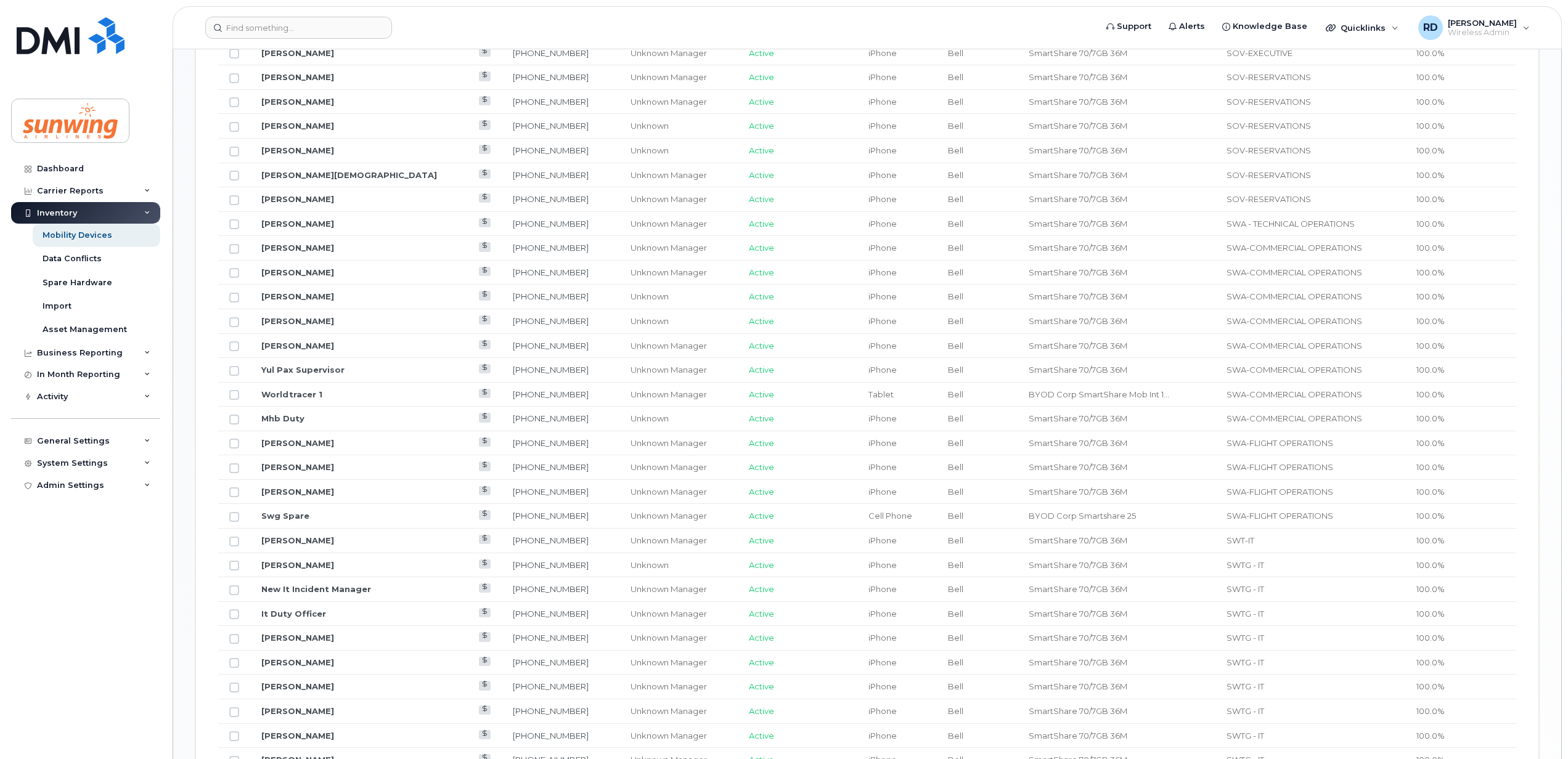
scroll to position [775, 0]
click at [513, 246] on link "647-524-1009" at bounding box center [550, 246] width 76 height 10
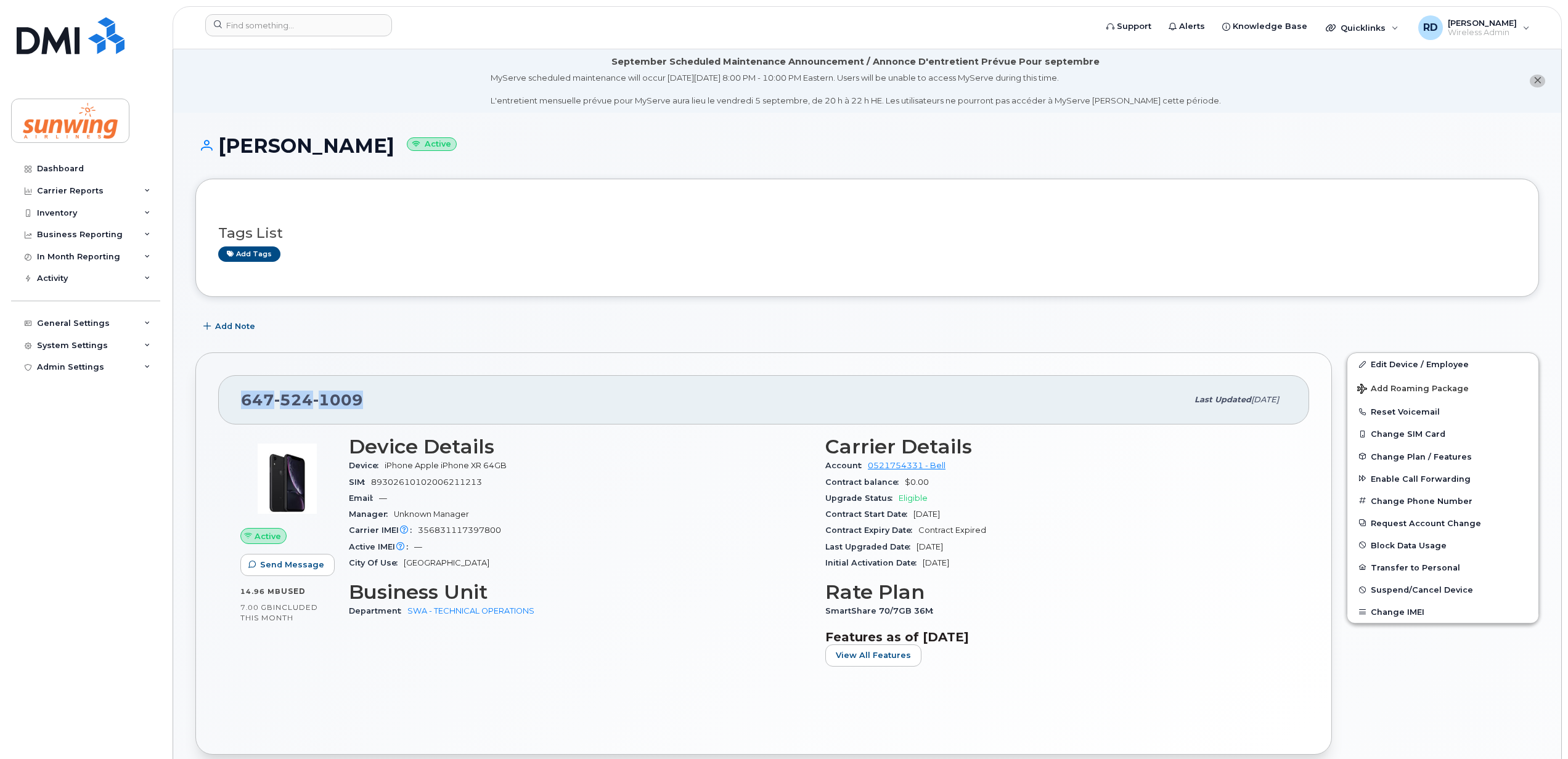
drag, startPoint x: 378, startPoint y: 395, endPoint x: 244, endPoint y: 402, distance: 134.2
click at [244, 402] on div "647 524 1009" at bounding box center [713, 400] width 946 height 26
copy span "647 524 1009"
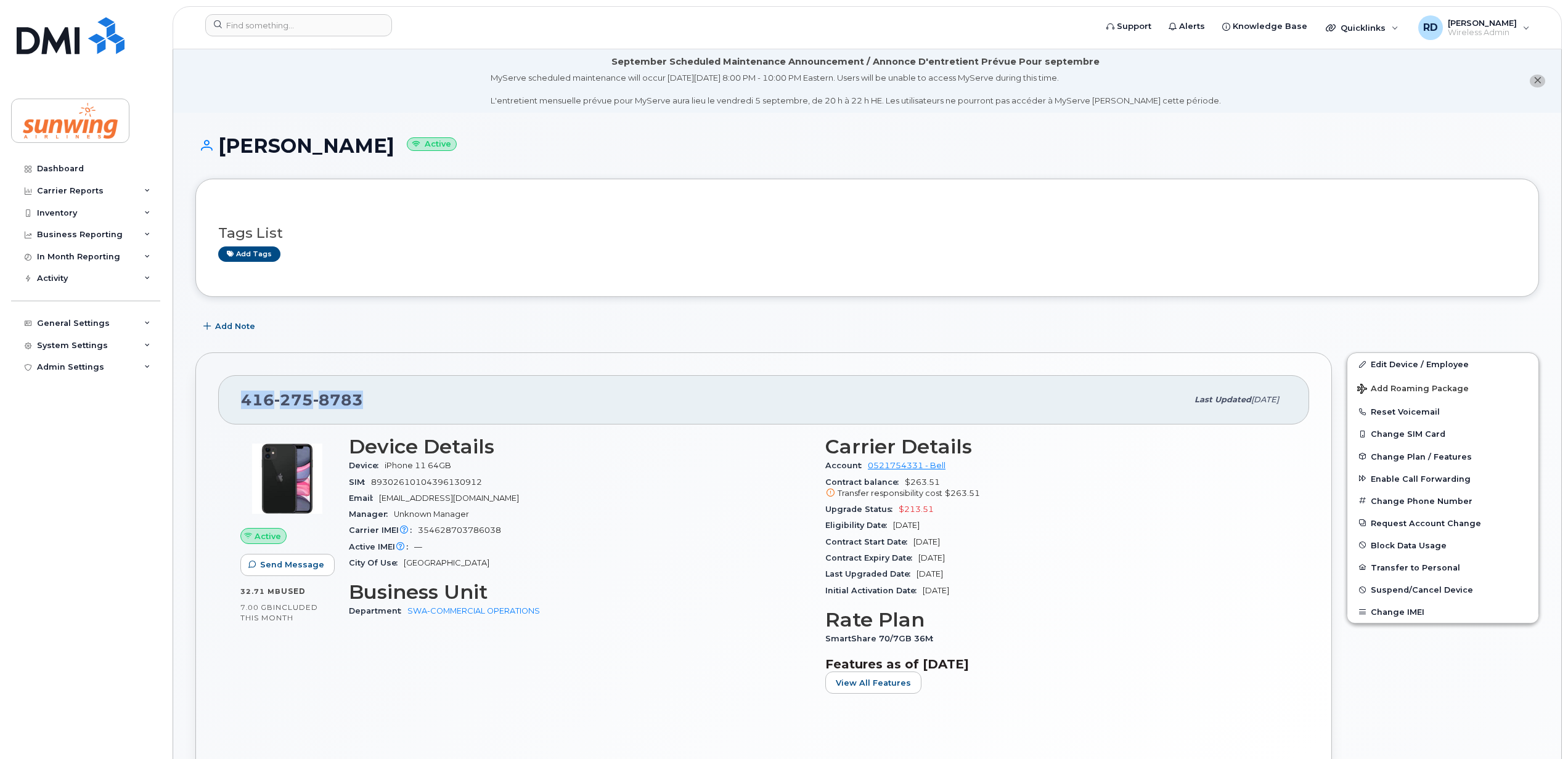
drag, startPoint x: 368, startPoint y: 395, endPoint x: 224, endPoint y: 419, distance: 146.0
click at [224, 419] on div "416 275 8783 Last updated Aug 21, 2025" at bounding box center [763, 400] width 1090 height 50
copy span "416 275 8783"
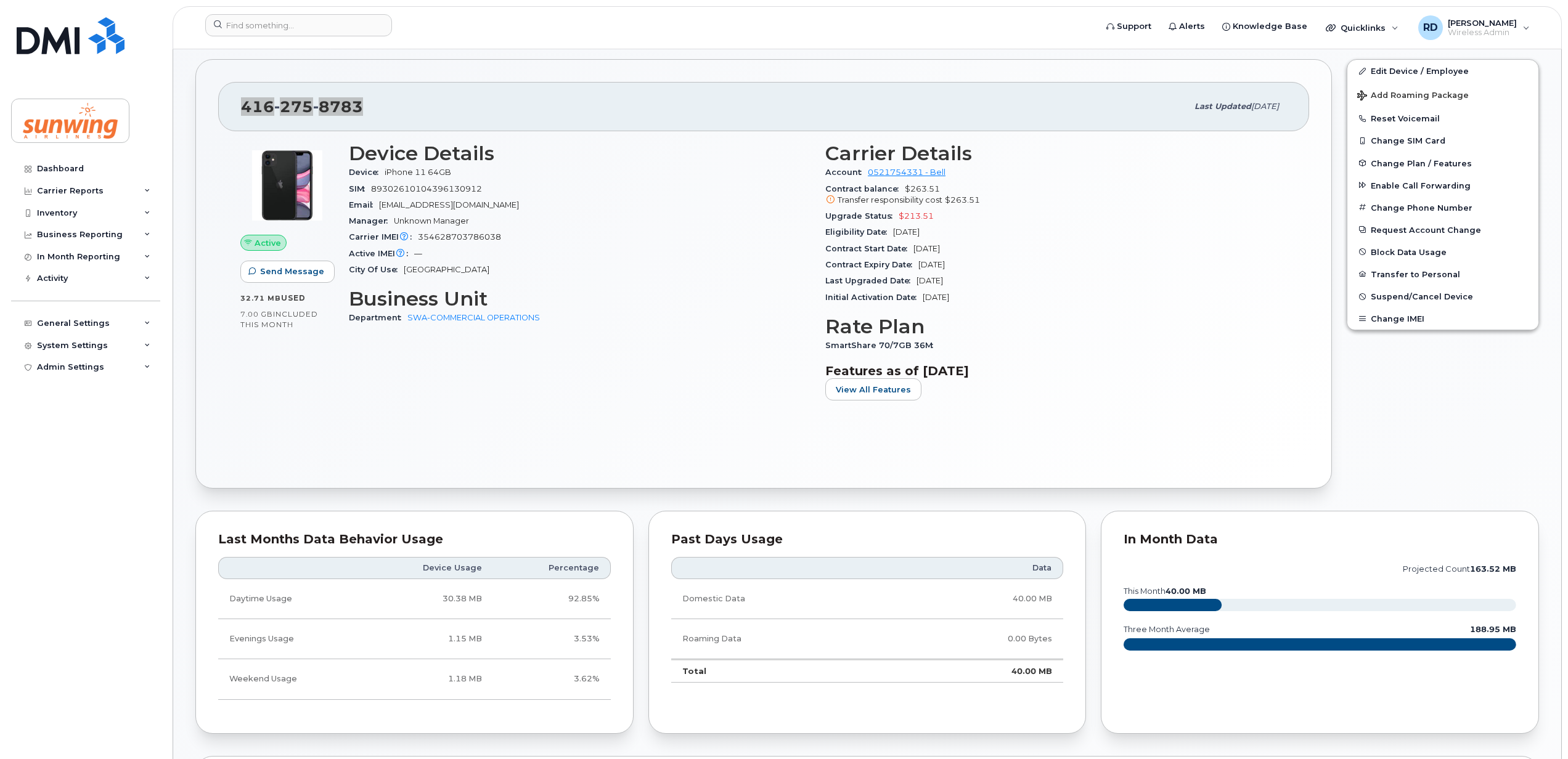
scroll to position [246, 0]
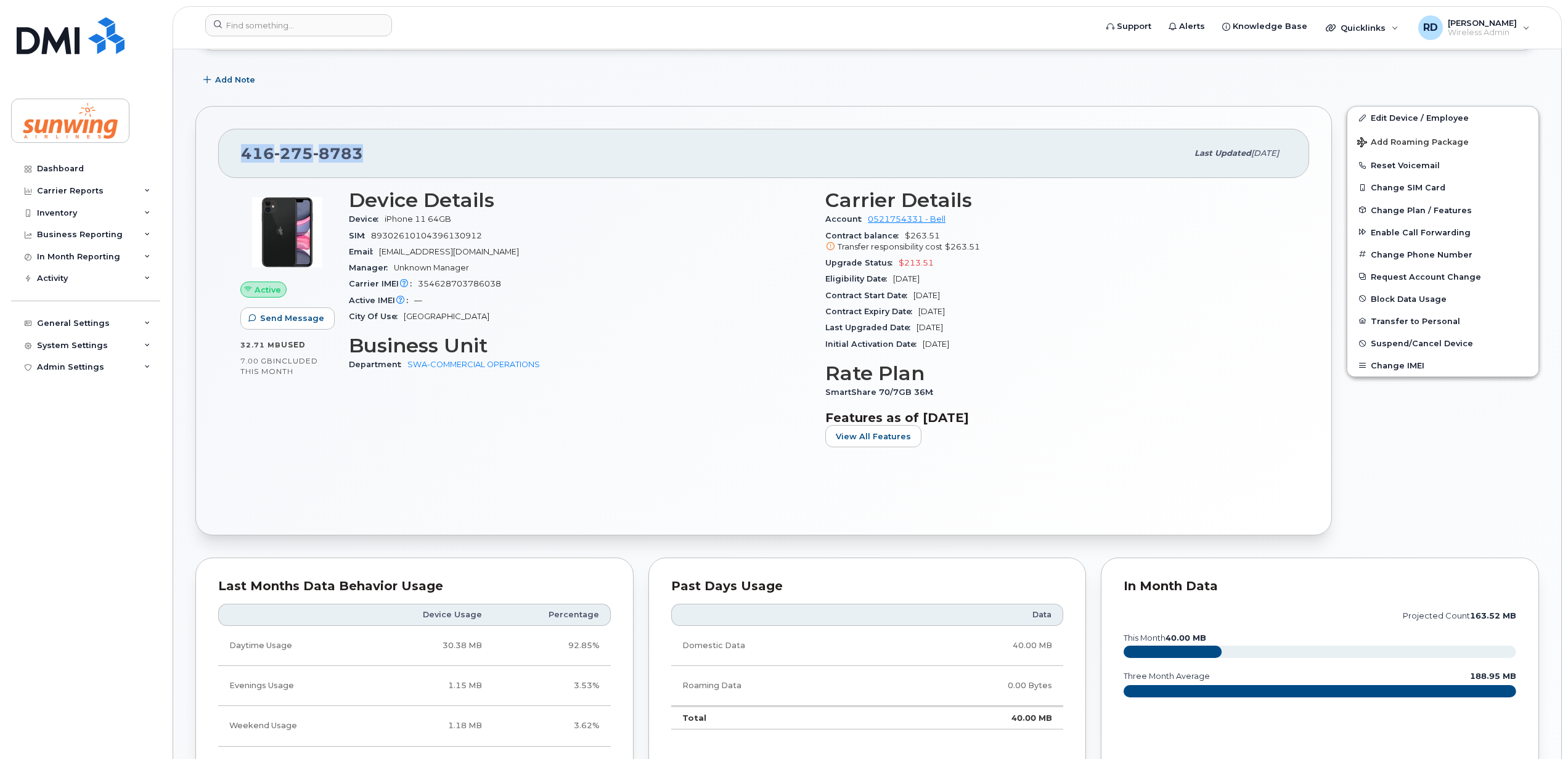
copy span "416 275 8783"
click at [1394, 344] on span "Suspend/Cancel Device" at bounding box center [1421, 343] width 102 height 9
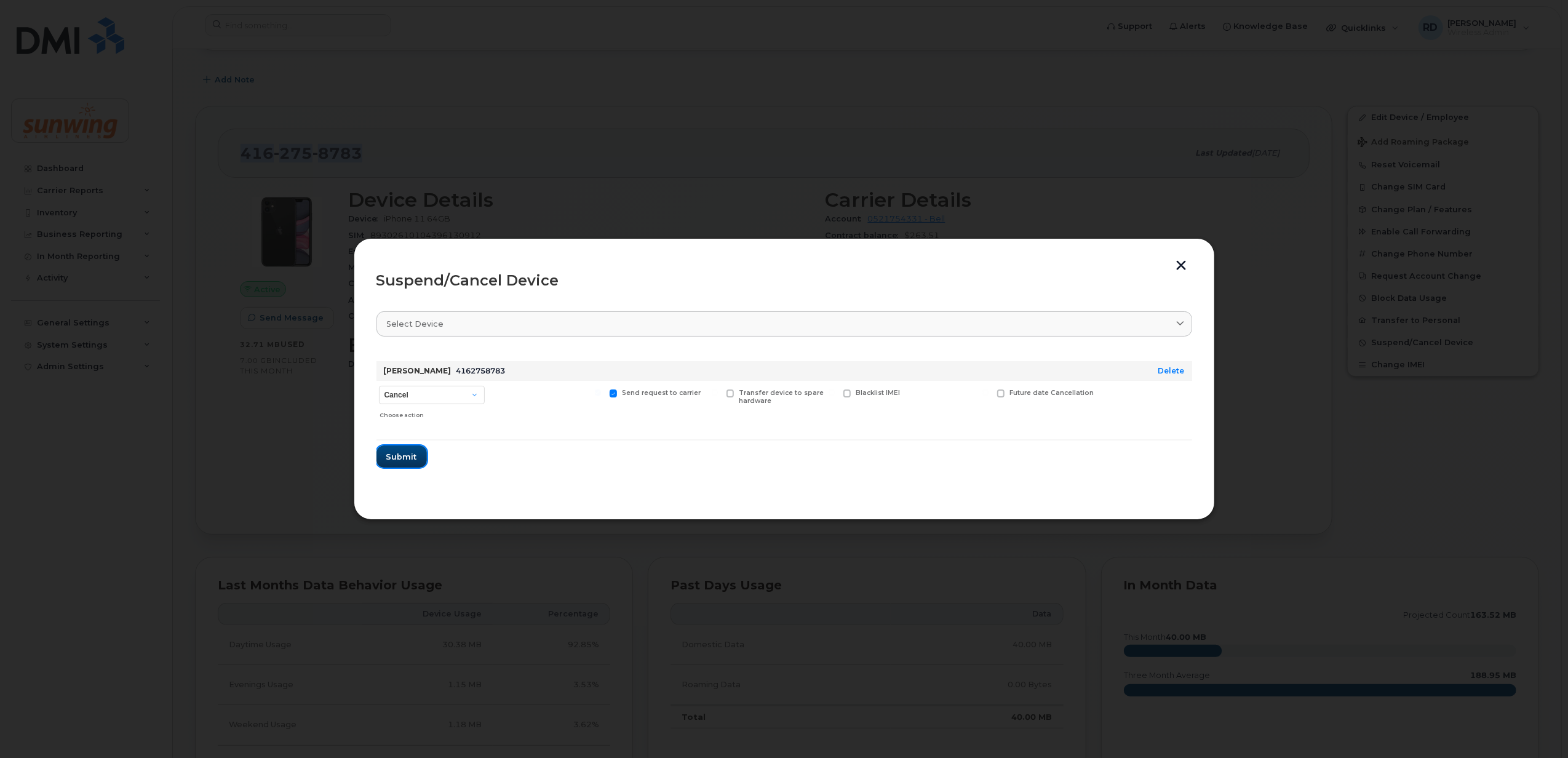
click at [402, 454] on span "Submit" at bounding box center [402, 457] width 31 height 12
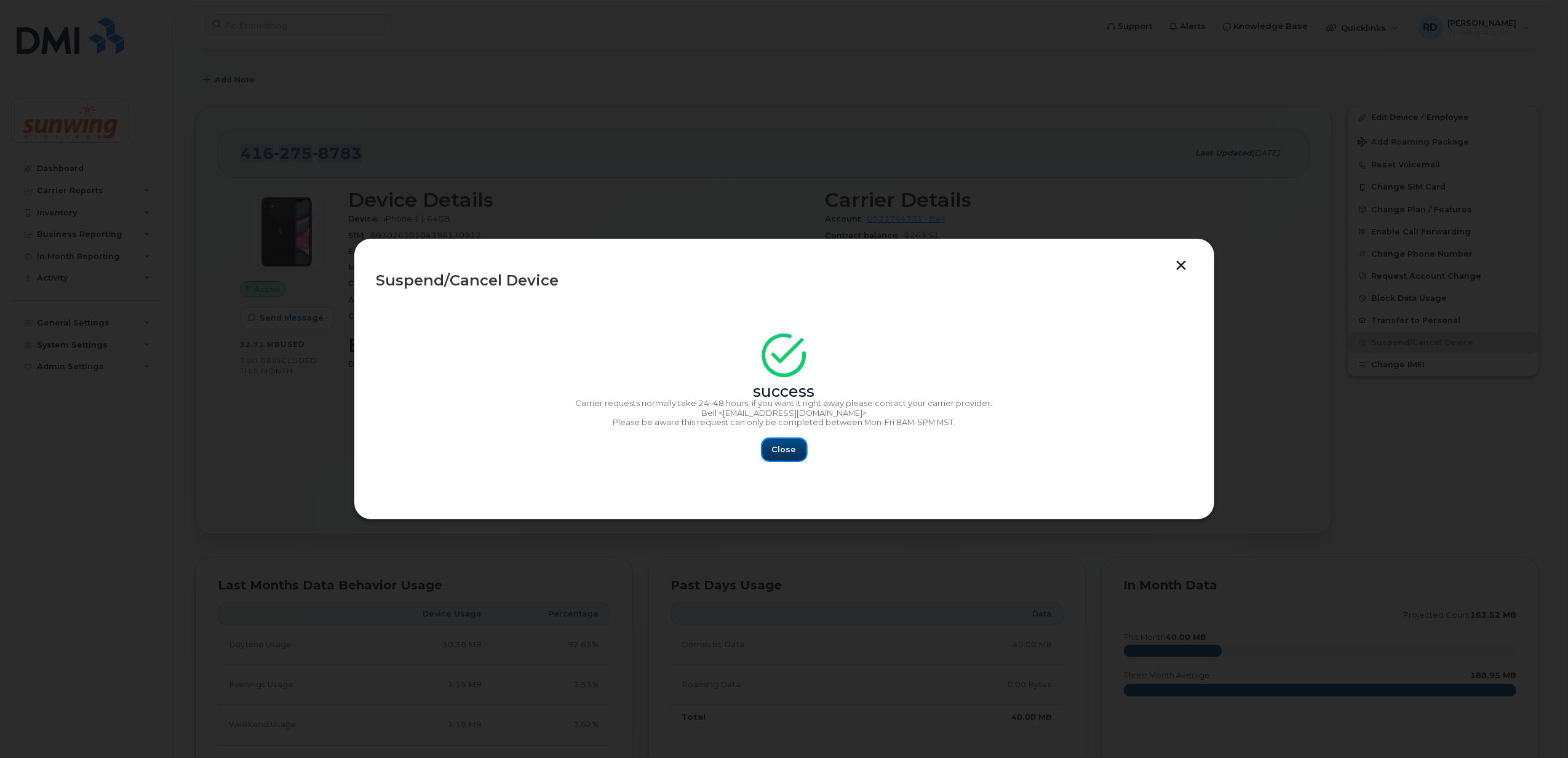
click at [783, 451] on span "Close" at bounding box center [784, 449] width 24 height 12
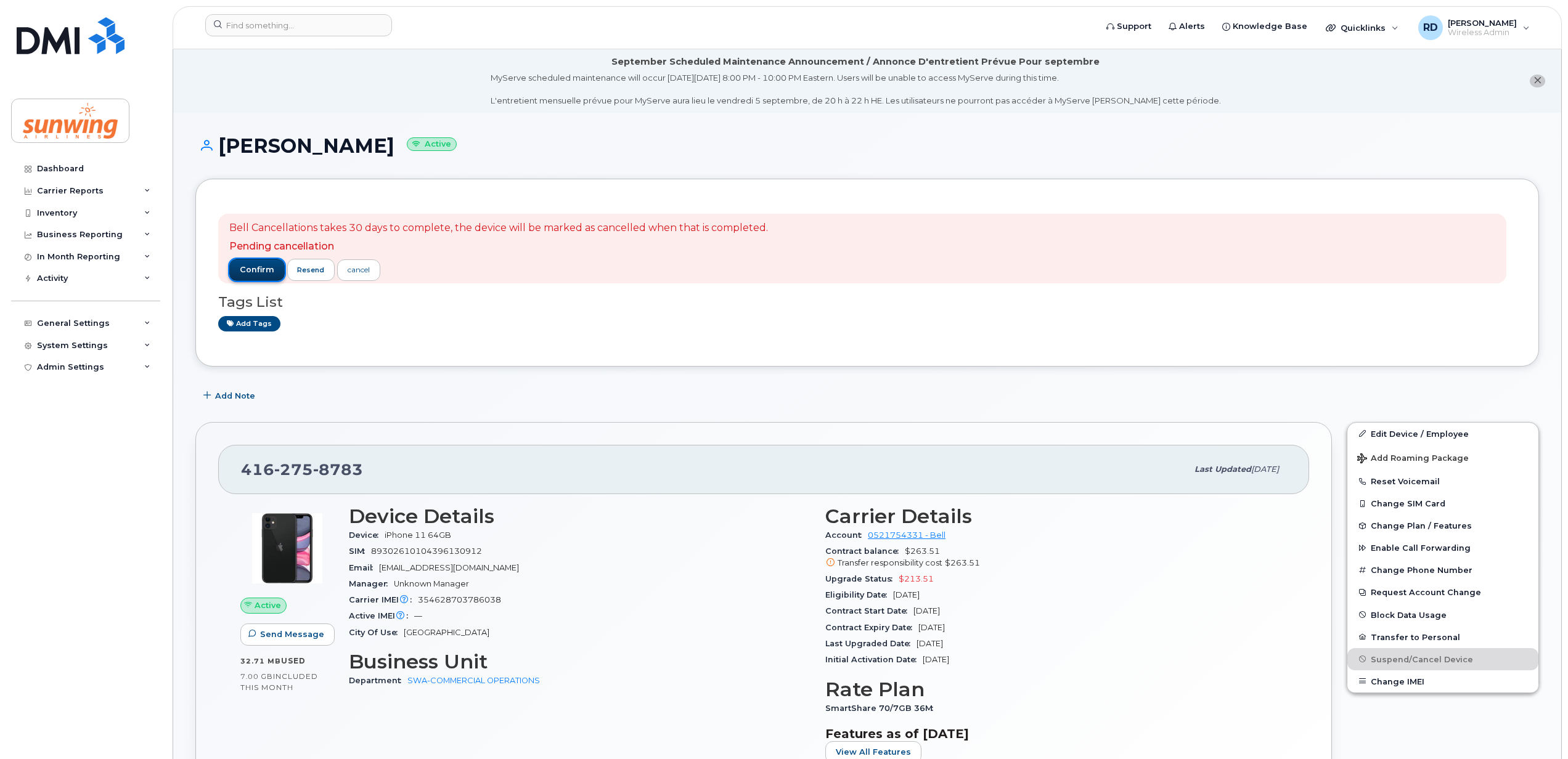
click at [251, 267] on span "confirm" at bounding box center [257, 270] width 34 height 11
